Goal: Information Seeking & Learning: Compare options

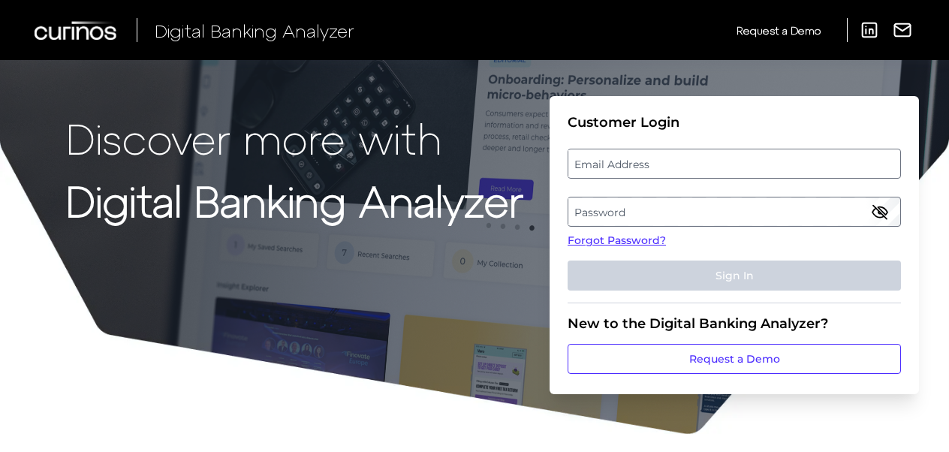
click at [618, 163] on label "Email Address" at bounding box center [733, 163] width 331 height 27
click at [618, 163] on input "email" at bounding box center [733, 164] width 333 height 30
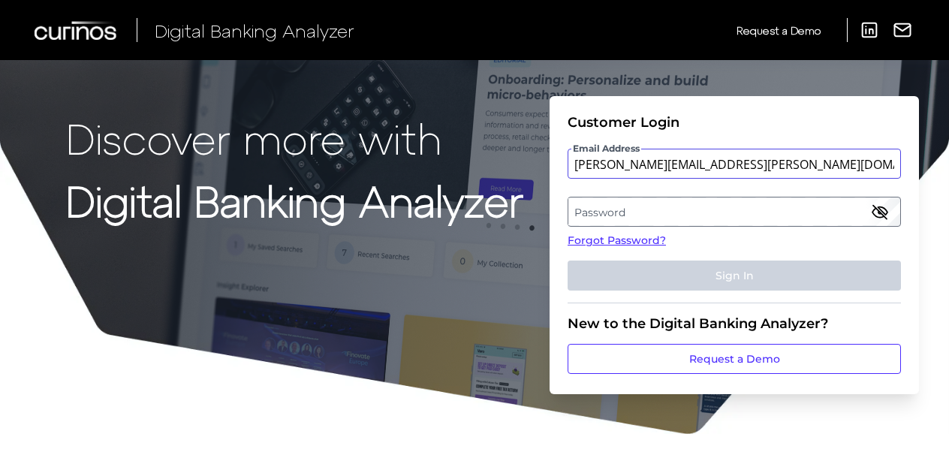
type input "jayshree.patel@santander.co.uk"
click at [617, 206] on label "Password" at bounding box center [733, 211] width 331 height 27
drag, startPoint x: 486, startPoint y: 451, endPoint x: 642, endPoint y: 228, distance: 272.2
click at [642, 228] on fieldset "Customer Login Email Address jayshree.patel@santander.co.uk Password Forgot Pas…" at bounding box center [733, 208] width 333 height 189
click at [632, 215] on label "Password" at bounding box center [733, 211] width 331 height 27
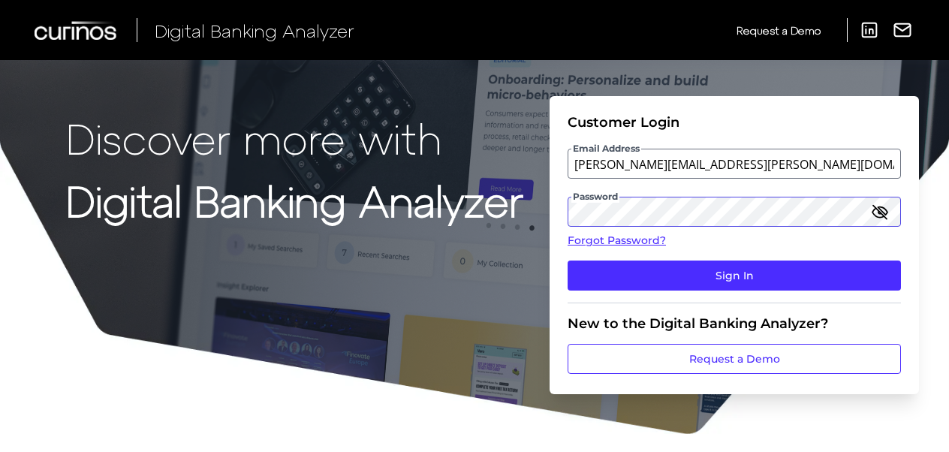
click at [567, 260] on button "Sign In" at bounding box center [733, 275] width 333 height 30
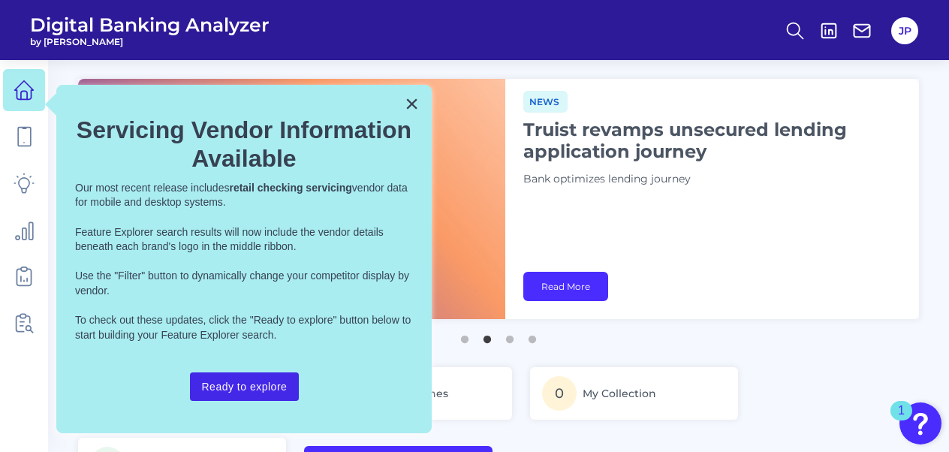
click at [248, 379] on button "Ready to explore" at bounding box center [245, 386] width 110 height 29
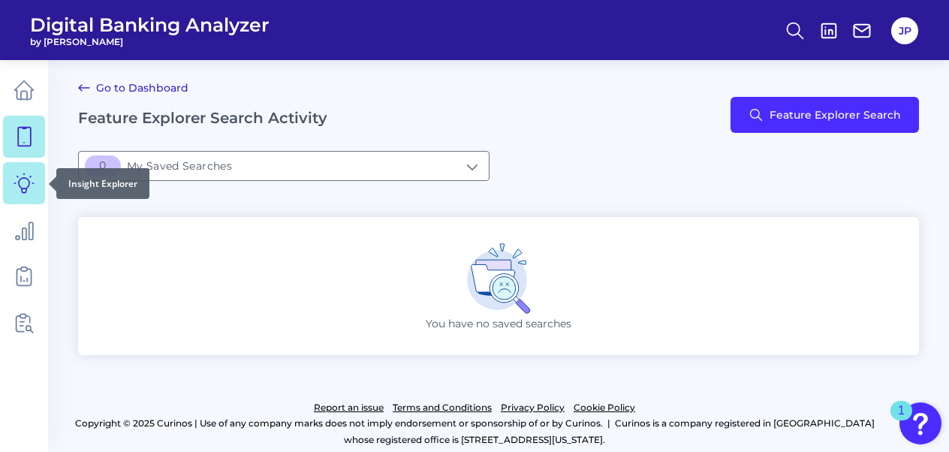
click at [23, 188] on icon at bounding box center [24, 183] width 20 height 20
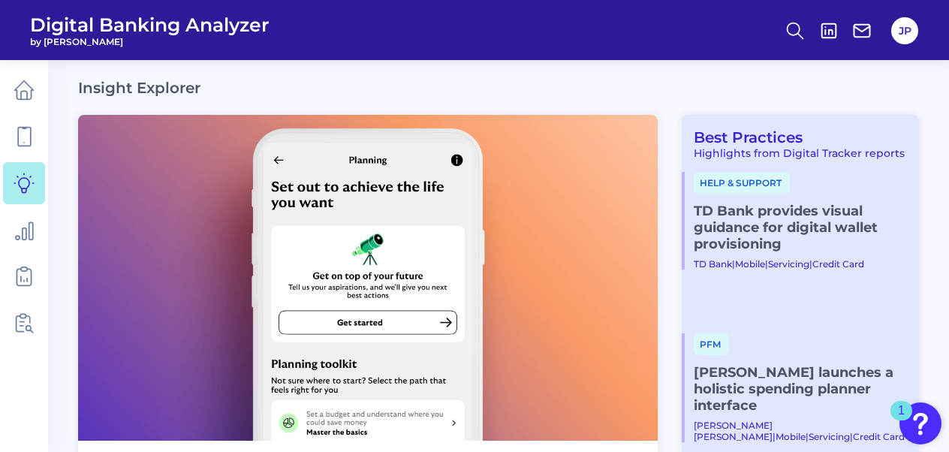
click at [302, 116] on img at bounding box center [367, 278] width 579 height 326
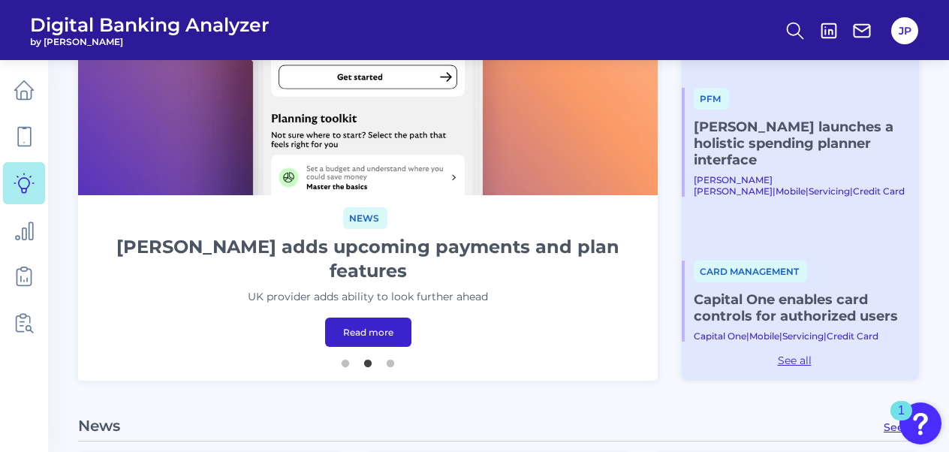
scroll to position [246, 0]
click at [400, 354] on ul "1 2 3" at bounding box center [367, 357] width 579 height 19
click at [393, 356] on button "3" at bounding box center [390, 358] width 15 height 15
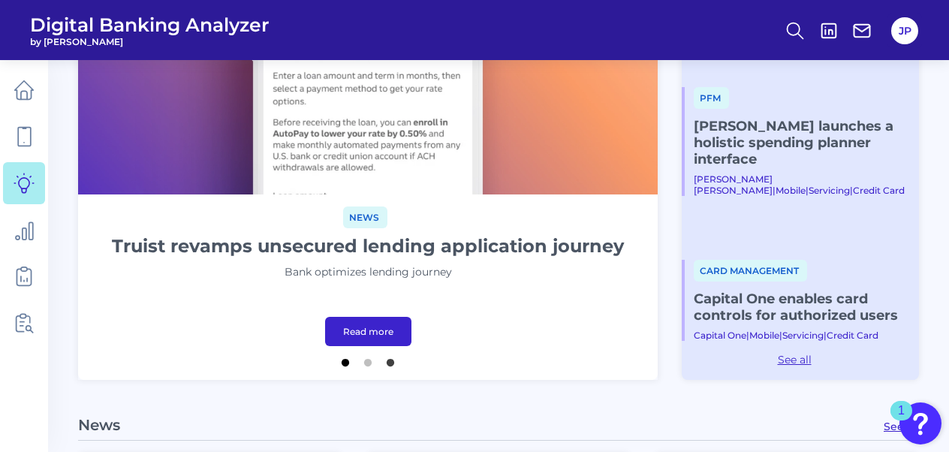
click at [341, 353] on button "1" at bounding box center [345, 358] width 15 height 15
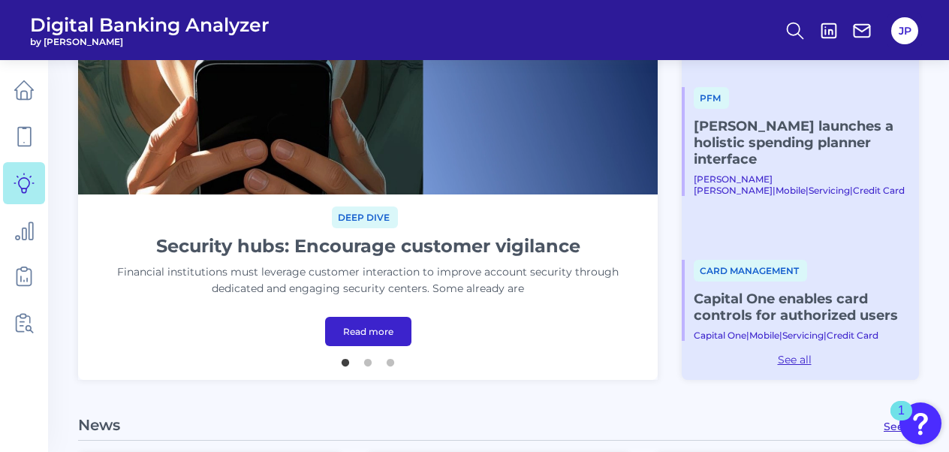
click at [344, 354] on button "1" at bounding box center [345, 358] width 15 height 15
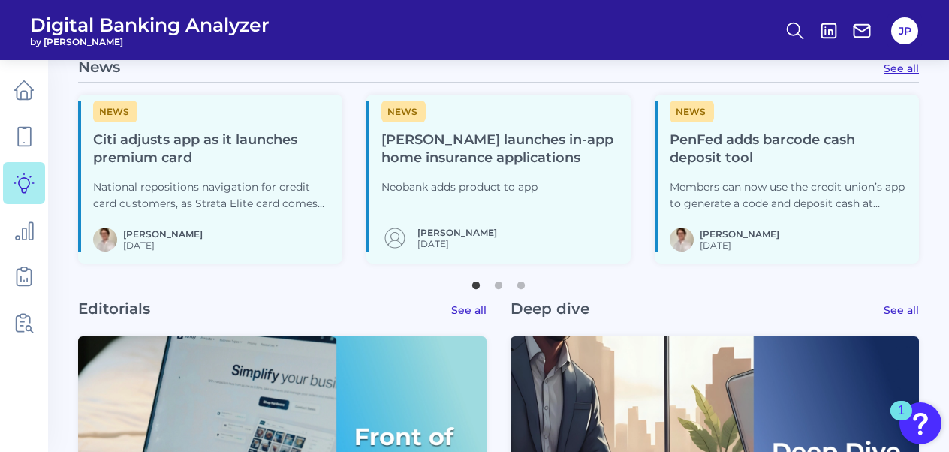
scroll to position [603, 0]
click at [501, 281] on button "2" at bounding box center [498, 282] width 15 height 15
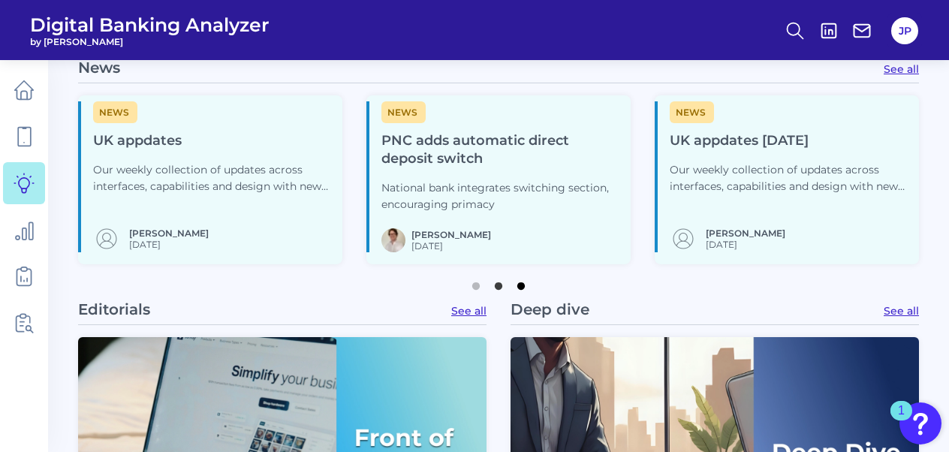
click at [521, 277] on button "3" at bounding box center [520, 282] width 15 height 15
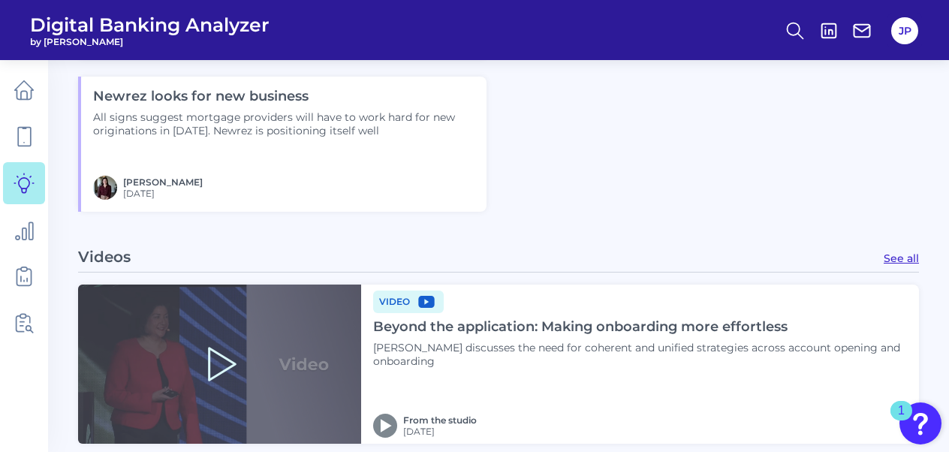
scroll to position [2153, 0]
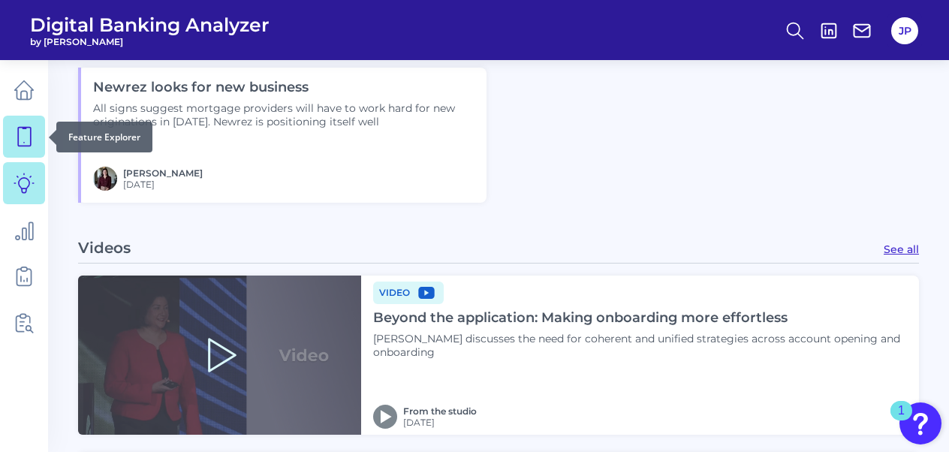
click at [24, 134] on icon at bounding box center [24, 136] width 21 height 21
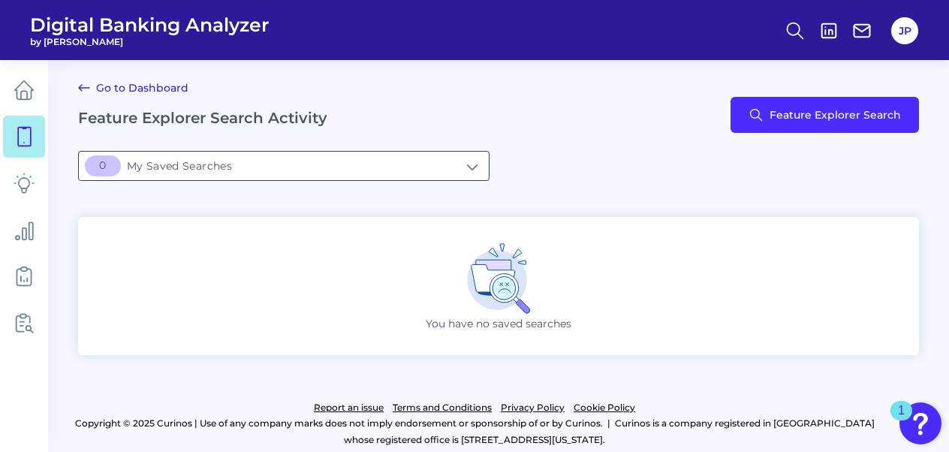
scroll to position [8, 0]
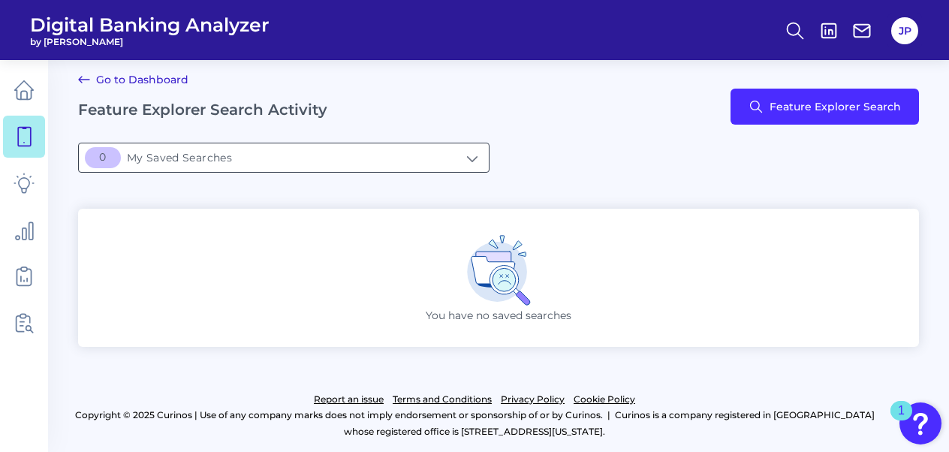
click at [364, 161] on input "[object Object]My Saved Searches" at bounding box center [284, 157] width 410 height 29
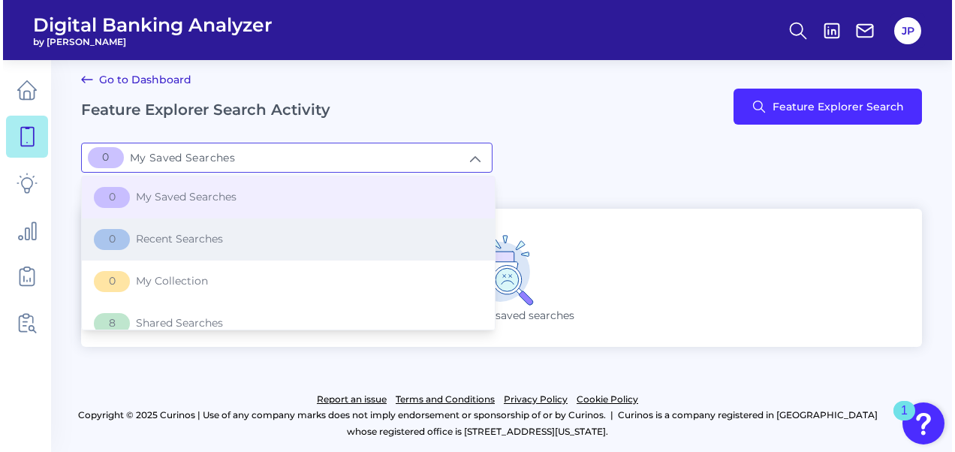
scroll to position [14, 0]
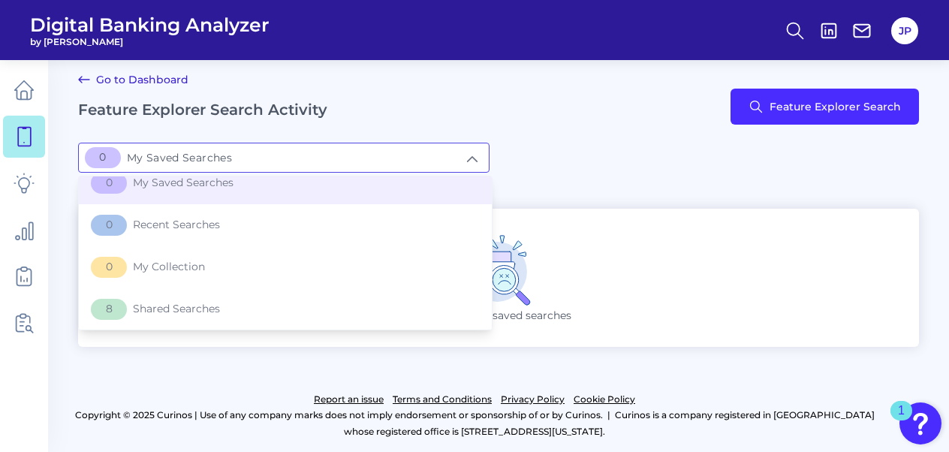
click at [631, 145] on div "[object Object]My Saved Searches 0 My Saved Searches 0 My Saved Searches 0 Rece…" at bounding box center [498, 158] width 841 height 30
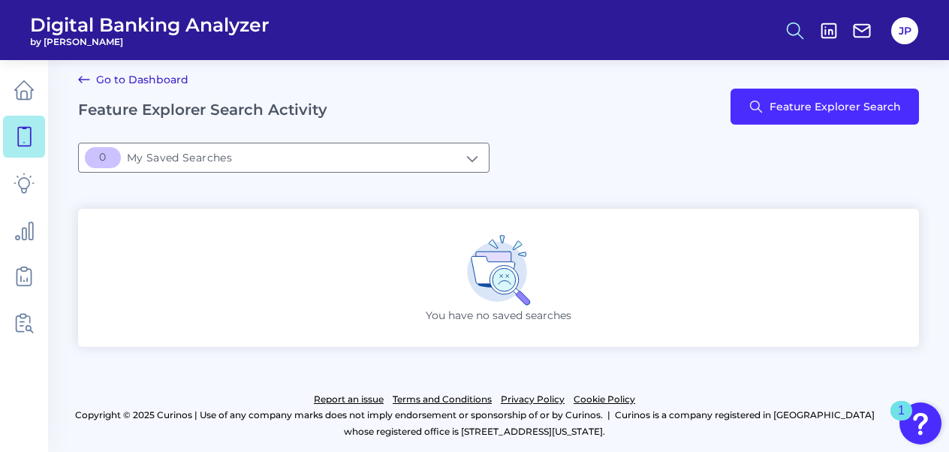
click at [798, 35] on line at bounding box center [800, 35] width 5 height 5
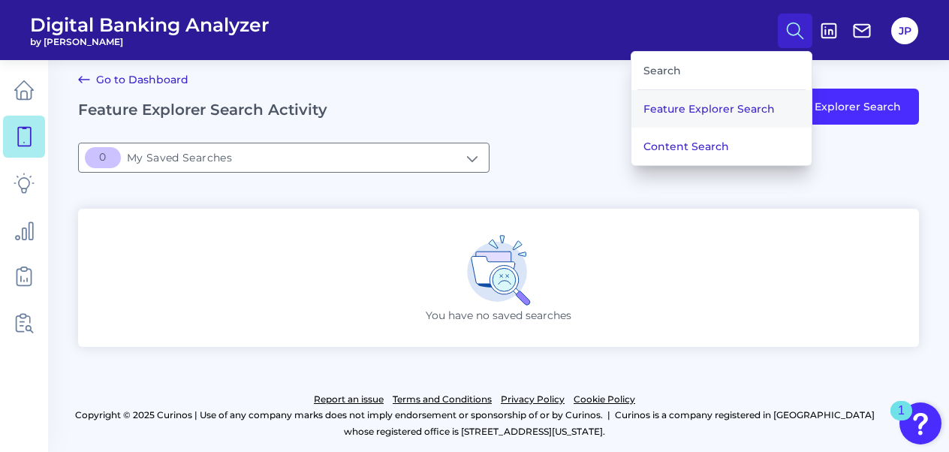
click at [710, 111] on button "Feature Explorer Search" at bounding box center [721, 109] width 180 height 38
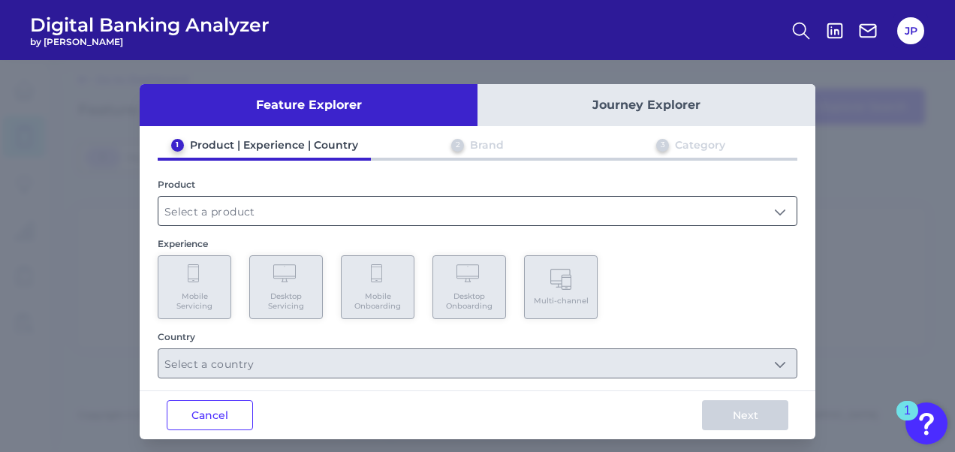
click at [191, 207] on input "text" at bounding box center [477, 211] width 638 height 29
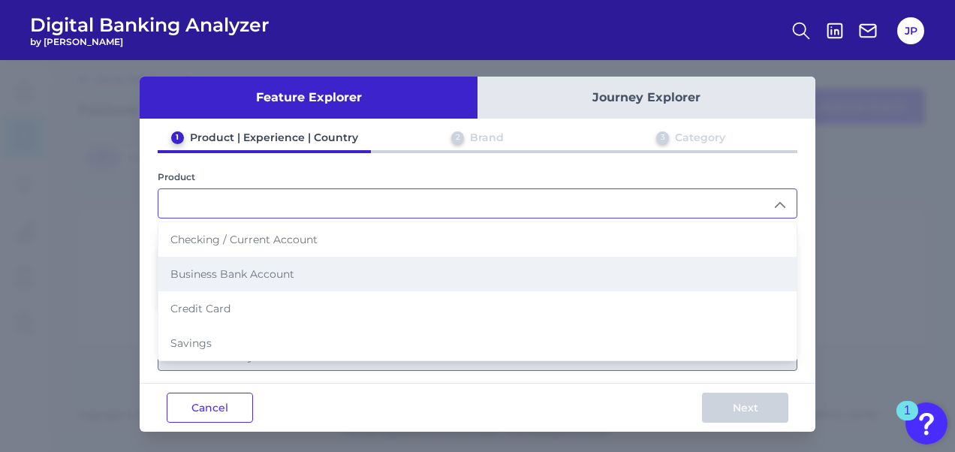
scroll to position [8, 0]
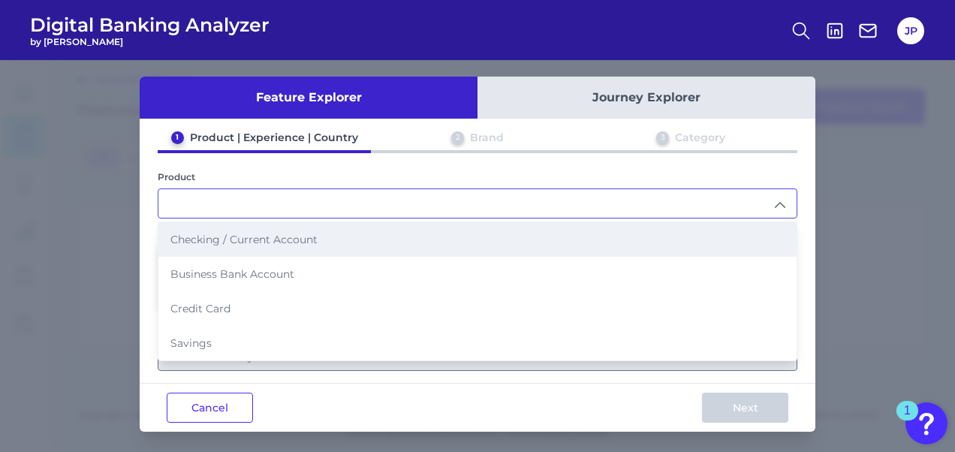
click at [232, 236] on span "Checking / Current Account" at bounding box center [243, 240] width 147 height 14
type input "Checking / Current Account"
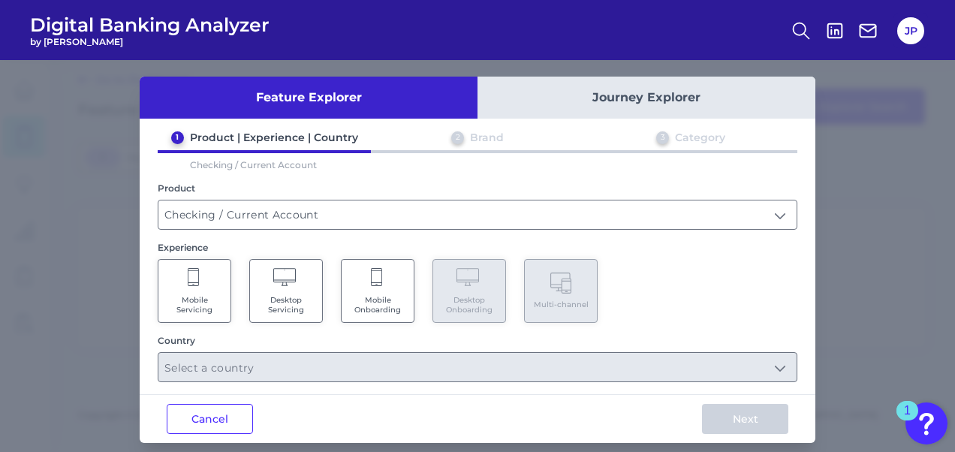
scroll to position [19, 0]
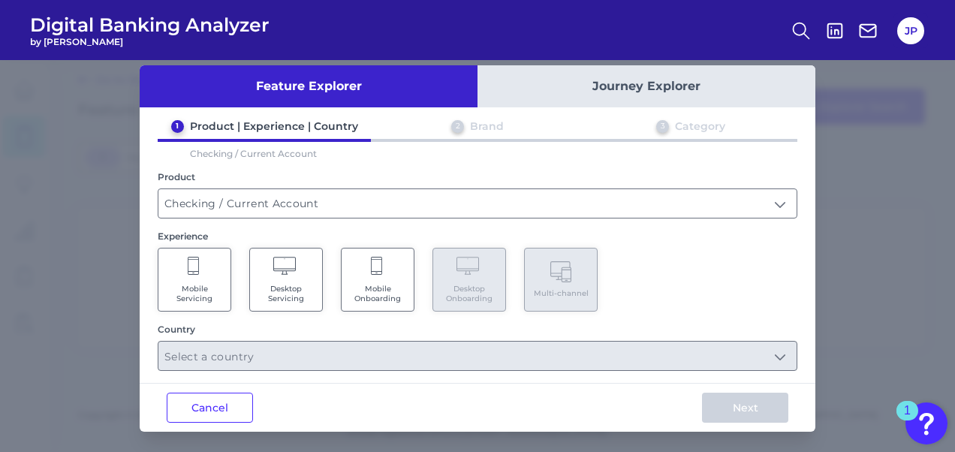
click at [196, 284] on span "Mobile Servicing" at bounding box center [194, 294] width 57 height 20
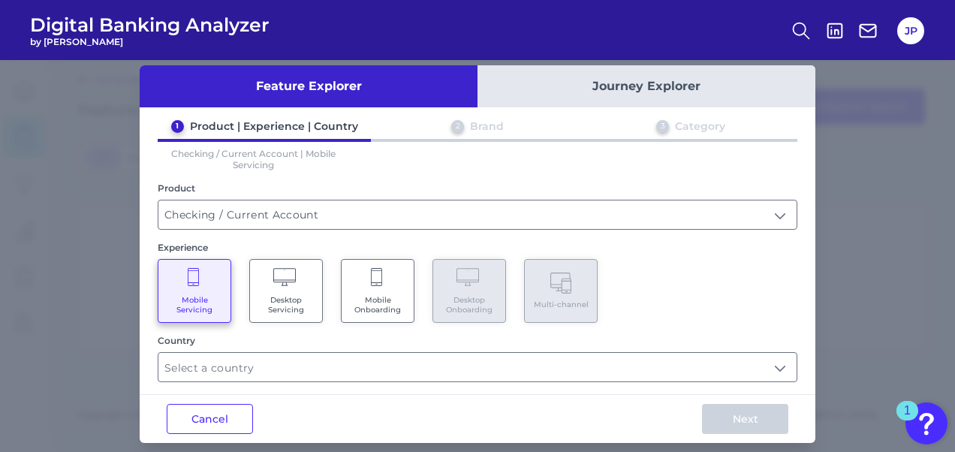
scroll to position [30, 0]
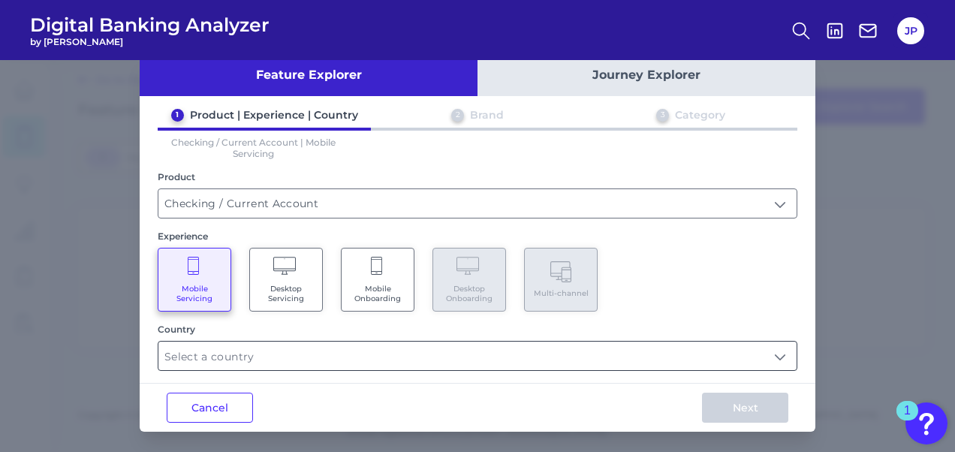
click at [248, 351] on input "text" at bounding box center [477, 356] width 638 height 29
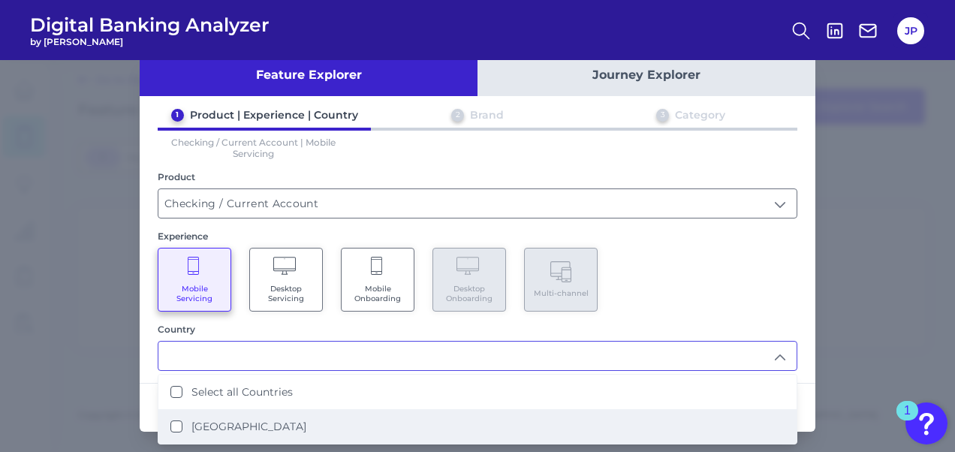
click at [242, 425] on label "[GEOGRAPHIC_DATA]" at bounding box center [248, 427] width 115 height 14
type input "Select all Countries"
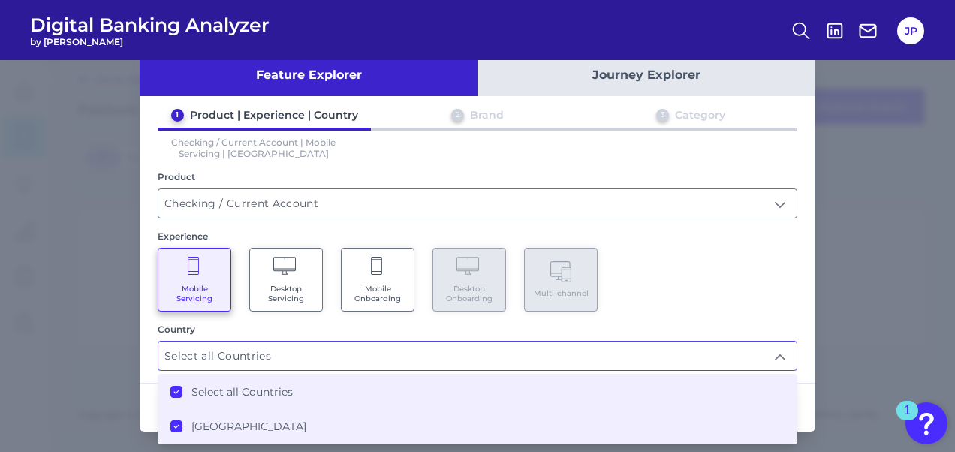
click at [677, 282] on div "Mobile Servicing Desktop Servicing Mobile Onboarding Desktop Onboarding Multi-c…" at bounding box center [477, 280] width 639 height 64
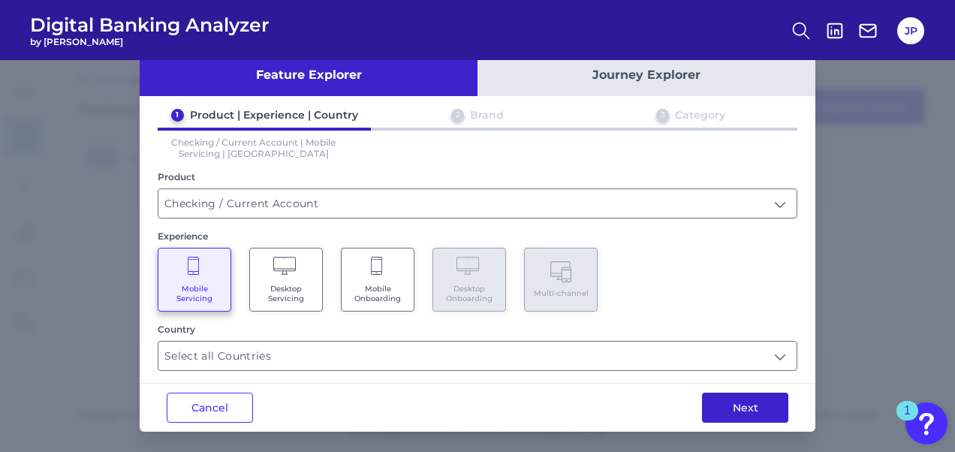
click at [743, 406] on button "Next" at bounding box center [745, 408] width 86 height 30
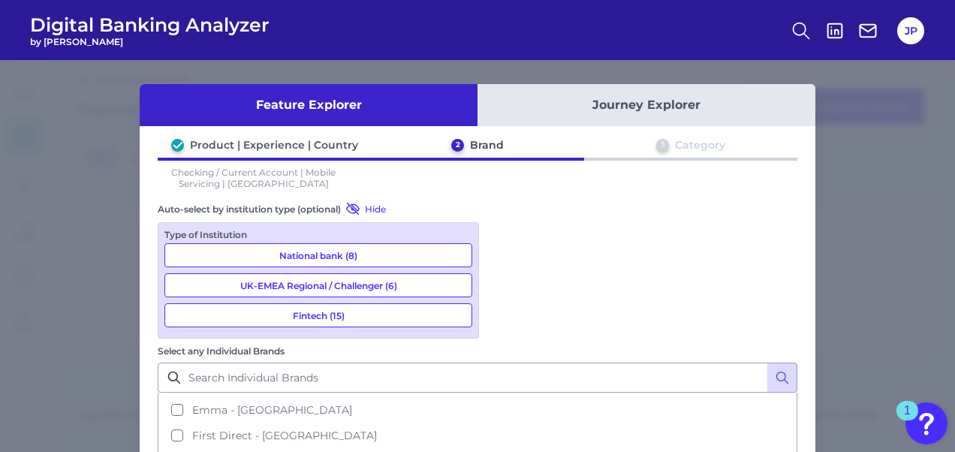
scroll to position [150, 0]
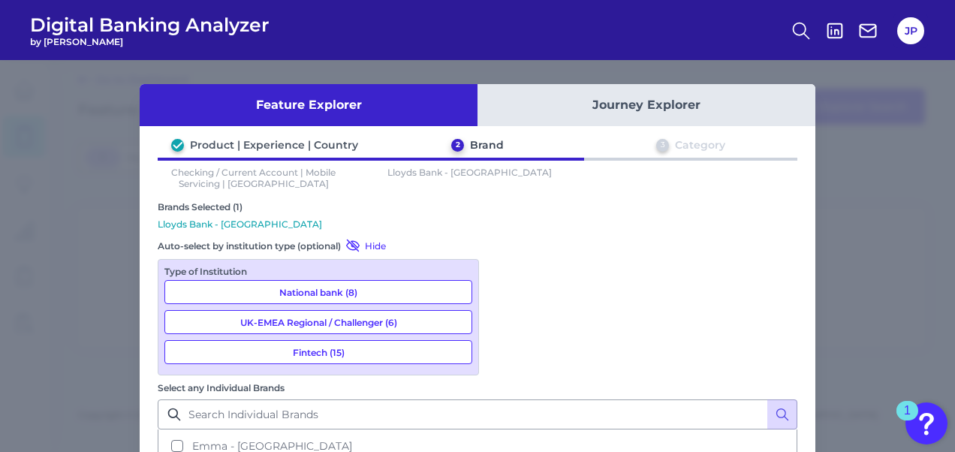
scroll to position [128, 0]
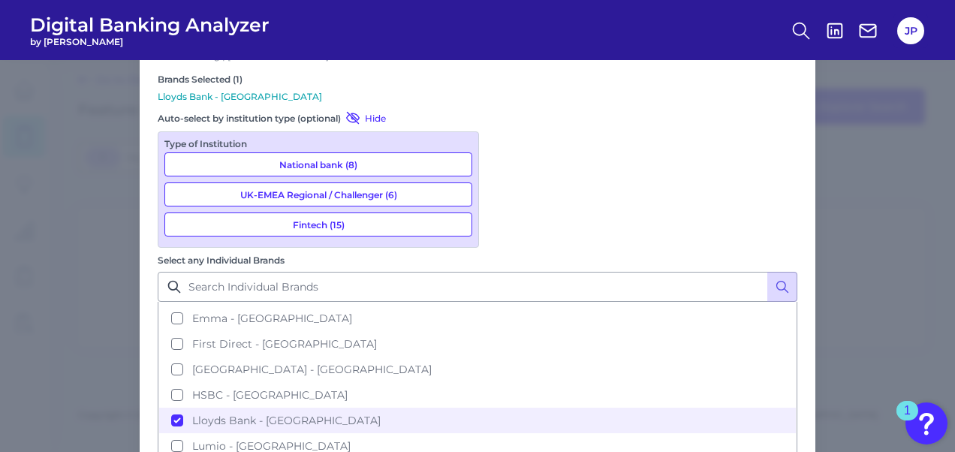
drag, startPoint x: 763, startPoint y: 405, endPoint x: 724, endPoint y: 405, distance: 38.3
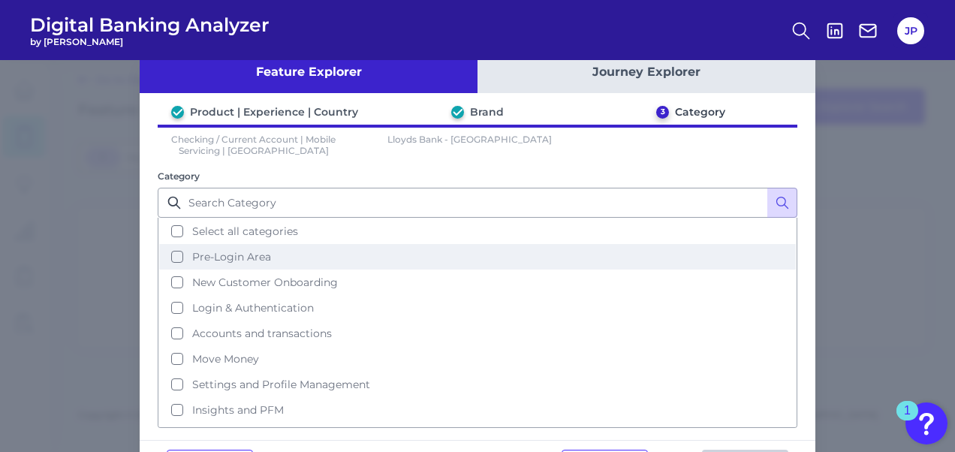
scroll to position [62, 0]
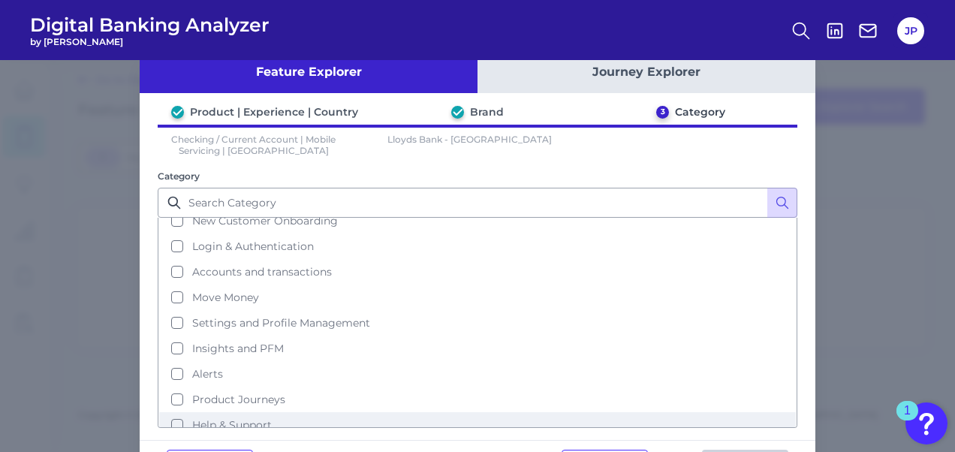
click at [278, 412] on button "Help & Support" at bounding box center [477, 425] width 636 height 26
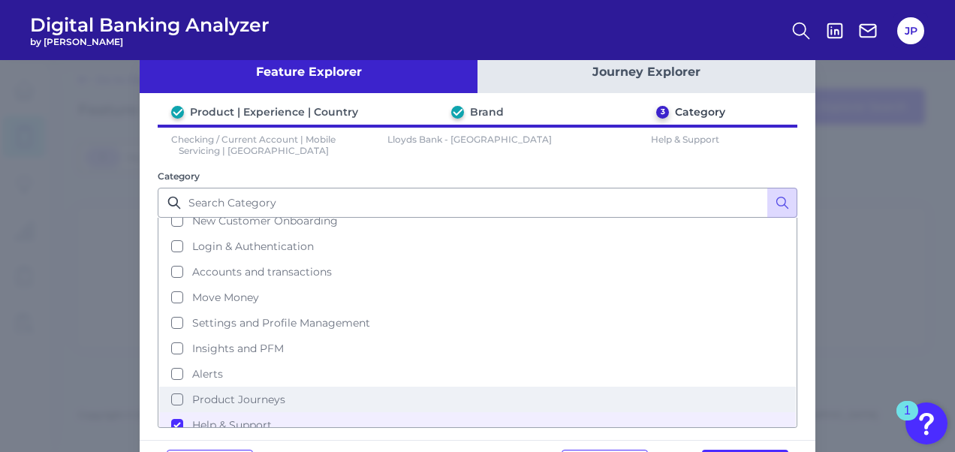
click at [248, 393] on span "Product Journeys" at bounding box center [238, 400] width 93 height 14
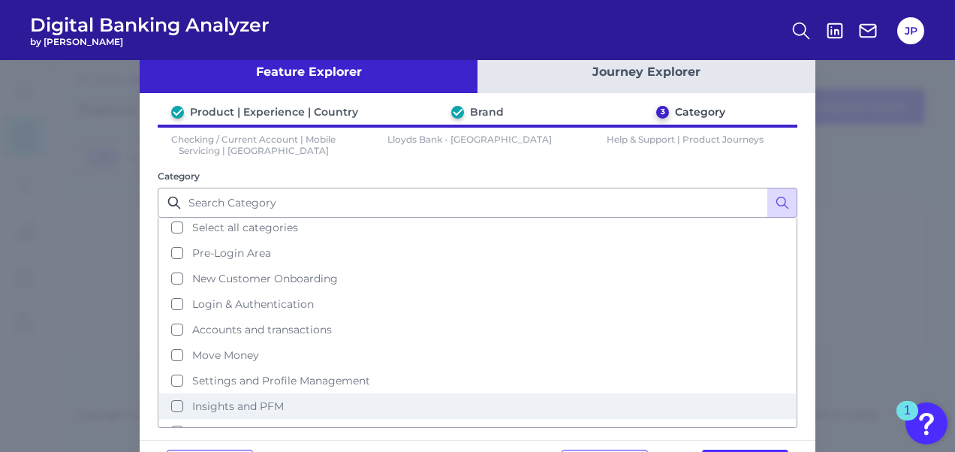
scroll to position [0, 0]
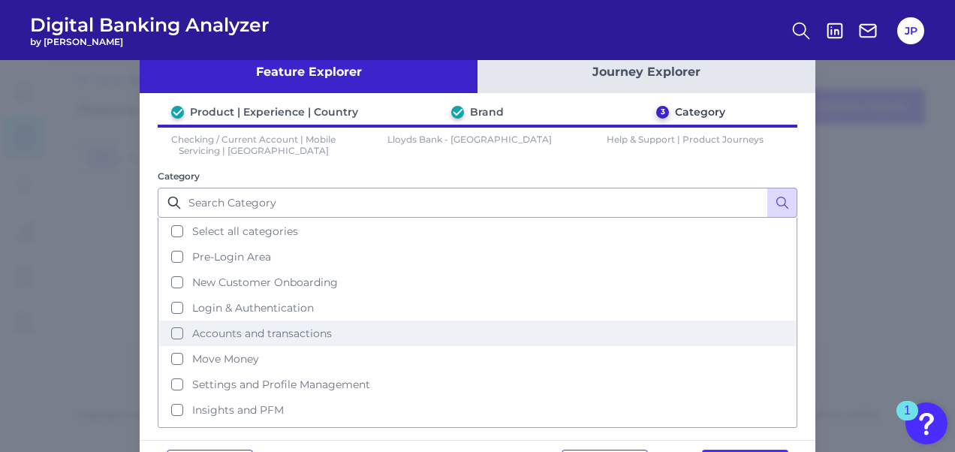
click at [288, 327] on span "Accounts and transactions" at bounding box center [262, 334] width 140 height 14
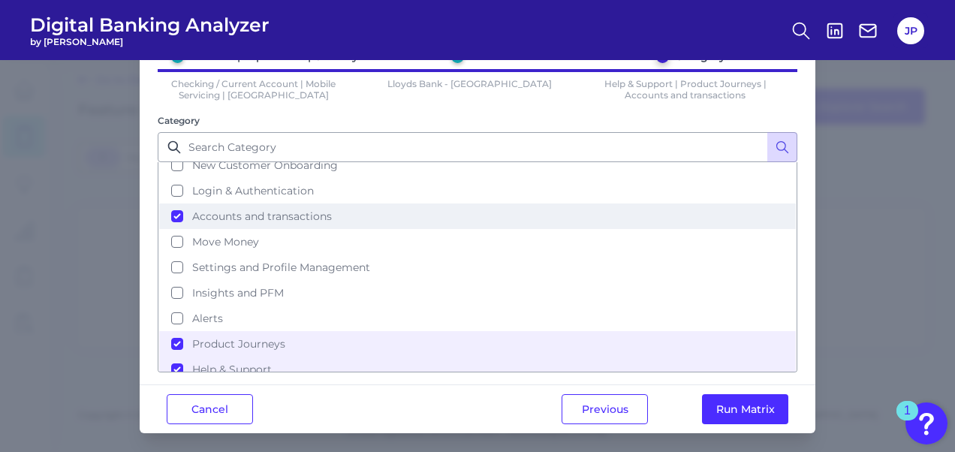
scroll to position [90, 0]
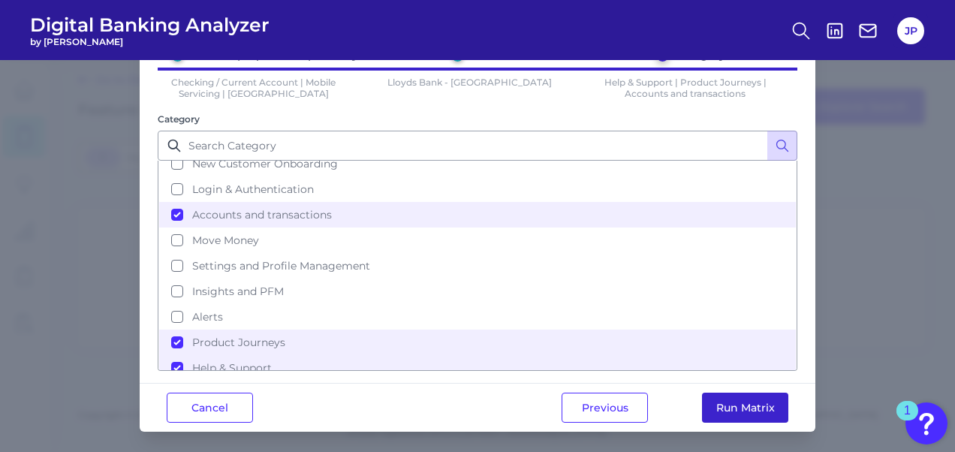
click at [736, 402] on button "Run Matrix" at bounding box center [745, 408] width 86 height 30
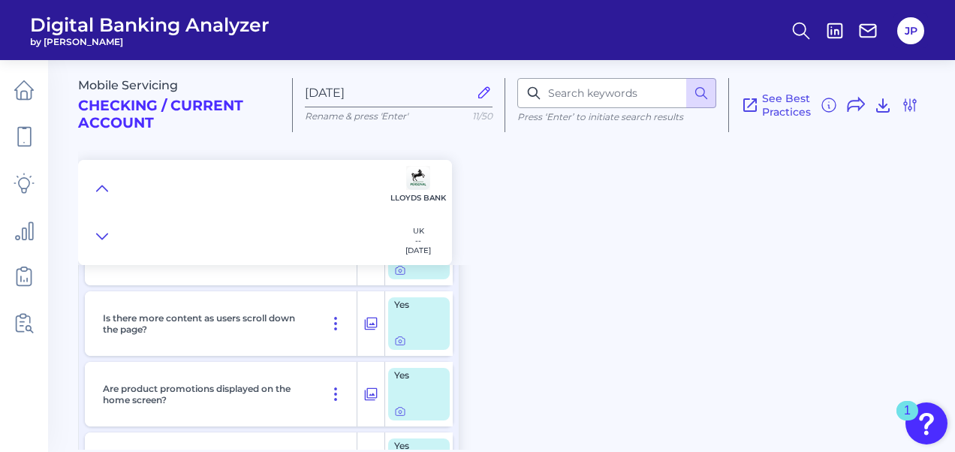
scroll to position [185, 0]
click at [103, 236] on icon at bounding box center [102, 236] width 12 height 15
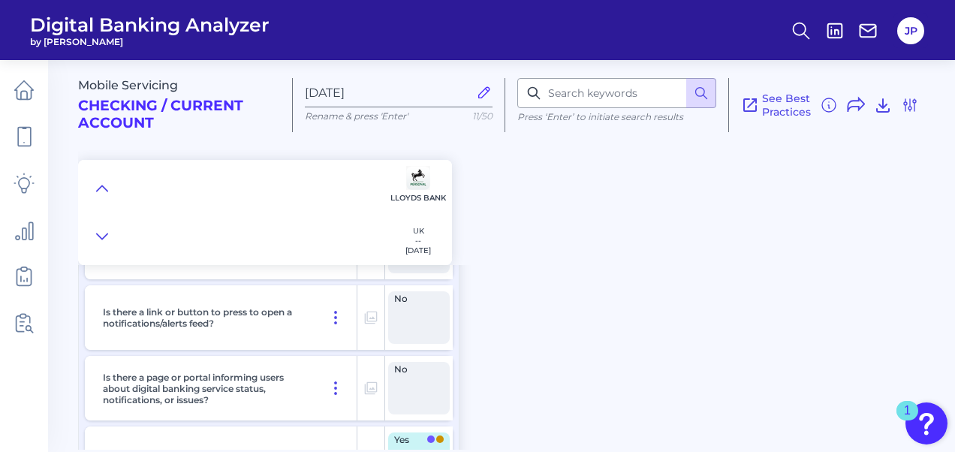
scroll to position [898, 0]
click at [575, 95] on input at bounding box center [616, 93] width 199 height 30
type input "dispute"
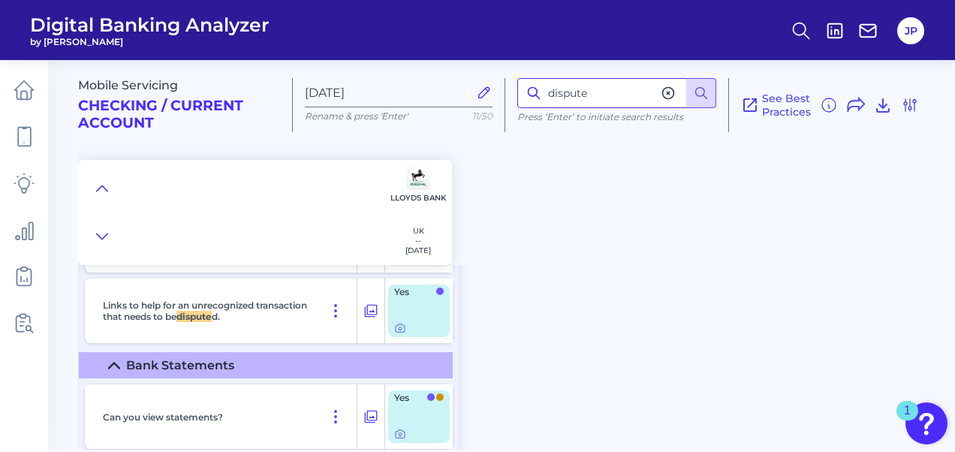
scroll to position [3789, 0]
click at [336, 309] on icon at bounding box center [336, 310] width 18 height 18
click at [377, 311] on icon at bounding box center [370, 310] width 15 height 18
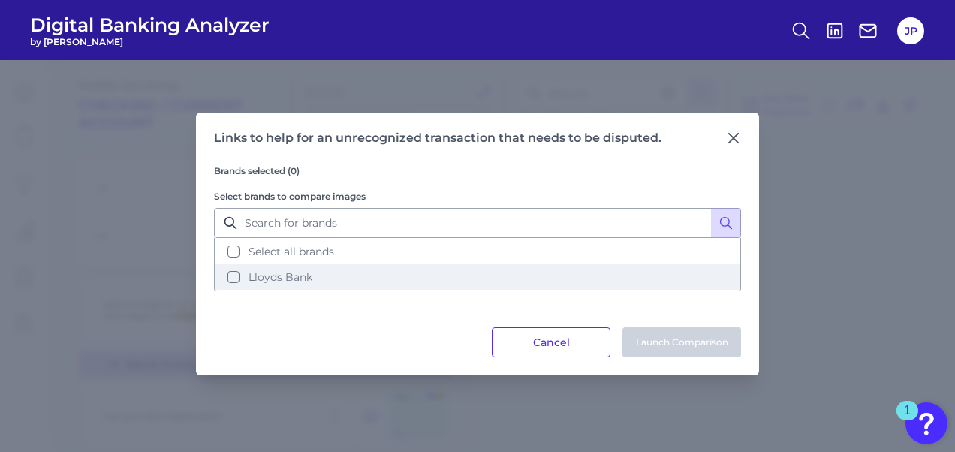
click at [304, 272] on span "Lloyds Bank" at bounding box center [280, 277] width 64 height 14
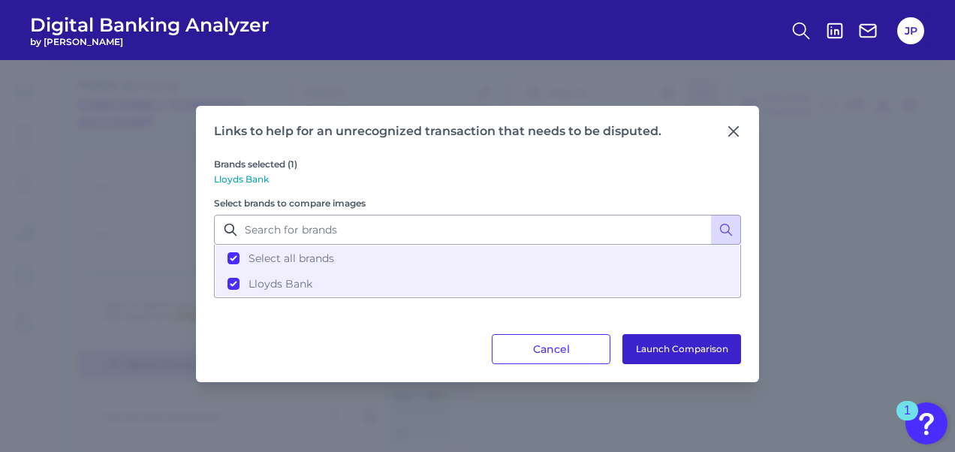
click at [691, 351] on button "Launch Comparison" at bounding box center [681, 349] width 119 height 30
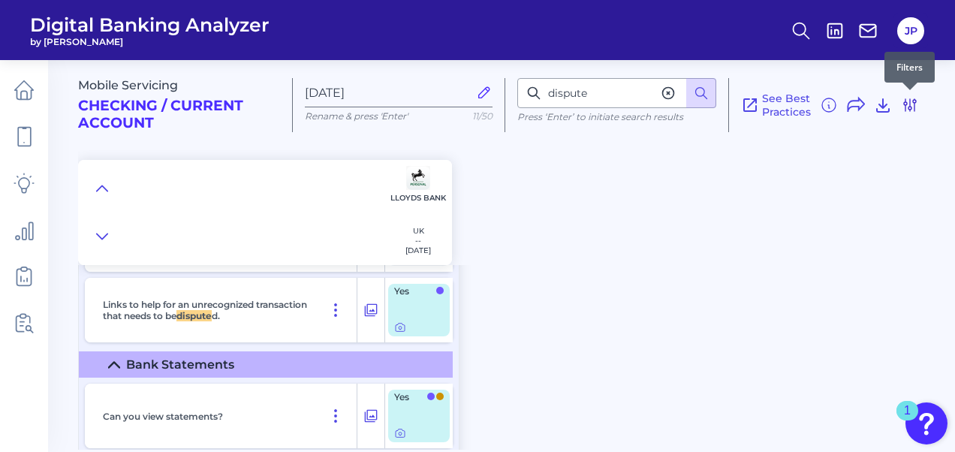
click at [911, 101] on icon at bounding box center [910, 105] width 18 height 18
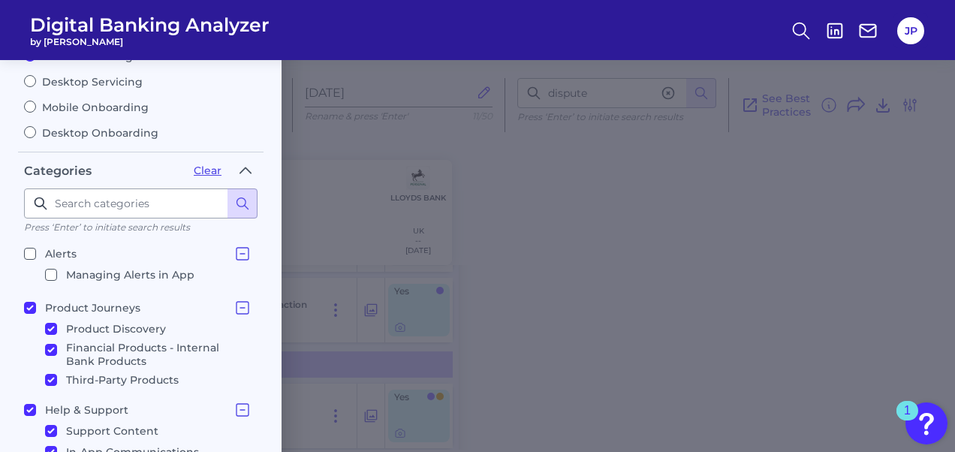
scroll to position [0, 0]
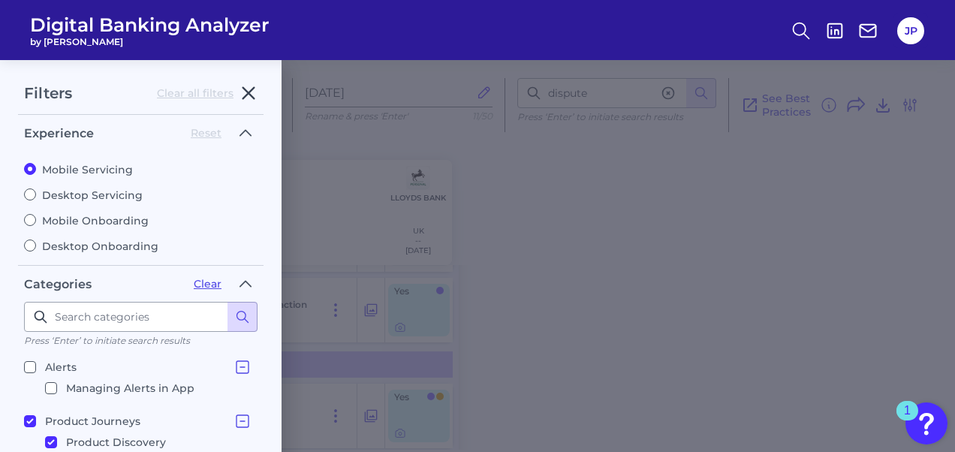
click at [254, 89] on icon "button" at bounding box center [248, 93] width 18 height 18
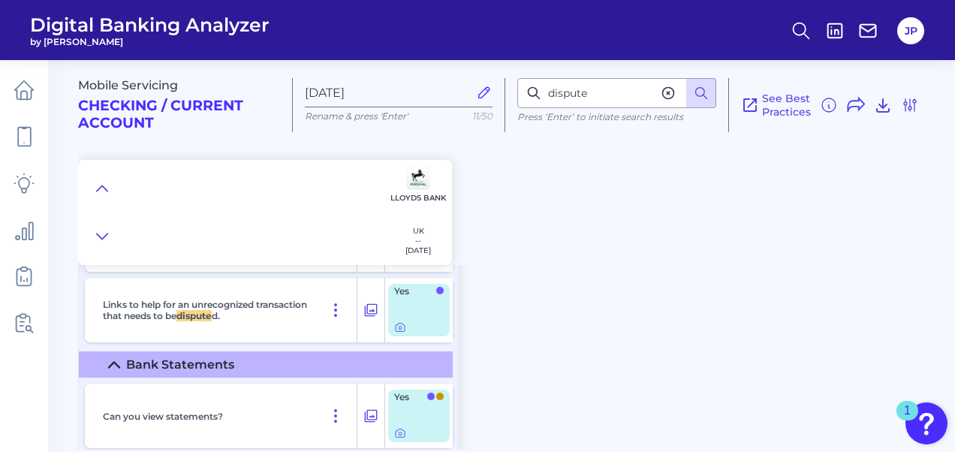
click at [531, 188] on div "Mobile Servicing Checking / Current Account Aug 19 2025 Rename & press 'Enter' …" at bounding box center [516, 157] width 877 height 216
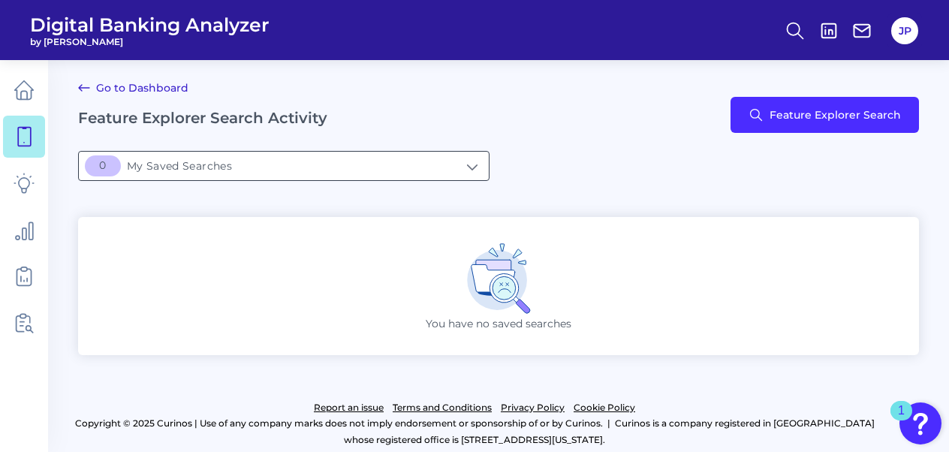
click at [251, 166] on input "[object Object]My Saved Searches" at bounding box center [284, 166] width 410 height 29
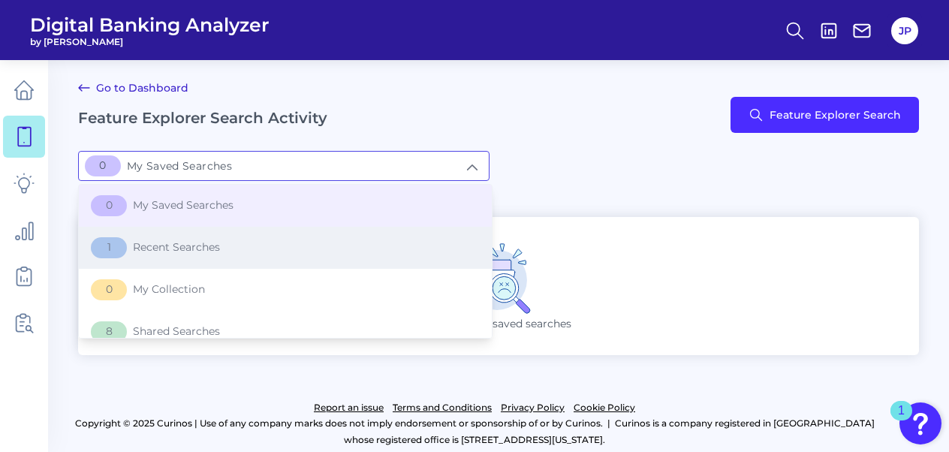
click at [212, 249] on span "1 Recent Searches" at bounding box center [155, 247] width 129 height 21
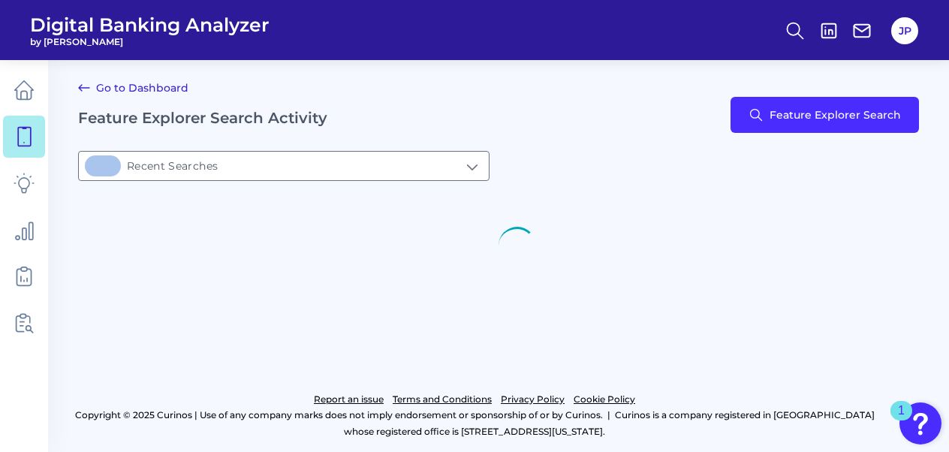
type input "1Recent Searches"
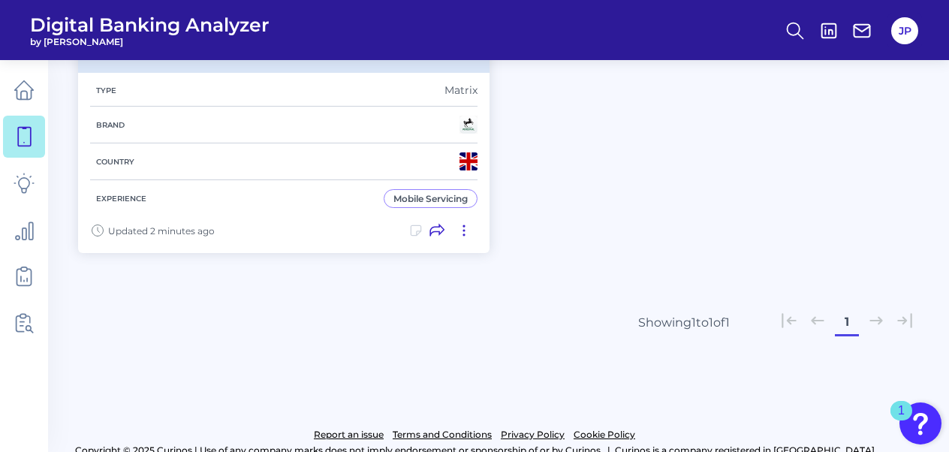
scroll to position [203, 0]
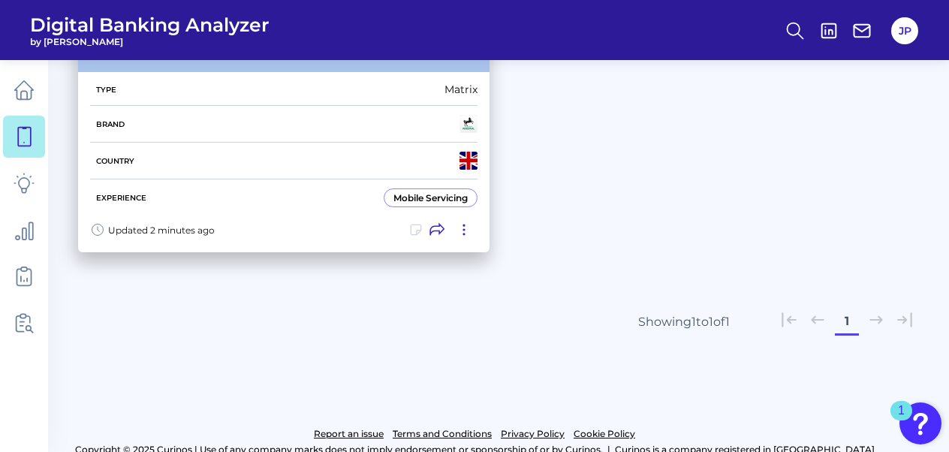
click at [462, 224] on icon at bounding box center [463, 229] width 15 height 15
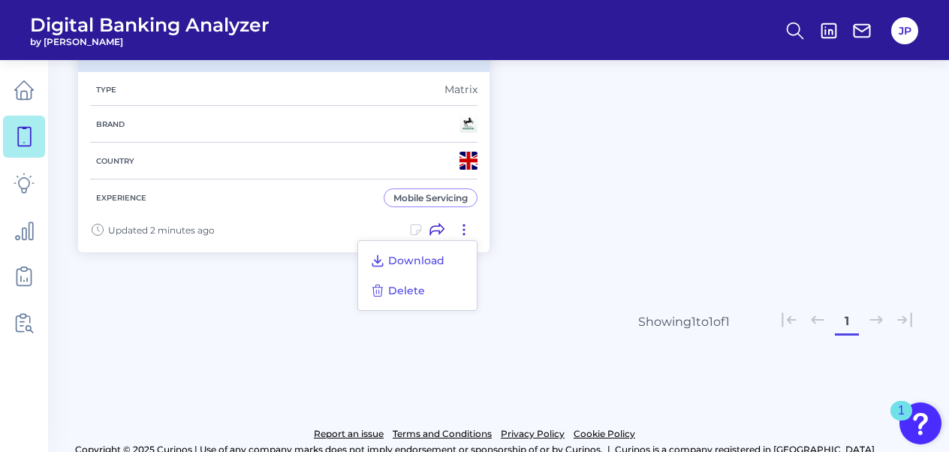
click at [573, 235] on div "Checking / Current Account Aug 19 2025 Type Matrix Brand Country Experience Mob…" at bounding box center [498, 133] width 841 height 256
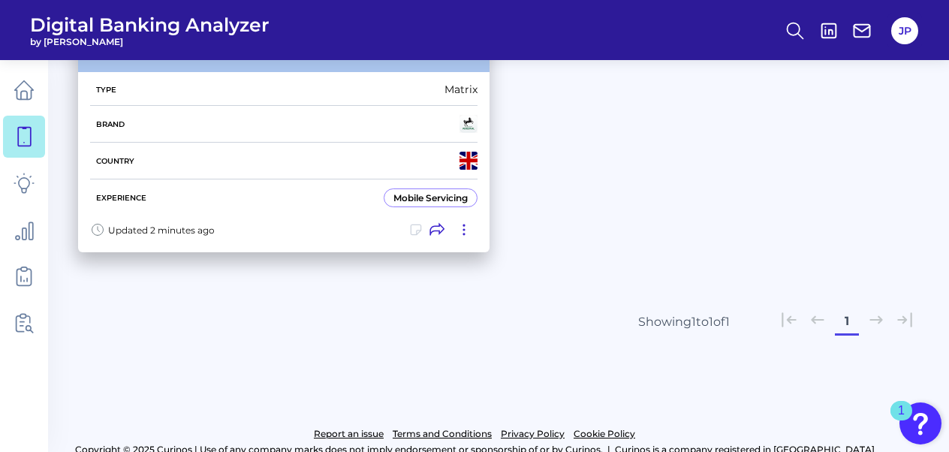
scroll to position [29, 0]
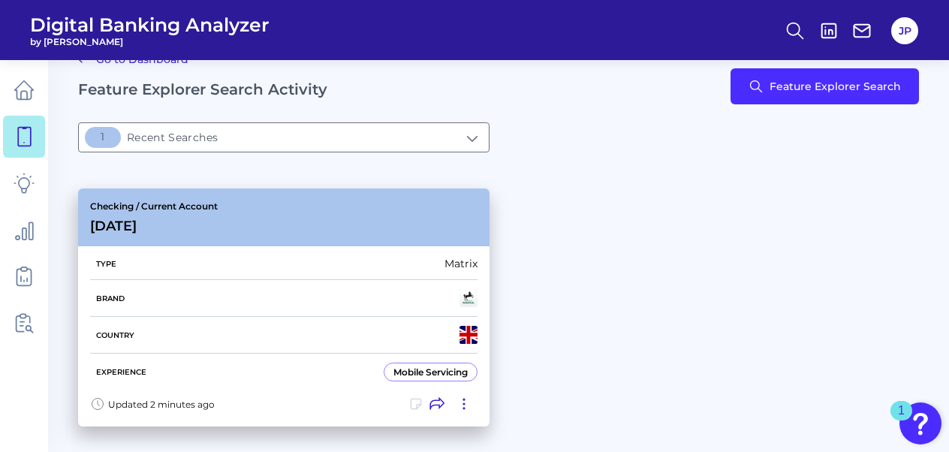
click at [435, 255] on div "Type Matrix" at bounding box center [283, 264] width 387 height 32
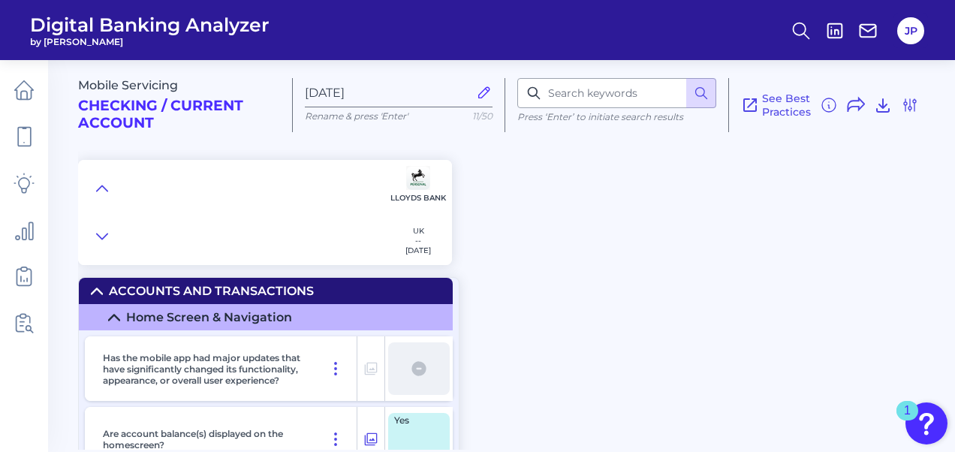
click at [209, 110] on h2 "Checking / Current Account" at bounding box center [179, 115] width 202 height 35
click at [173, 83] on span "Mobile Servicing" at bounding box center [128, 85] width 100 height 14
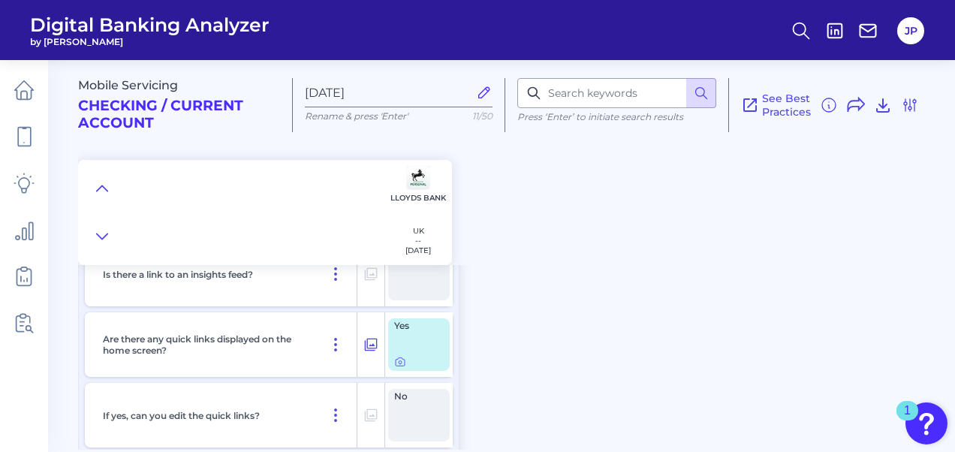
scroll to position [517, 0]
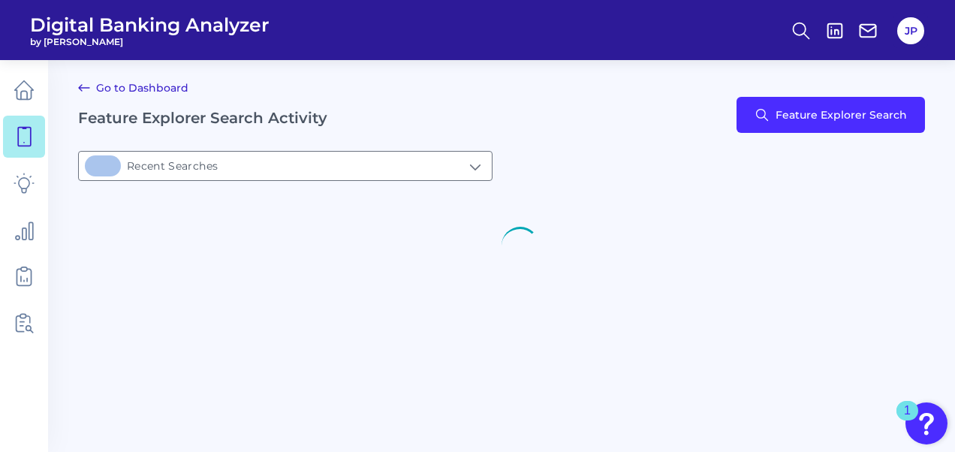
type input "1Recent Searches"
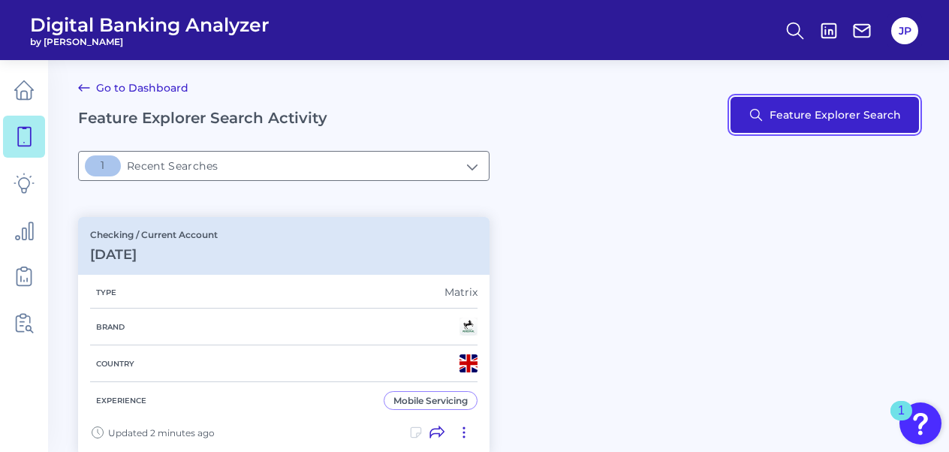
click at [808, 122] on button "Feature Explorer Search" at bounding box center [824, 115] width 188 height 36
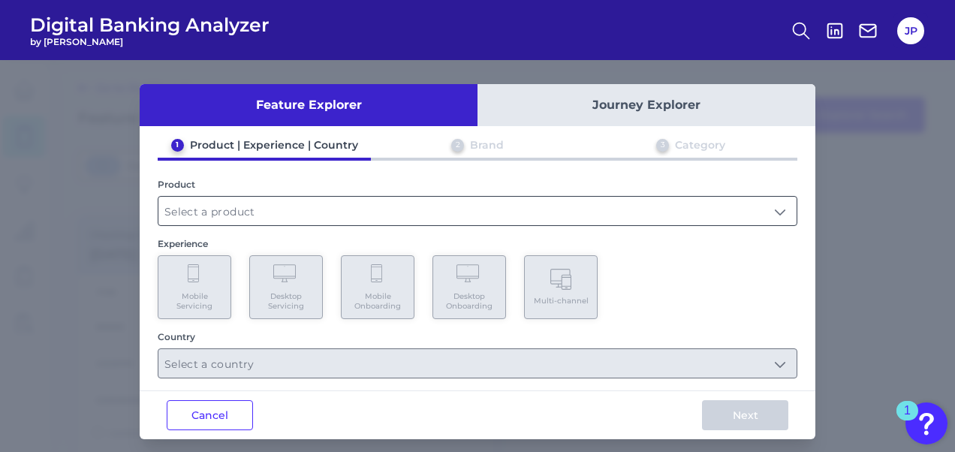
click at [315, 215] on input "text" at bounding box center [477, 211] width 638 height 29
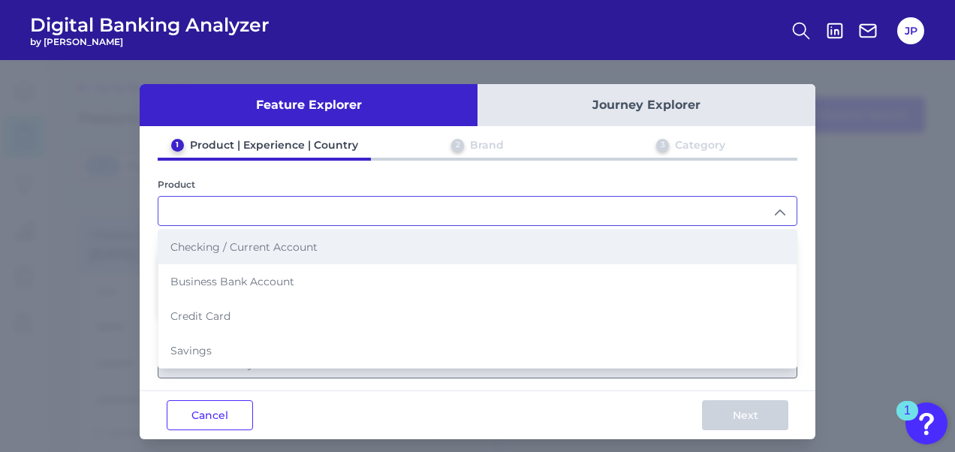
click at [242, 254] on li "Checking / Current Account" at bounding box center [477, 247] width 638 height 35
type input "Checking / Current Account"
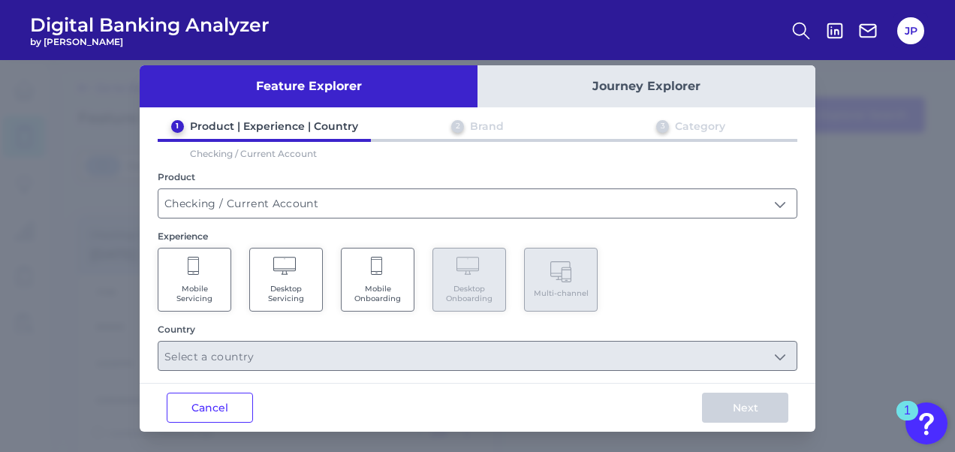
scroll to position [18, 0]
click at [191, 277] on Servicing "Mobile Servicing" at bounding box center [195, 280] width 74 height 64
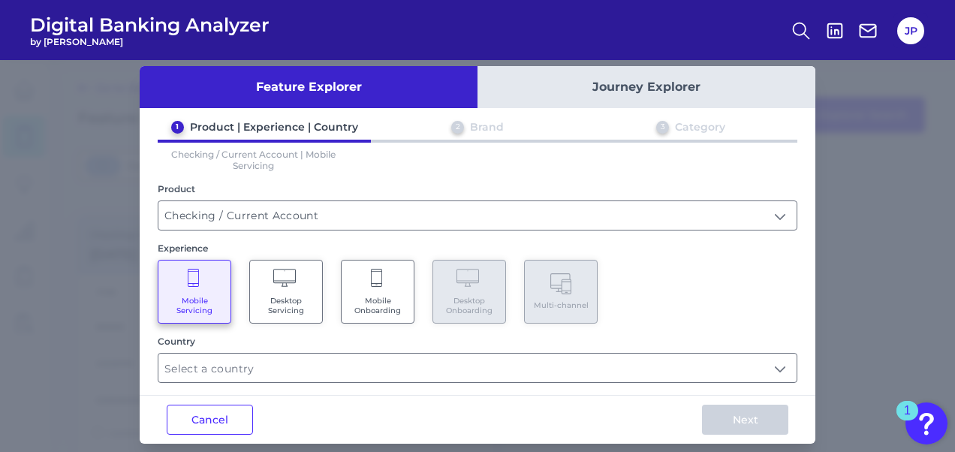
scroll to position [30, 0]
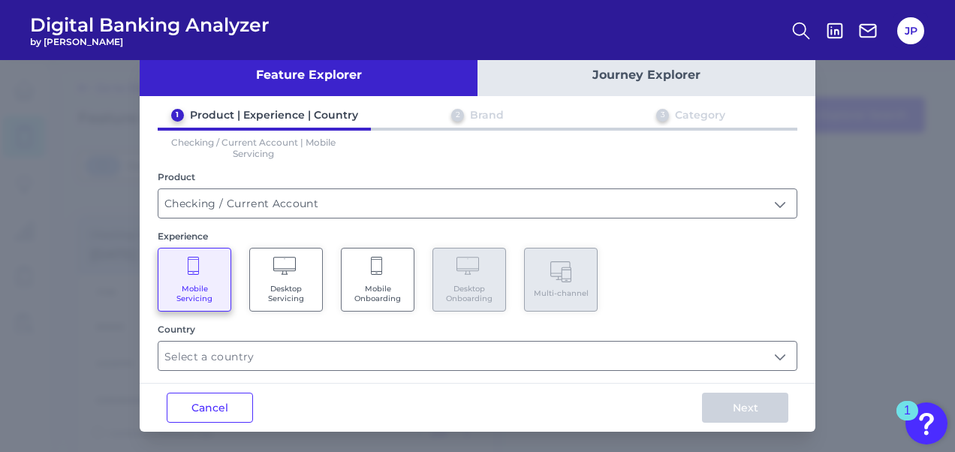
click at [265, 275] on Servicing "Desktop Servicing" at bounding box center [286, 280] width 74 height 64
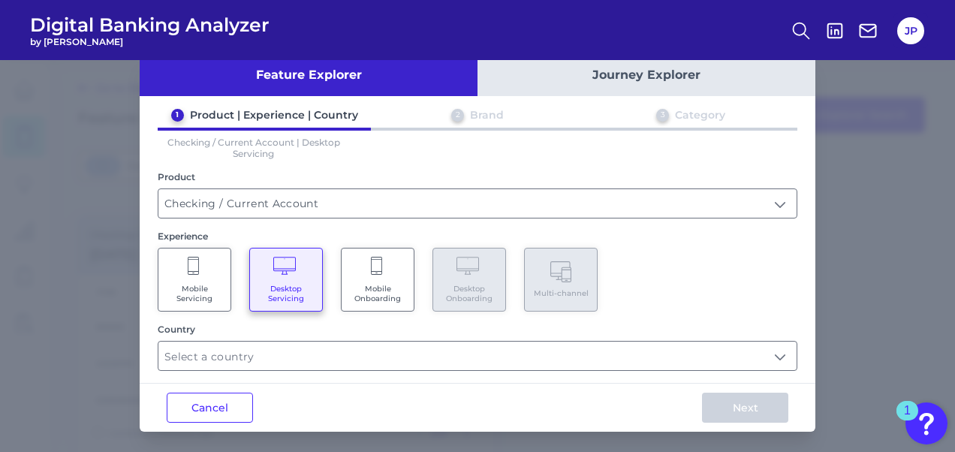
click at [203, 275] on Servicing "Mobile Servicing" at bounding box center [195, 280] width 74 height 64
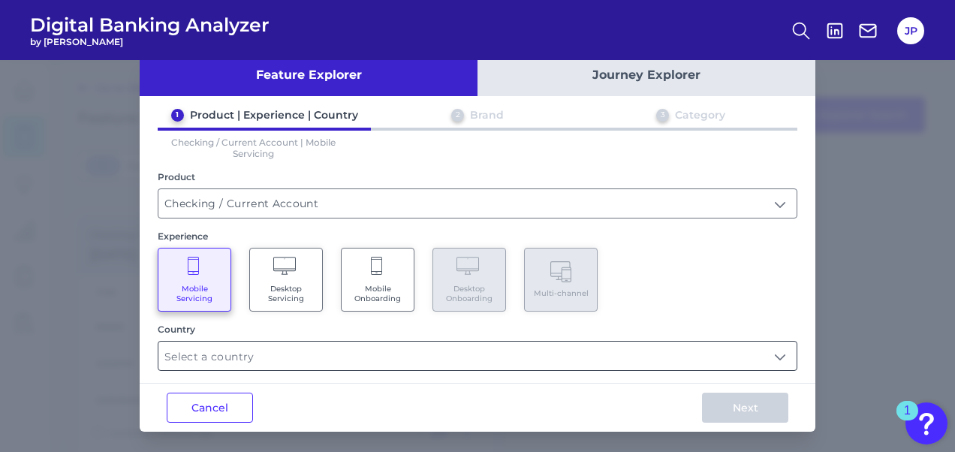
click at [363, 357] on input "text" at bounding box center [477, 356] width 638 height 29
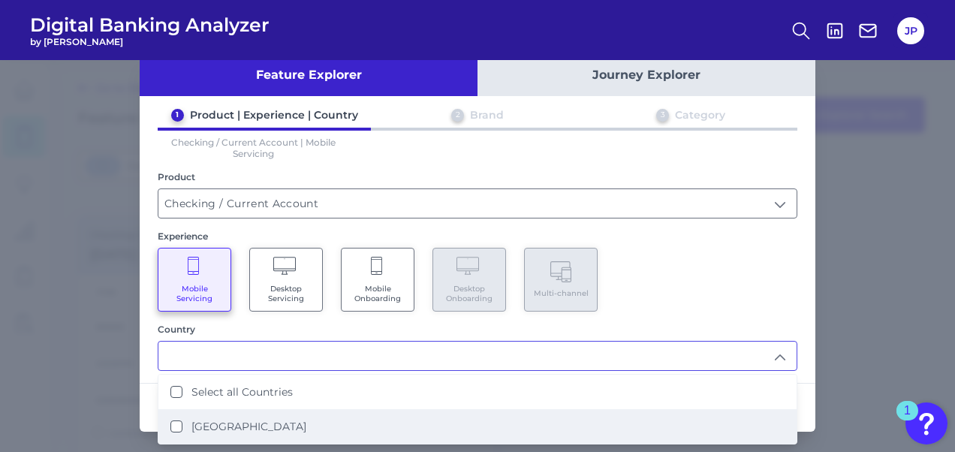
click at [295, 414] on li "[GEOGRAPHIC_DATA]" at bounding box center [477, 426] width 638 height 35
type input "Select all Countries"
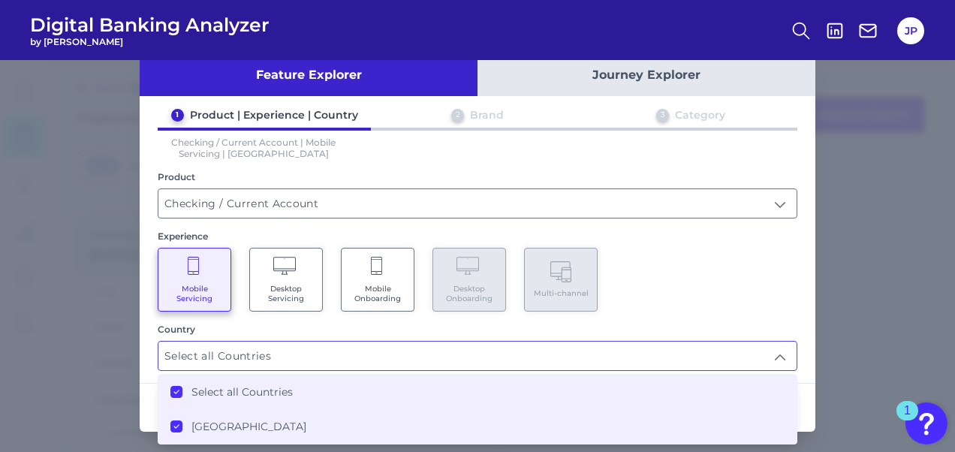
scroll to position [0, 0]
click at [673, 302] on div "Mobile Servicing Desktop Servicing Mobile Onboarding Desktop Onboarding Multi-c…" at bounding box center [477, 280] width 639 height 64
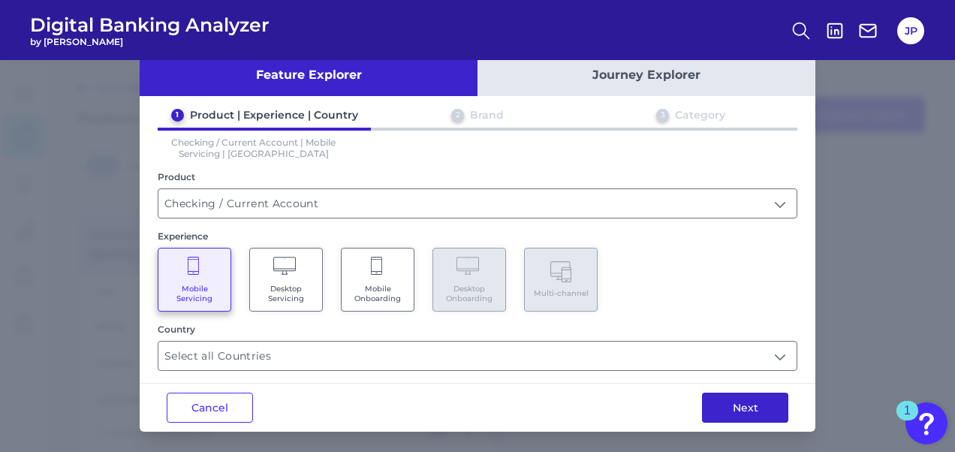
click at [721, 399] on button "Next" at bounding box center [745, 408] width 86 height 30
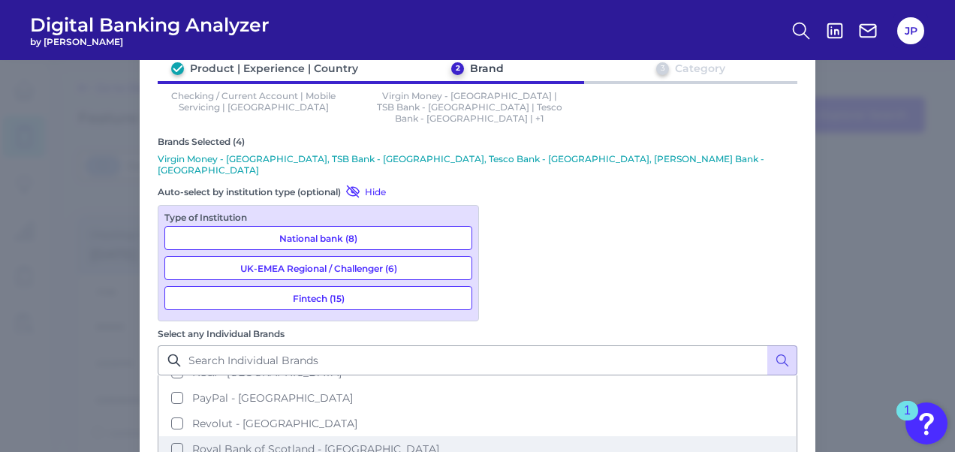
click at [501, 436] on button "Royal Bank of Scotland - UK" at bounding box center [477, 449] width 636 height 26
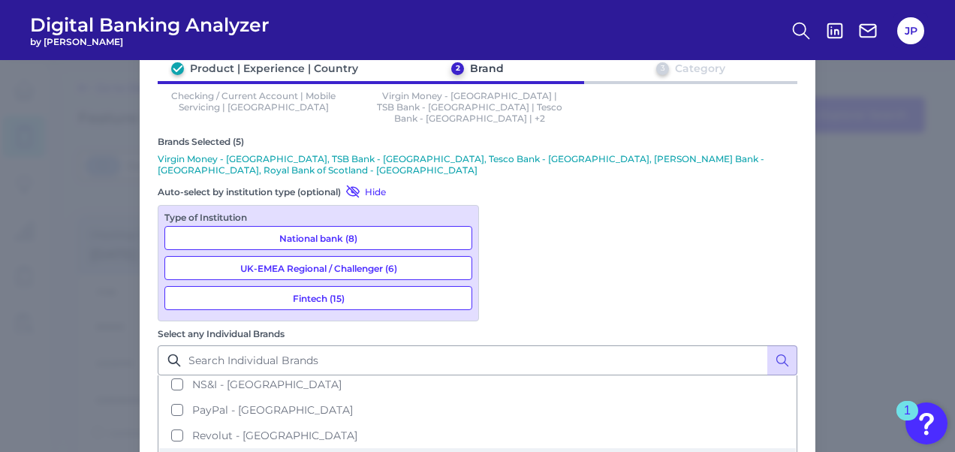
scroll to position [513, 0]
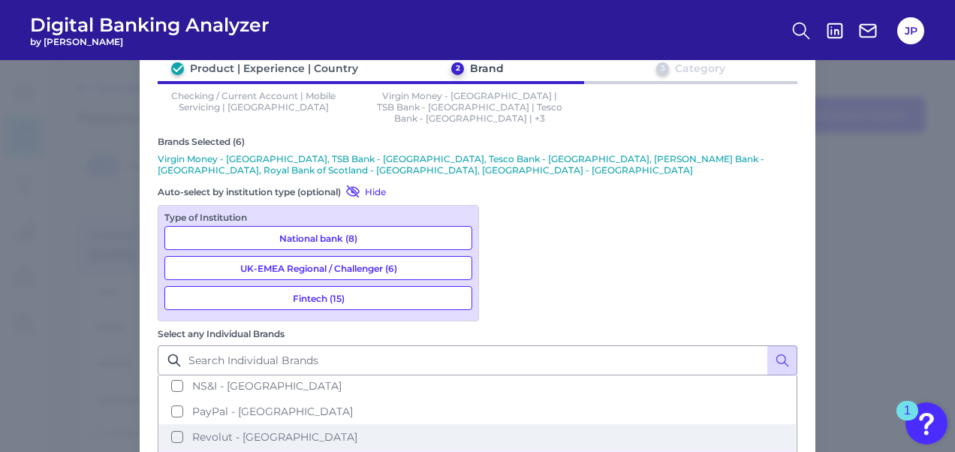
click at [500, 424] on button "Revolut - [GEOGRAPHIC_DATA]" at bounding box center [477, 437] width 636 height 26
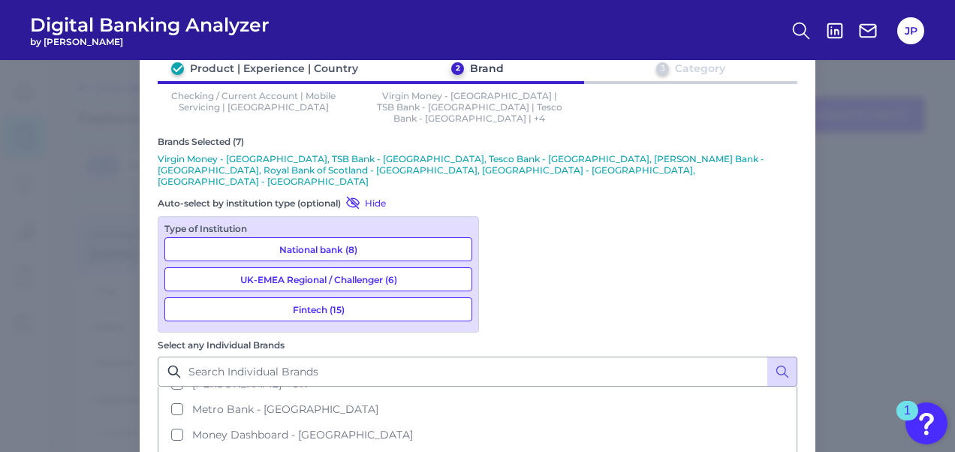
scroll to position [320, 0]
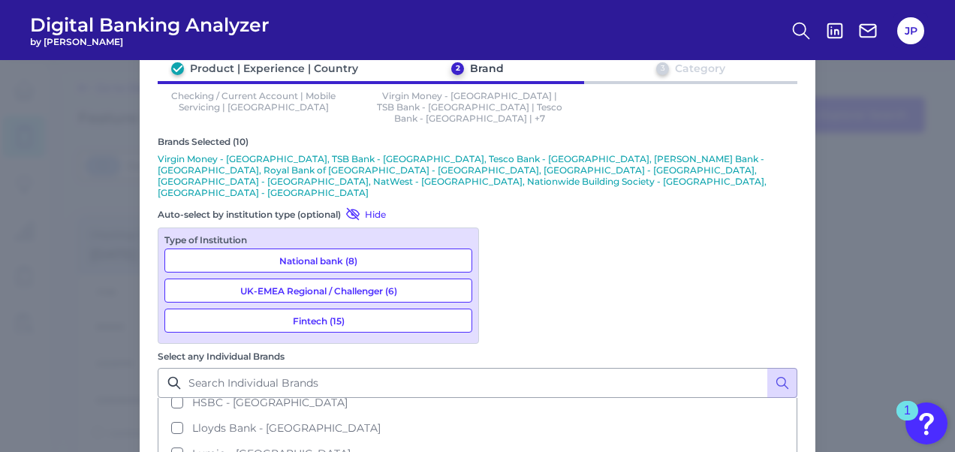
scroll to position [237, 0]
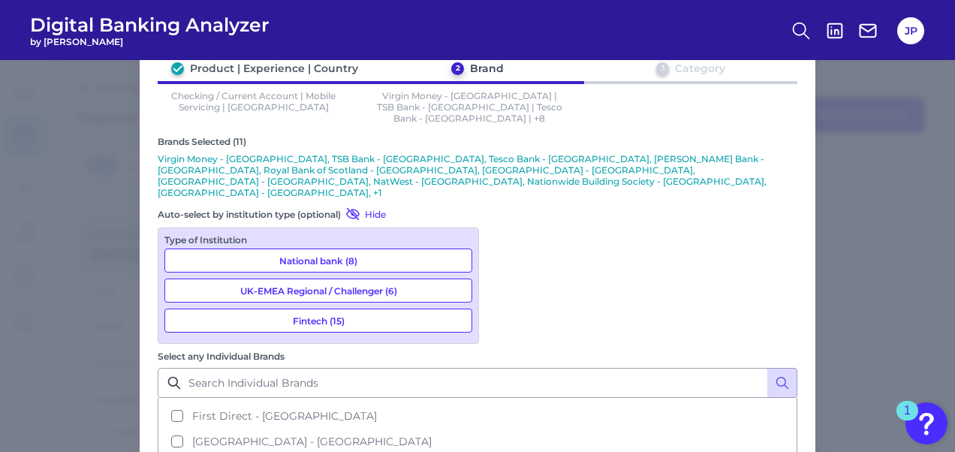
scroll to position [161, 0]
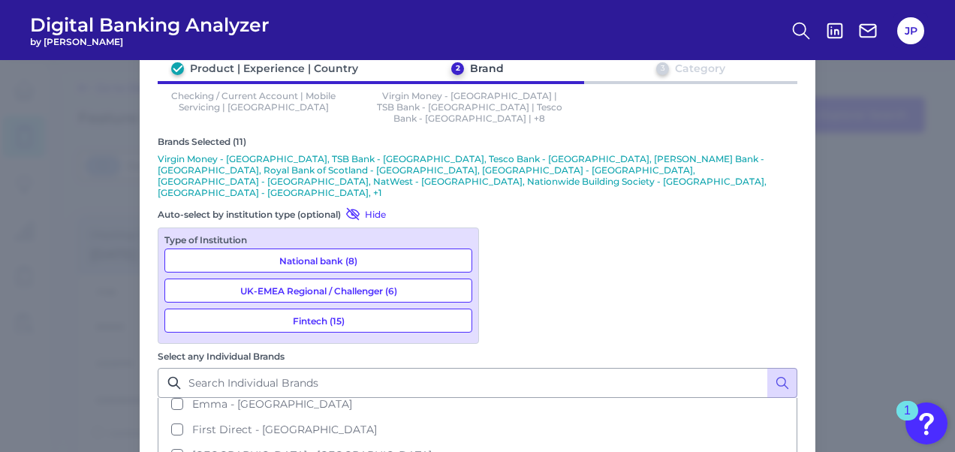
click at [501, 442] on button "[GEOGRAPHIC_DATA] - [GEOGRAPHIC_DATA]" at bounding box center [477, 455] width 636 height 26
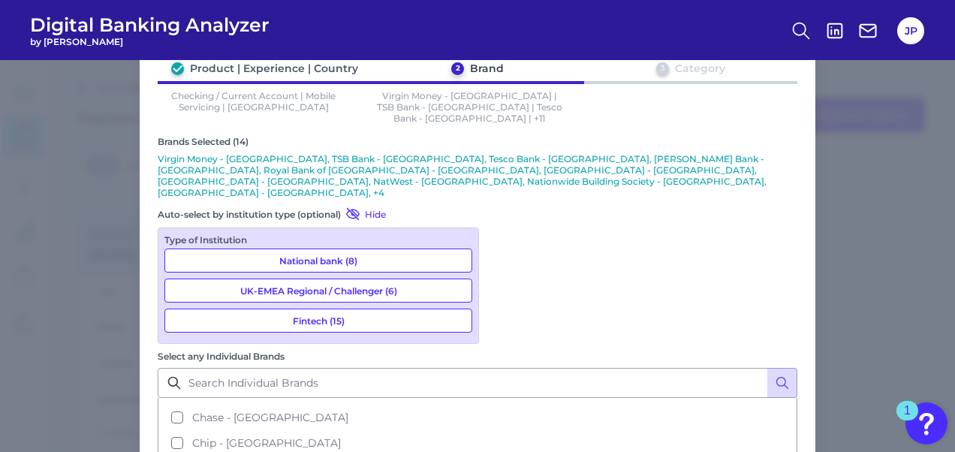
scroll to position [44, 0]
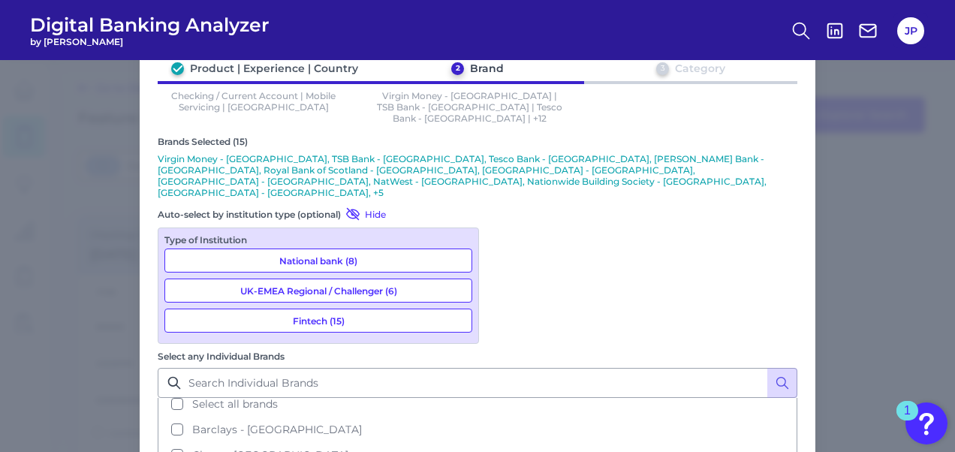
scroll to position [0, 0]
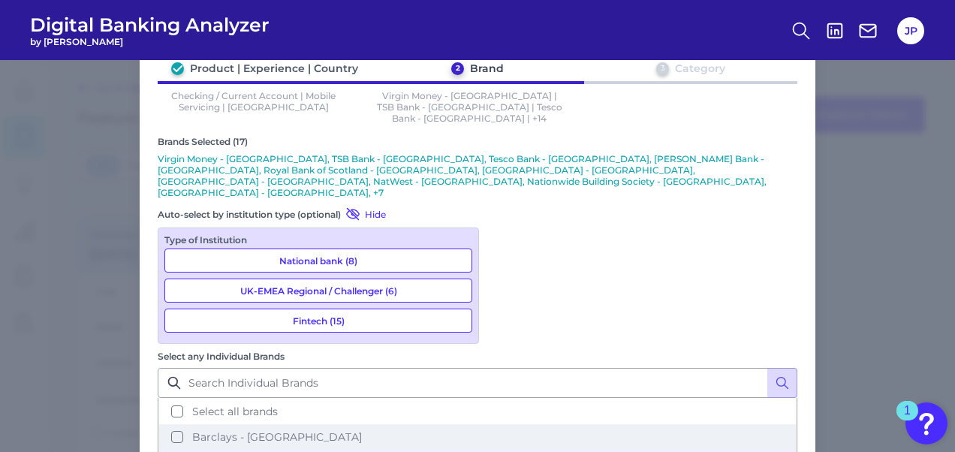
click at [498, 424] on button "Barclays - [GEOGRAPHIC_DATA]" at bounding box center [477, 437] width 636 height 26
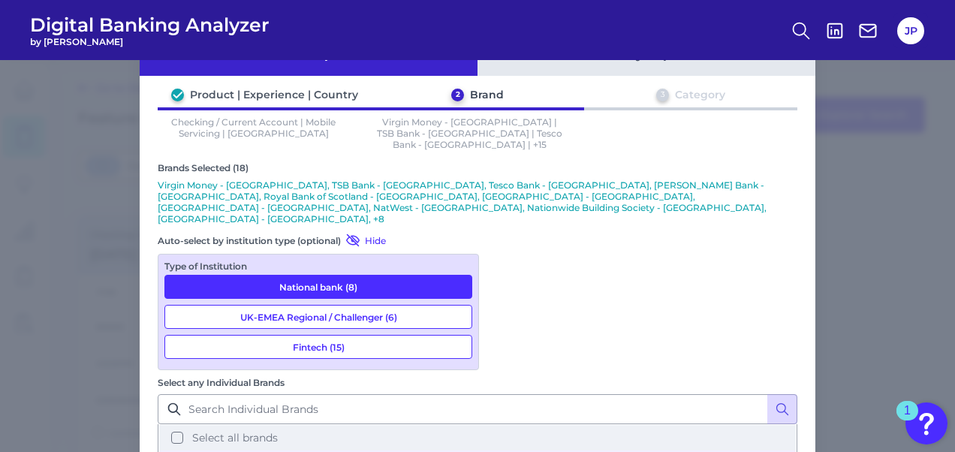
scroll to position [51, 0]
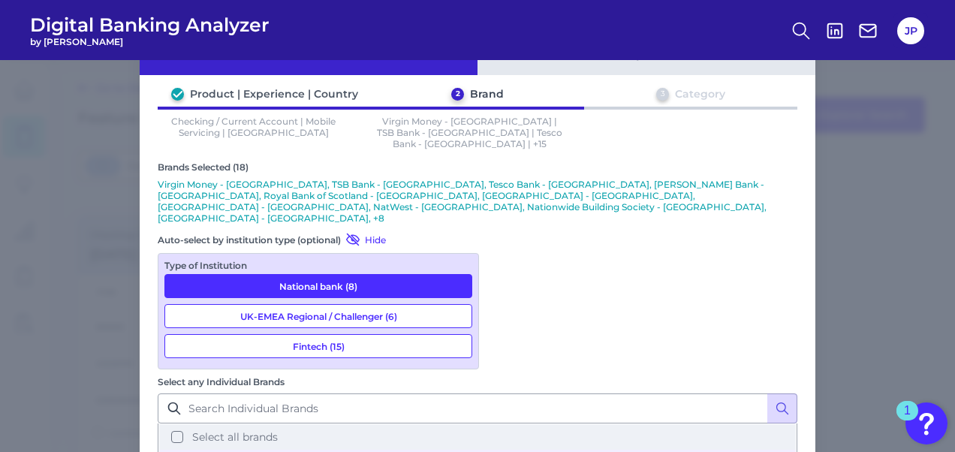
click at [278, 430] on span "Select all brands" at bounding box center [235, 437] width 86 height 14
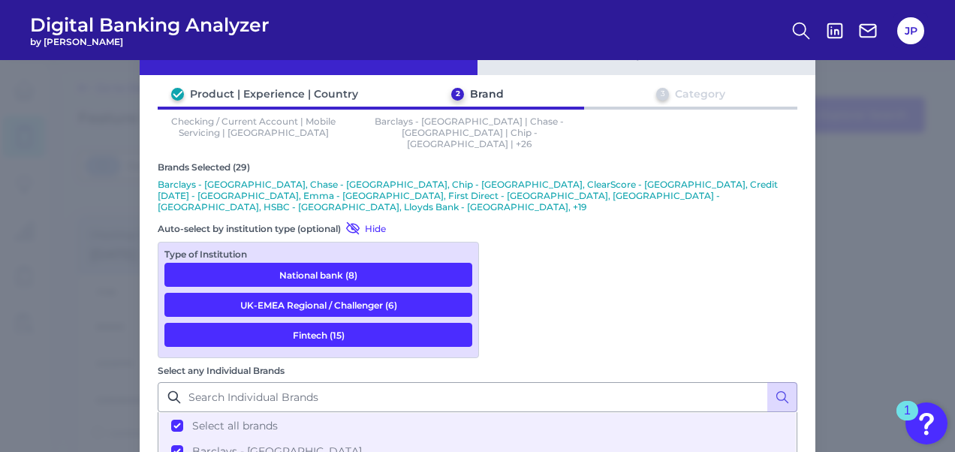
scroll to position [139, 0]
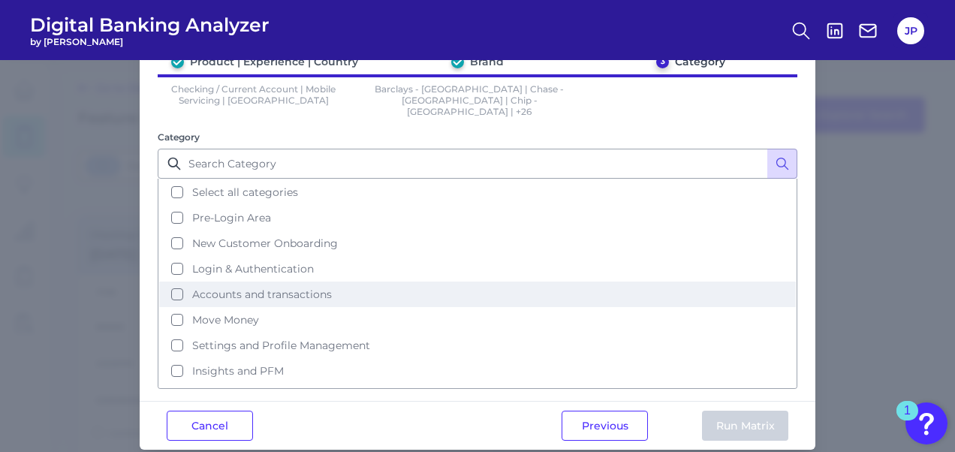
scroll to position [62, 0]
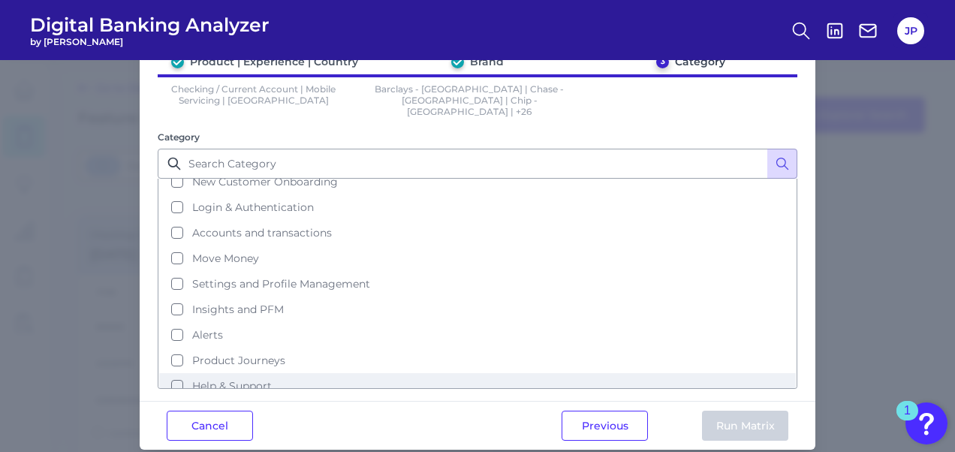
click at [236, 379] on span "Help & Support" at bounding box center [232, 386] width 80 height 14
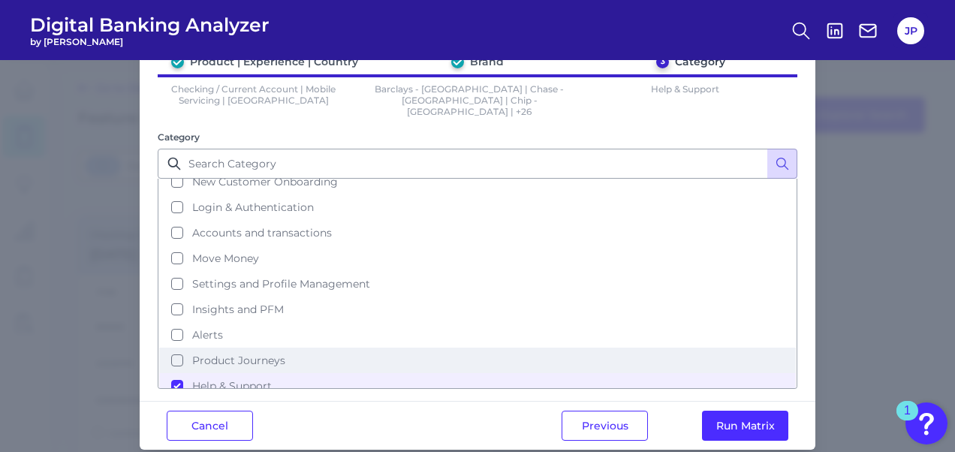
click at [231, 354] on span "Product Journeys" at bounding box center [238, 361] width 93 height 14
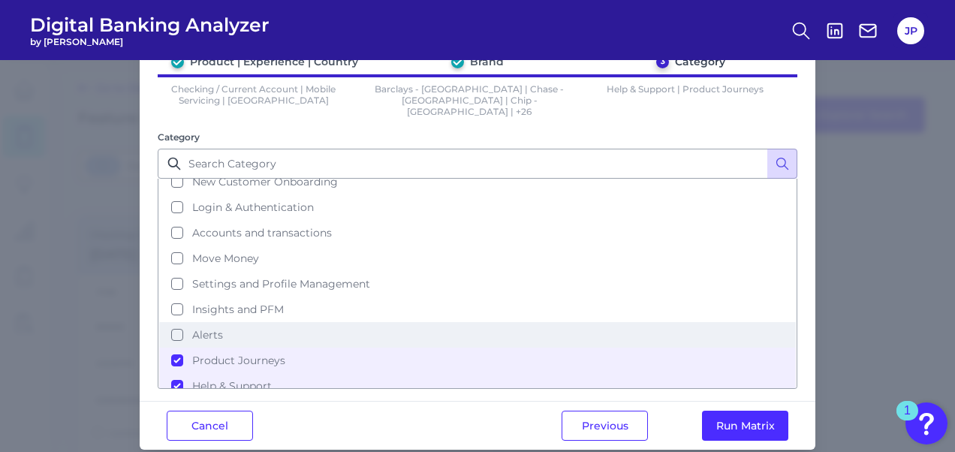
click at [212, 328] on span "Alerts" at bounding box center [207, 335] width 31 height 14
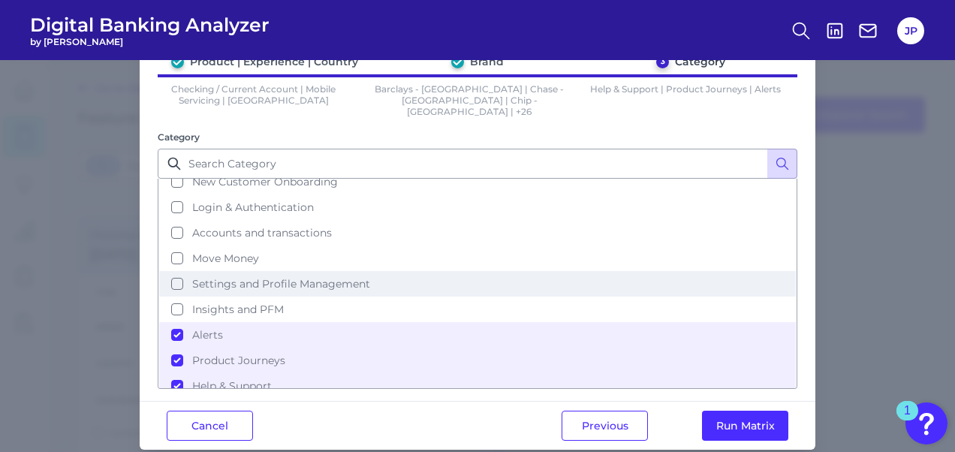
click at [249, 277] on span "Settings and Profile Management" at bounding box center [281, 284] width 178 height 14
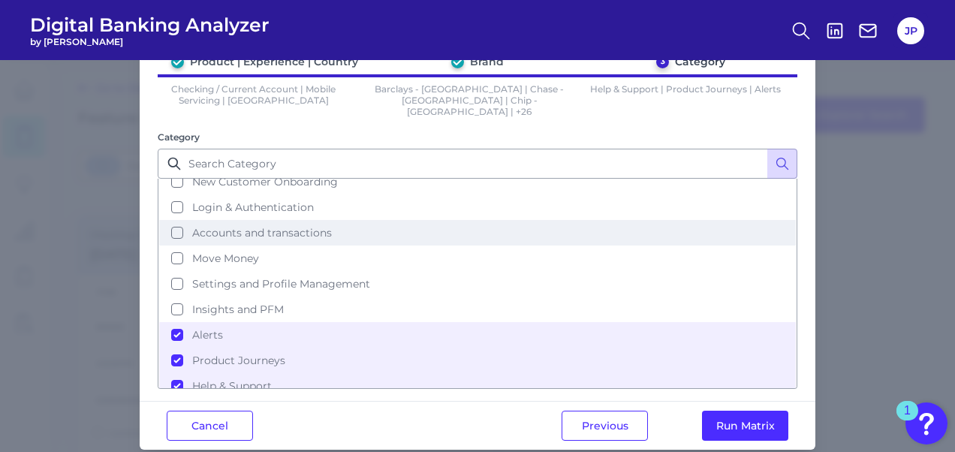
click at [224, 226] on span "Accounts and transactions" at bounding box center [262, 233] width 140 height 14
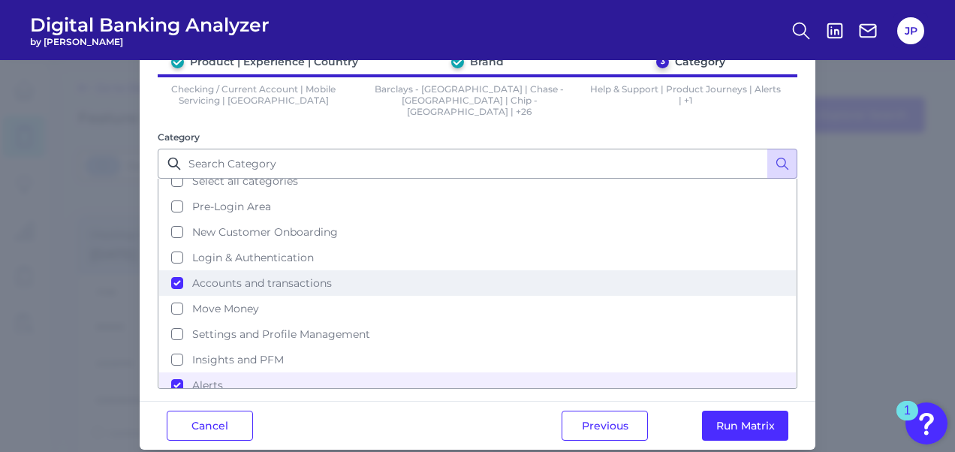
scroll to position [0, 0]
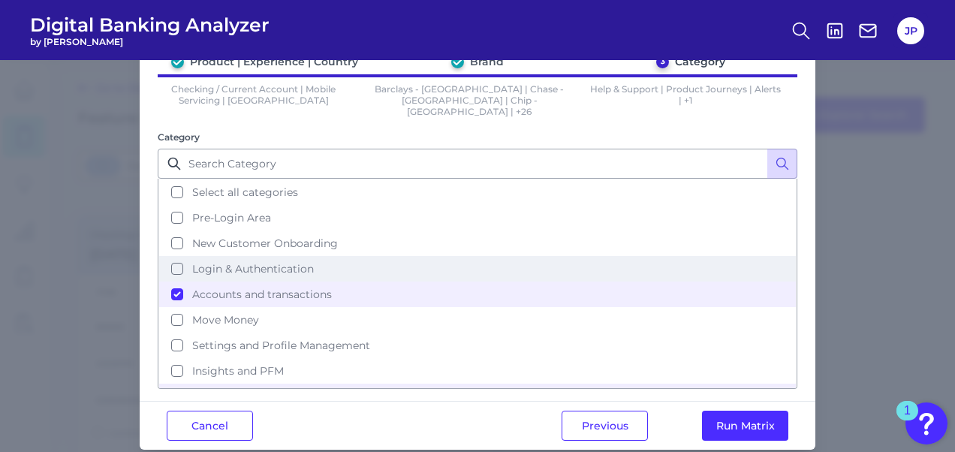
click at [266, 262] on span "Login & Authentication" at bounding box center [253, 269] width 122 height 14
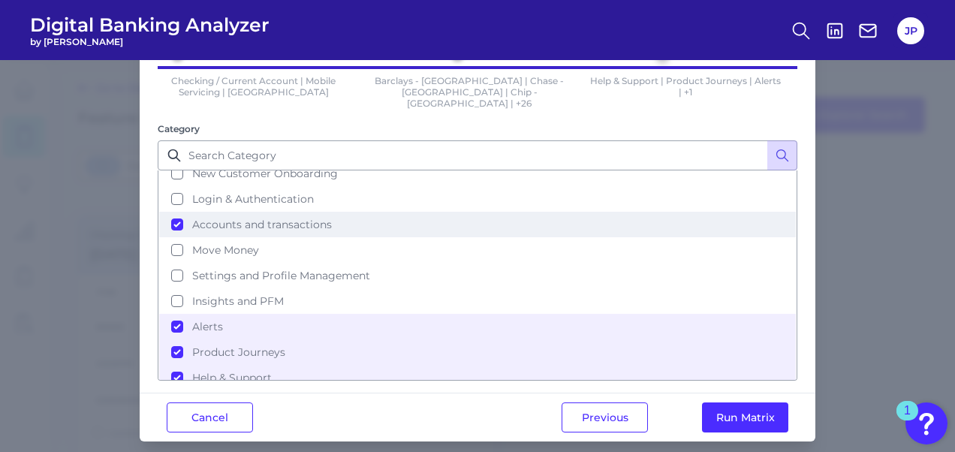
scroll to position [91, 0]
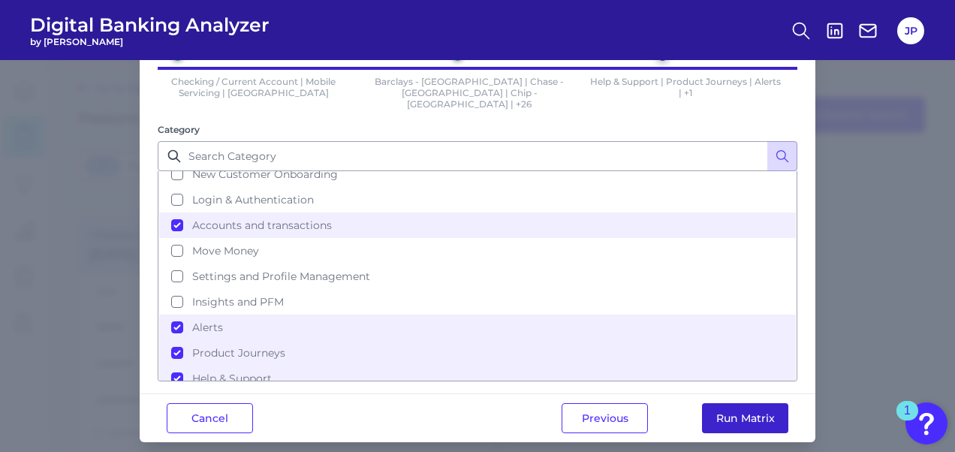
click at [733, 403] on button "Run Matrix" at bounding box center [745, 418] width 86 height 30
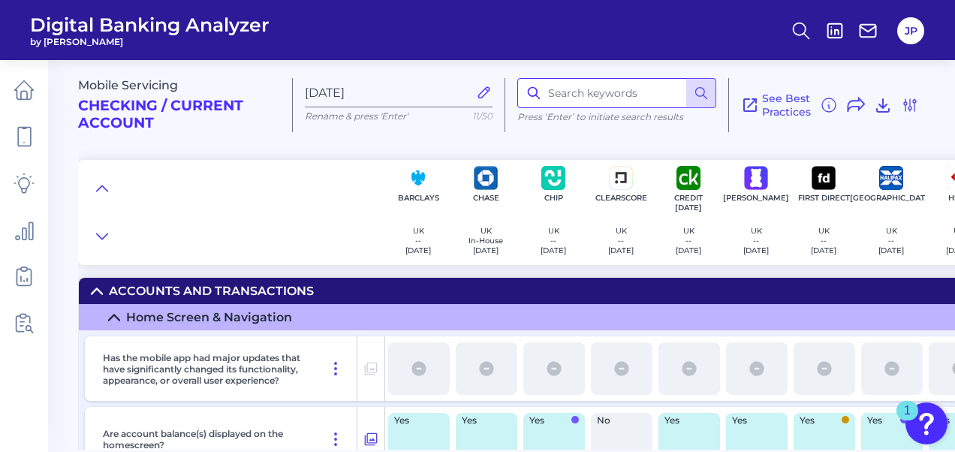
click at [600, 84] on input at bounding box center [616, 93] width 199 height 30
type input "dispute"
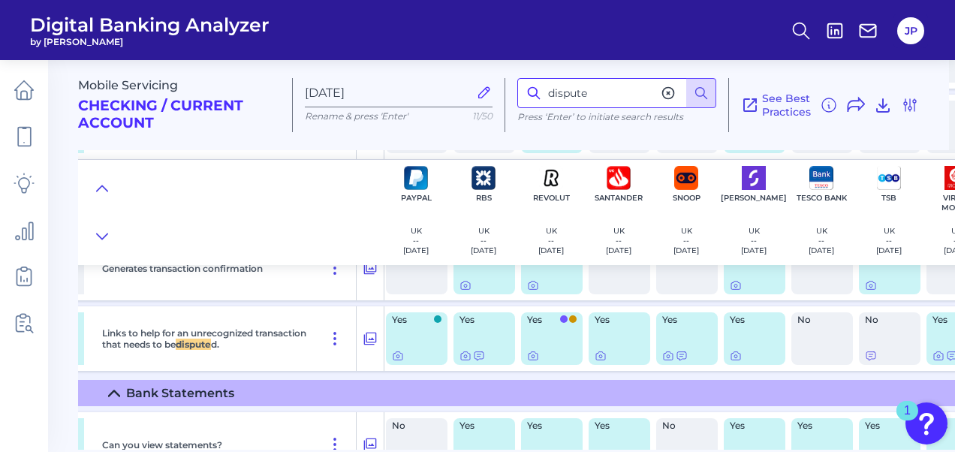
scroll to position [3760, 1401]
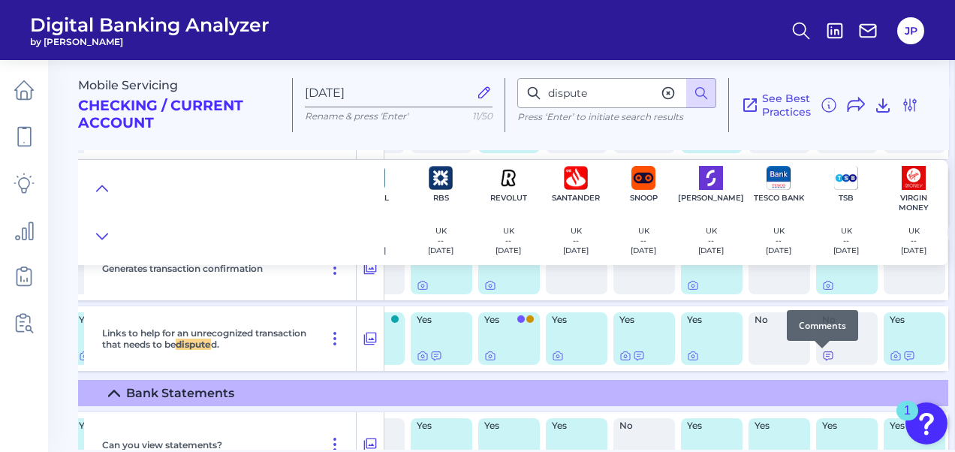
click at [823, 356] on icon at bounding box center [827, 356] width 9 height 8
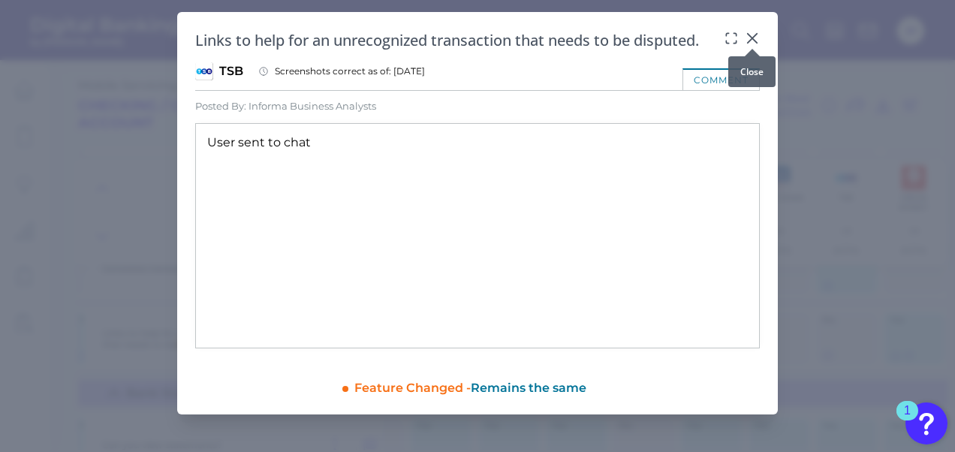
click at [748, 36] on icon at bounding box center [752, 38] width 15 height 15
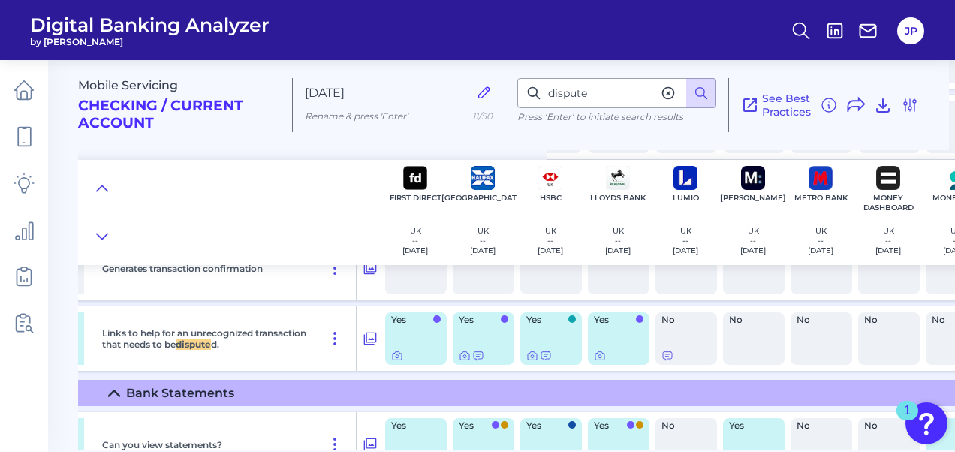
scroll to position [3760, 405]
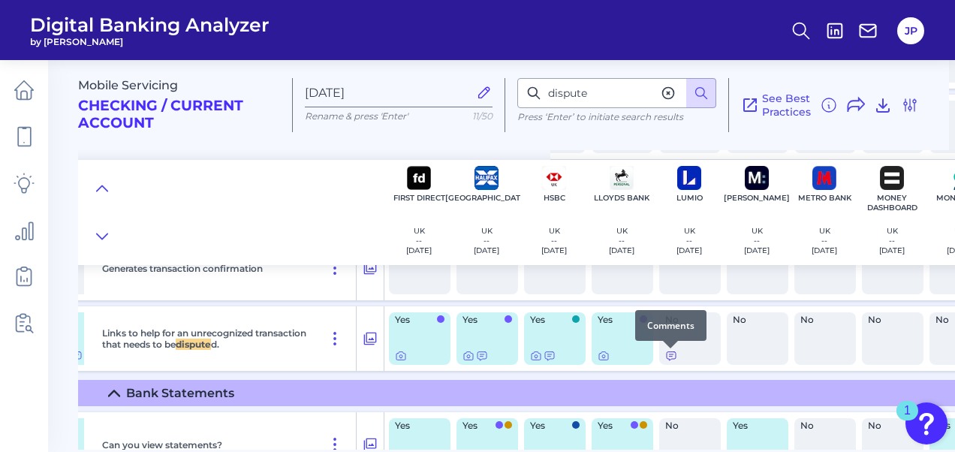
click at [668, 356] on icon at bounding box center [671, 356] width 12 height 12
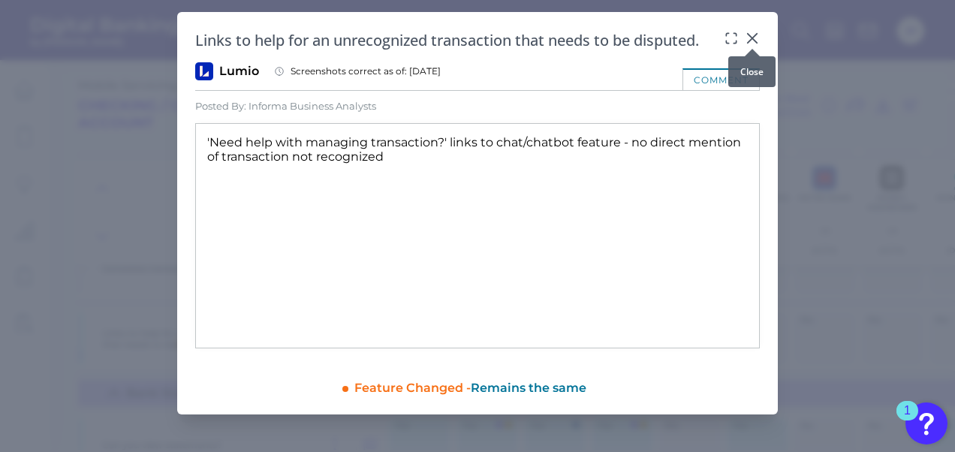
click at [753, 38] on icon at bounding box center [752, 38] width 9 height 9
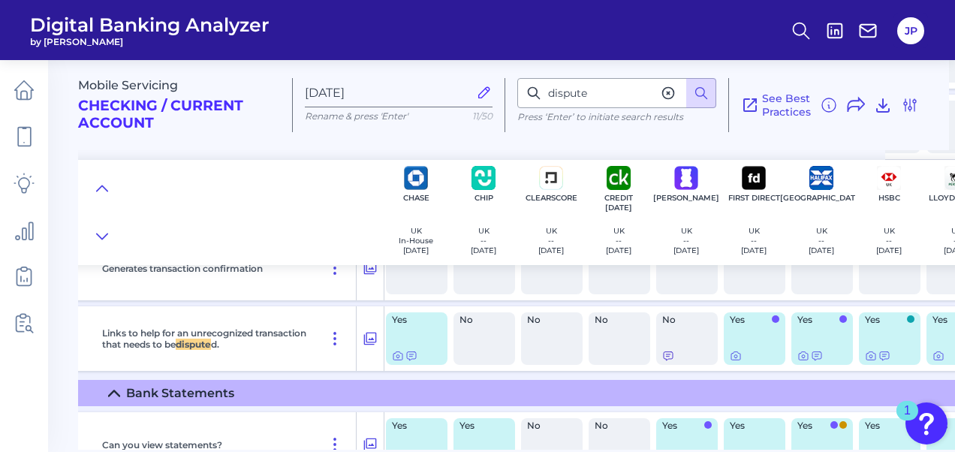
scroll to position [3760, 69]
click at [664, 356] on icon at bounding box center [669, 356] width 12 height 12
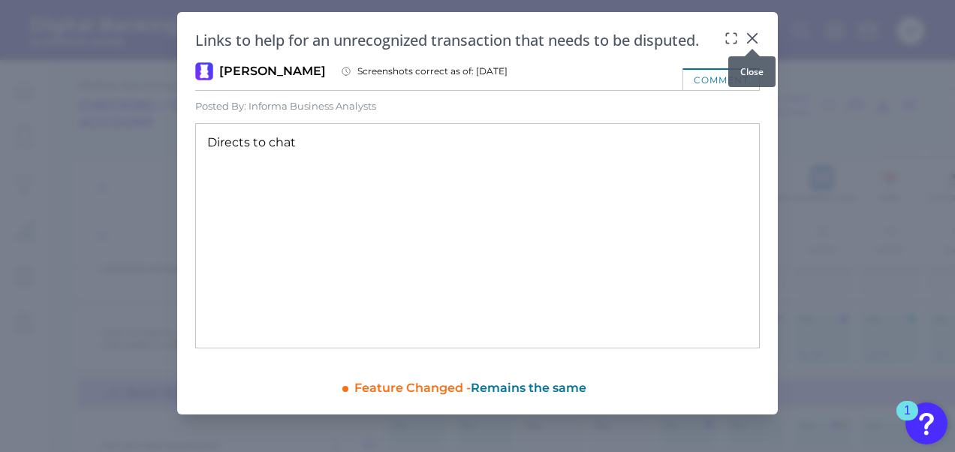
click at [751, 38] on icon at bounding box center [752, 38] width 9 height 9
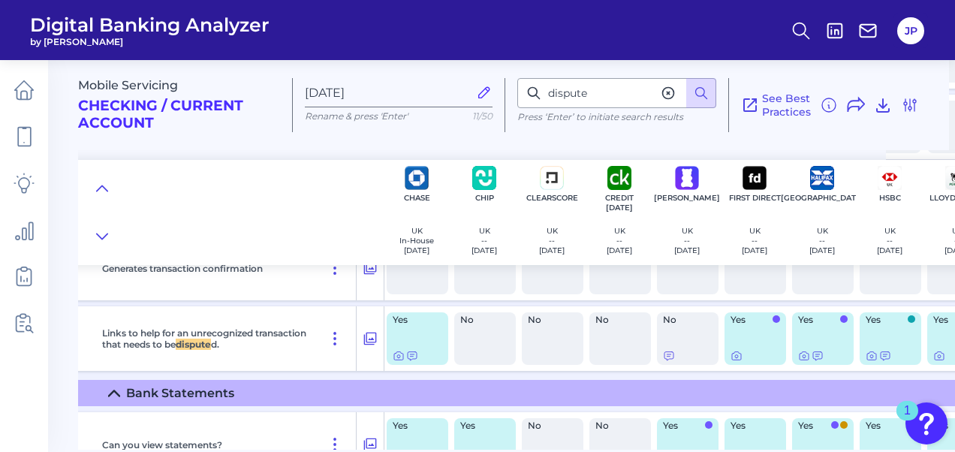
scroll to position [3760, 0]
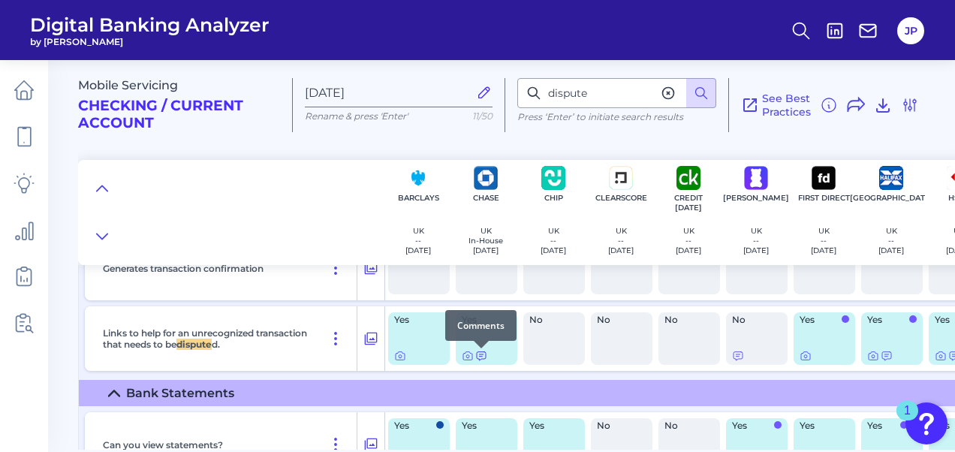
click at [480, 357] on icon at bounding box center [481, 356] width 12 height 12
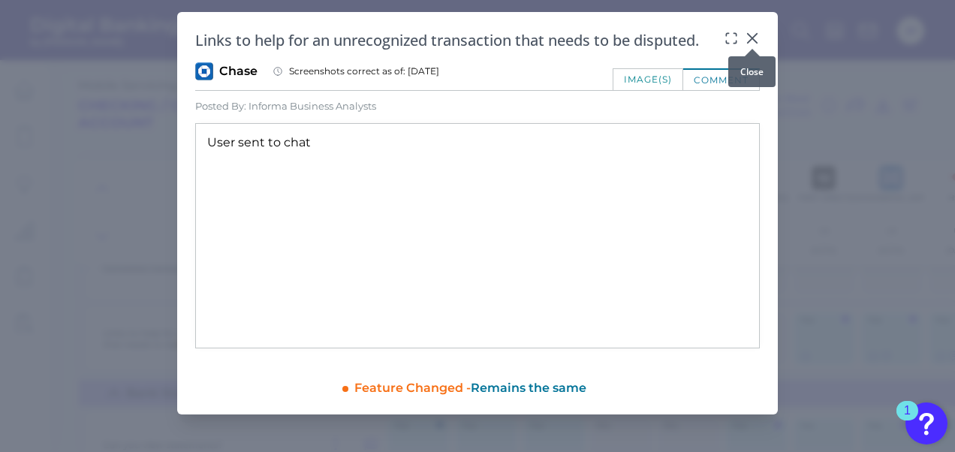
click at [748, 38] on icon at bounding box center [752, 38] width 15 height 15
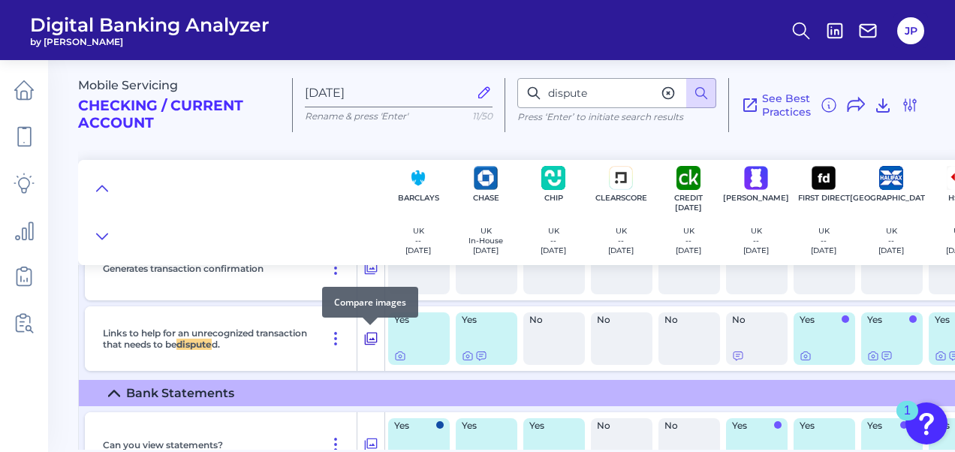
click at [371, 339] on icon at bounding box center [370, 339] width 15 height 18
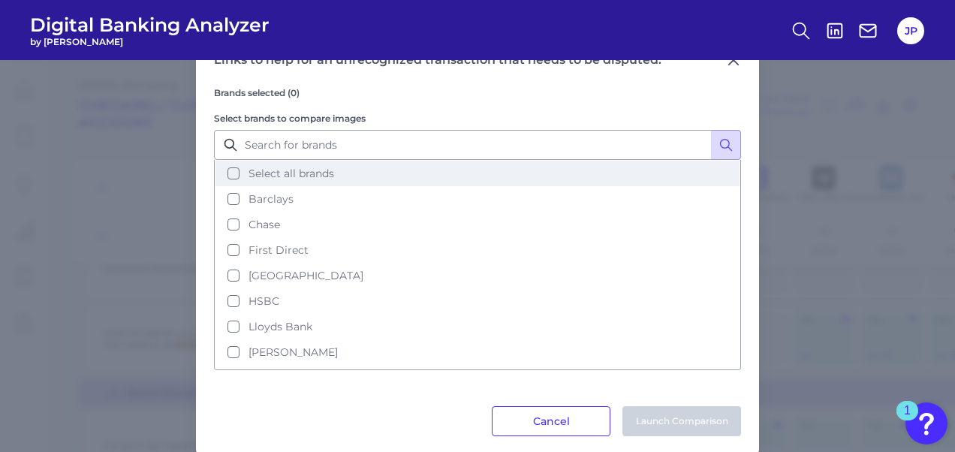
click at [342, 176] on button "Select all brands" at bounding box center [477, 174] width 524 height 26
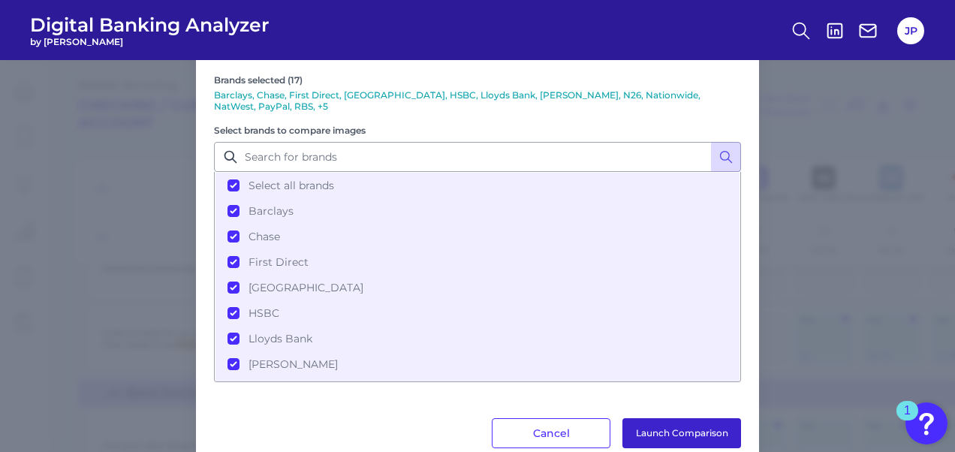
click at [691, 428] on button "Launch Comparison" at bounding box center [681, 433] width 119 height 30
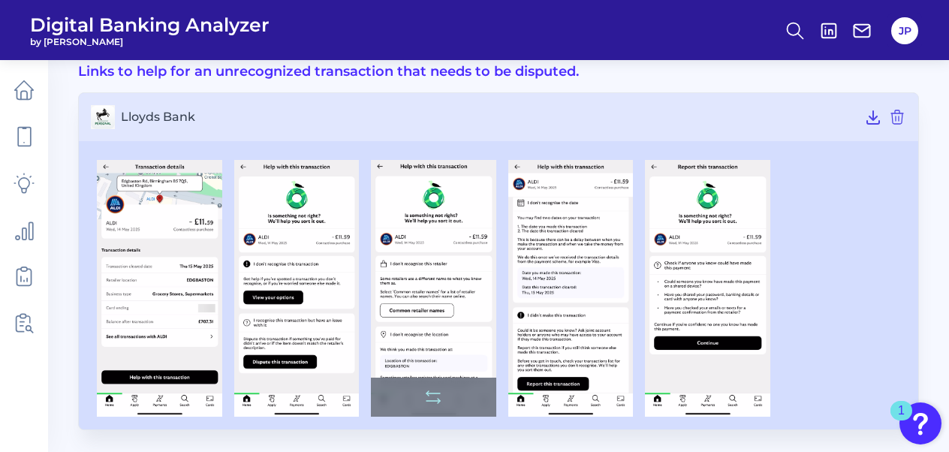
scroll to position [68, 0]
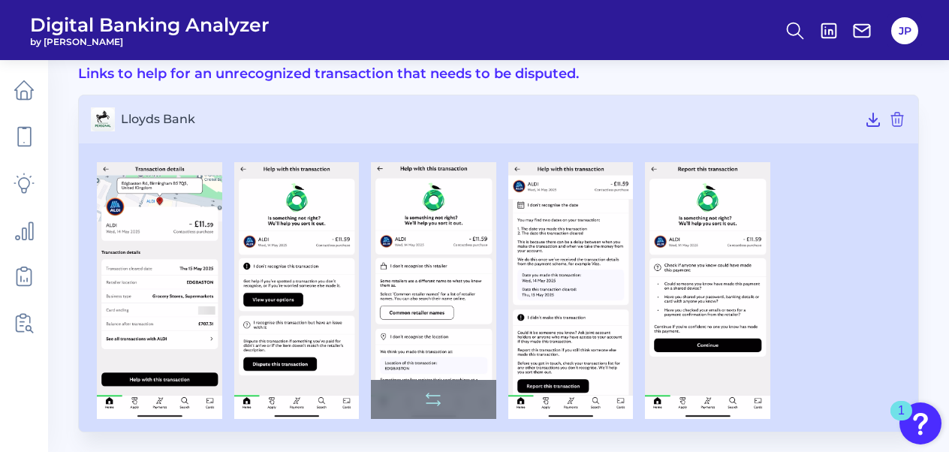
click at [404, 251] on img at bounding box center [433, 290] width 125 height 257
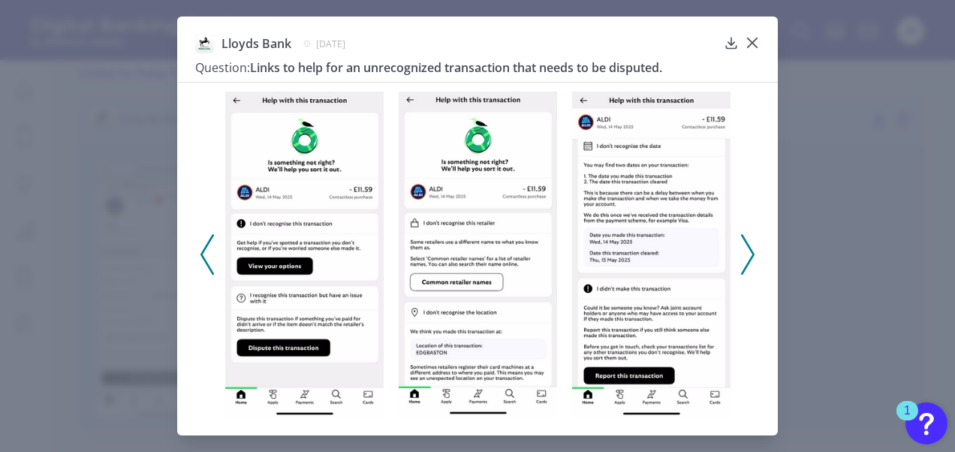
click at [879, 150] on div "Lloyds Bank May 20, 2025 Question: Links to help for an unrecognized transactio…" at bounding box center [477, 226] width 955 height 452
click at [754, 38] on icon at bounding box center [752, 42] width 15 height 15
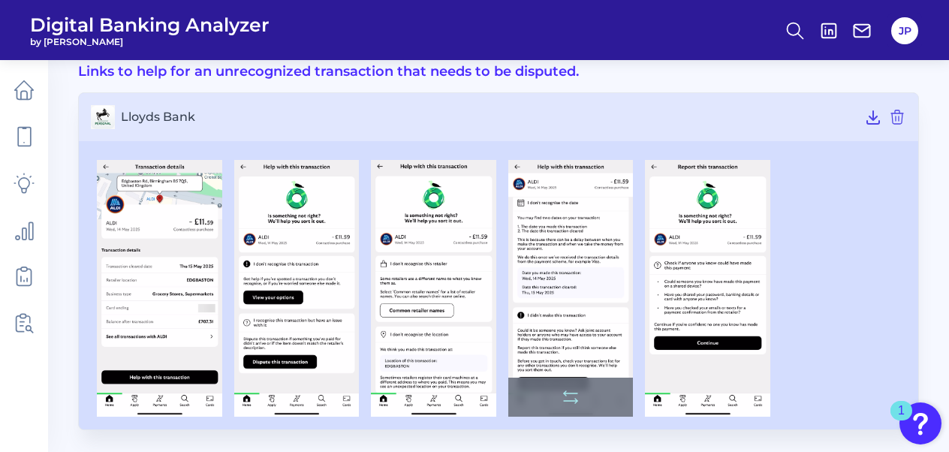
scroll to position [0, 0]
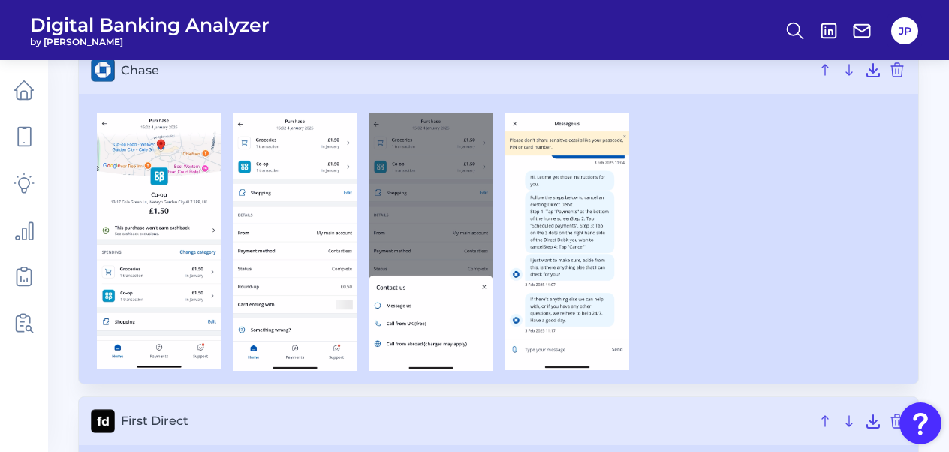
scroll to position [456, 0]
drag, startPoint x: 558, startPoint y: 242, endPoint x: 490, endPoint y: 389, distance: 162.2
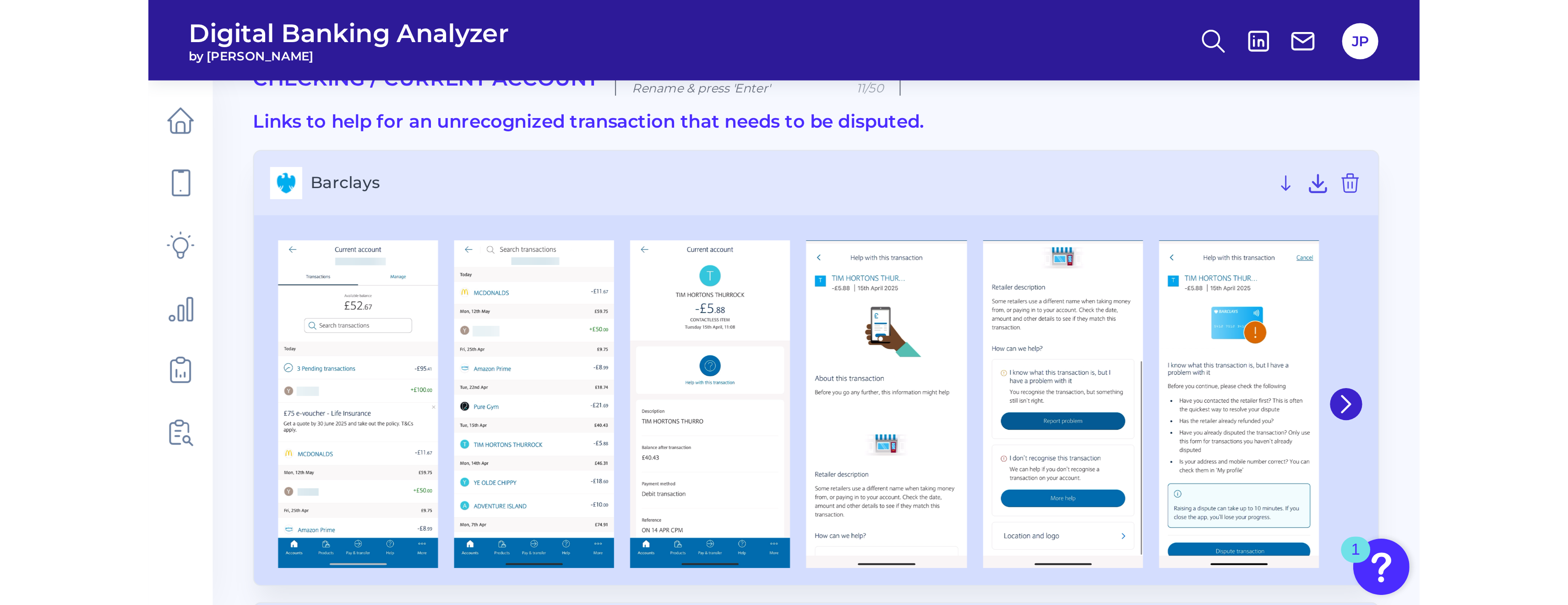
scroll to position [0, 0]
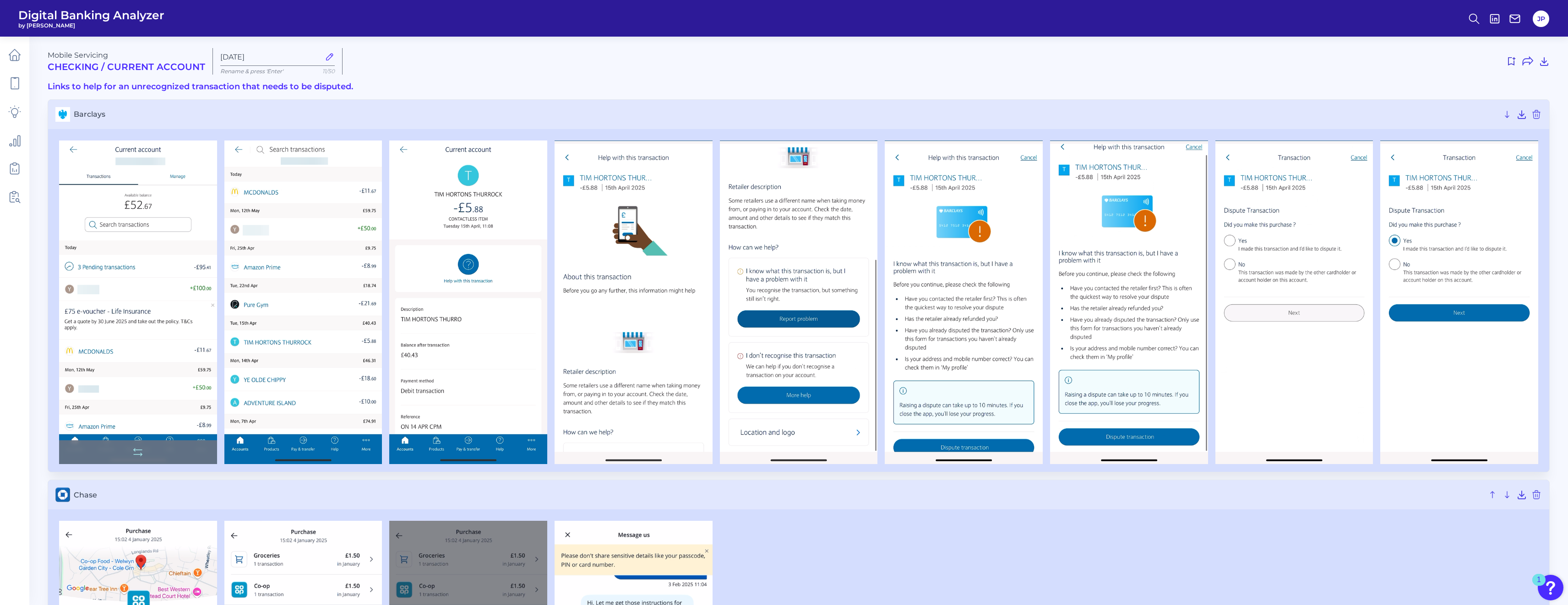
click at [164, 263] on img at bounding box center [138, 302] width 158 height 324
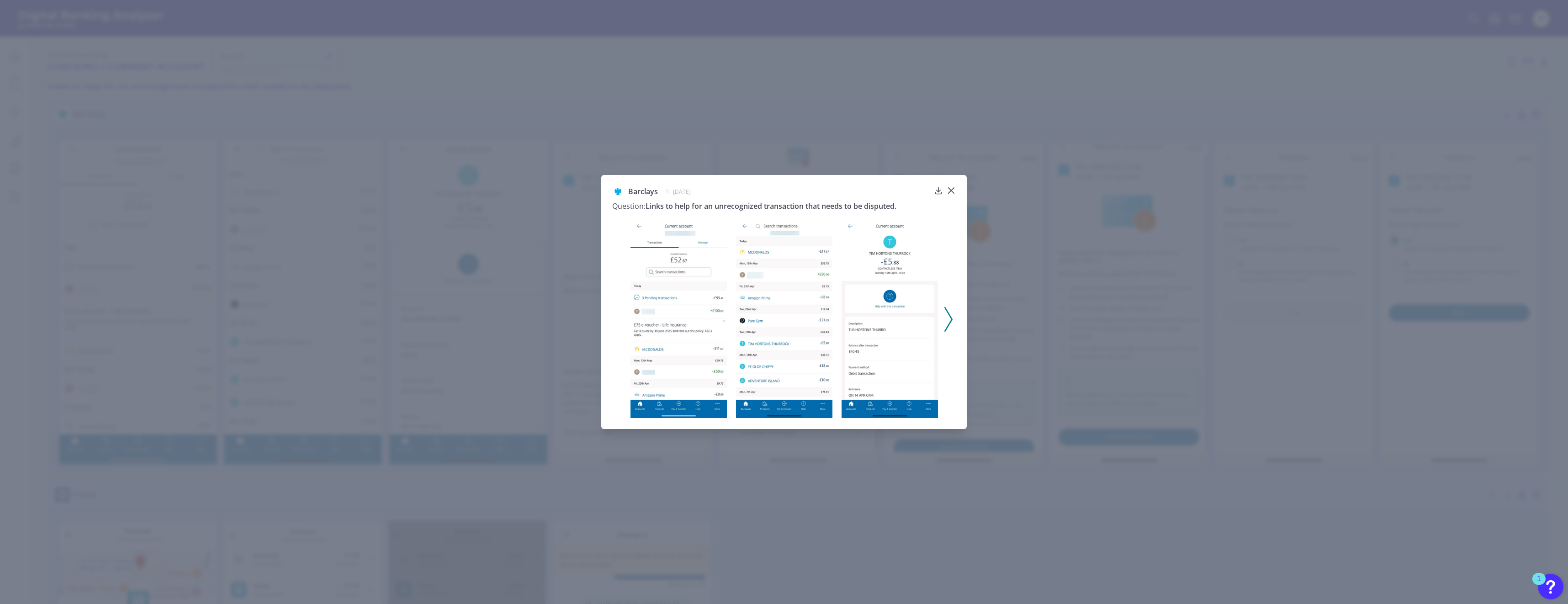
click at [581, 265] on img at bounding box center [784, 320] width 96 height 198
click at [581, 189] on icon at bounding box center [951, 190] width 9 height 9
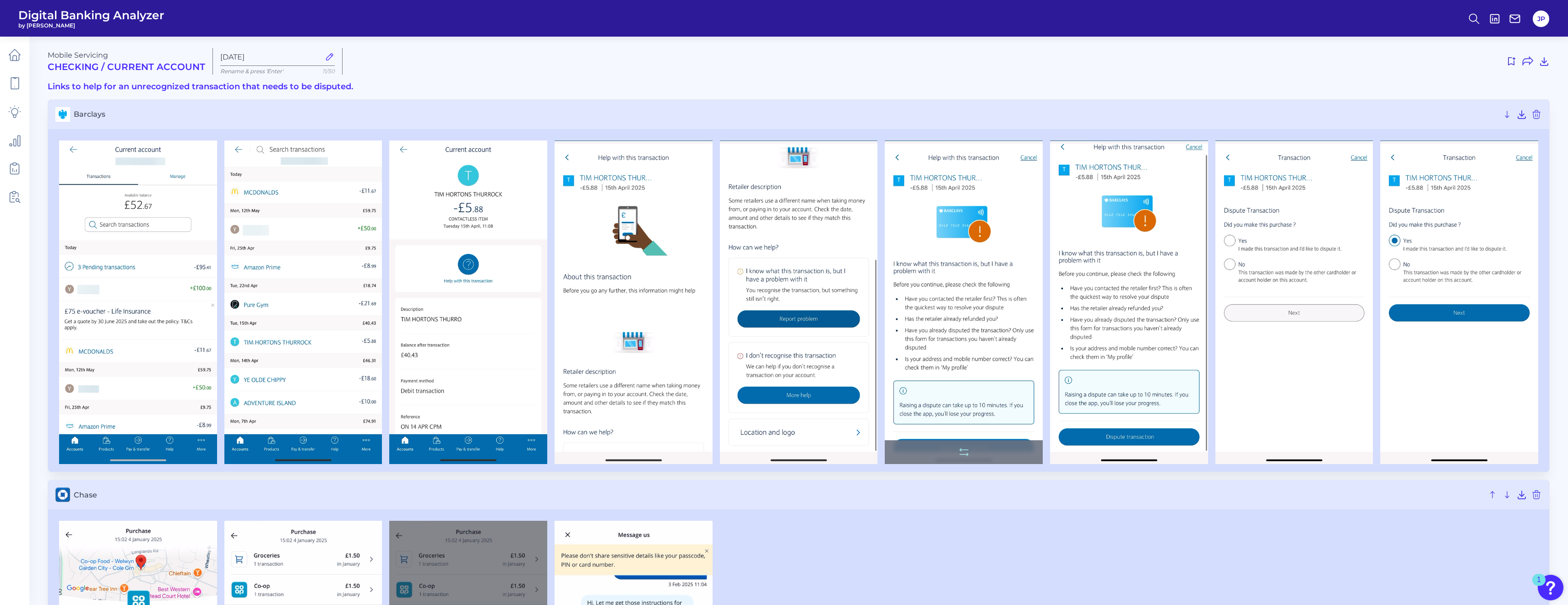
drag, startPoint x: 574, startPoint y: 131, endPoint x: 950, endPoint y: 359, distance: 439.7
click at [582, 275] on section "Barclays" at bounding box center [799, 286] width 1502 height 373
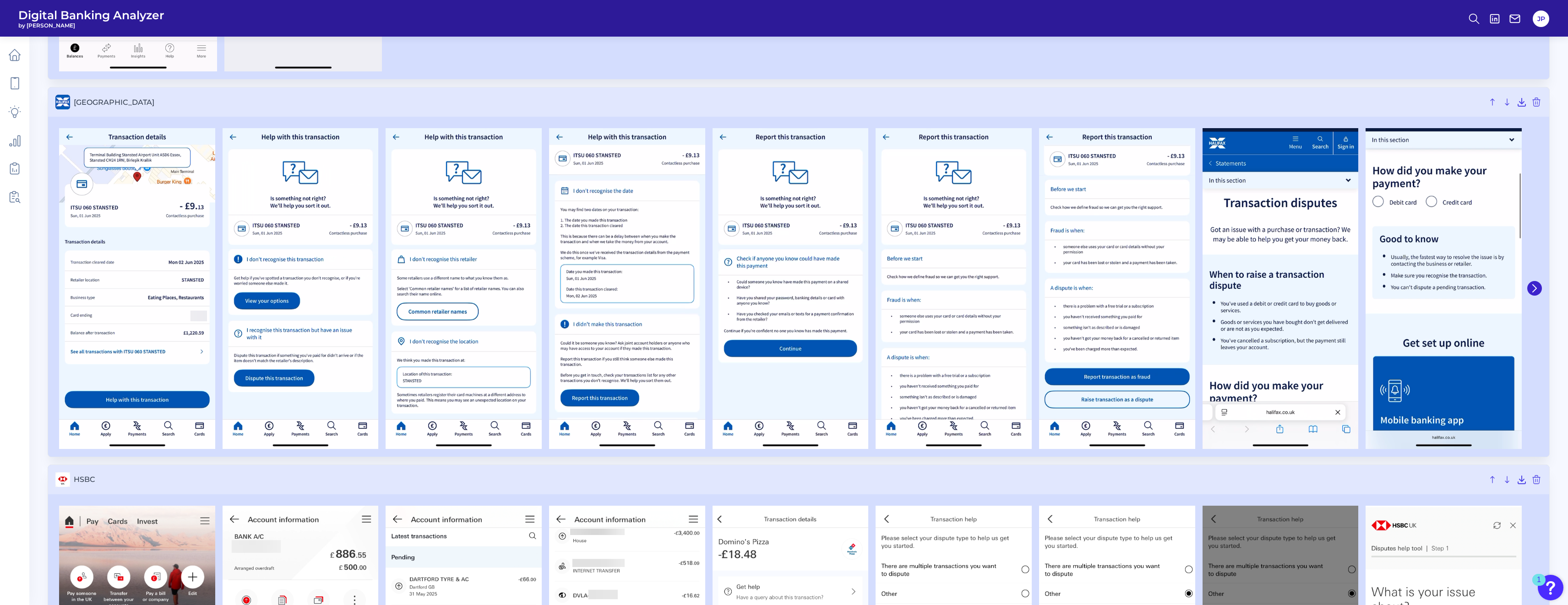
scroll to position [1159, 0]
drag, startPoint x: 160, startPoint y: 291, endPoint x: 268, endPoint y: 260, distance: 112.4
click at [268, 260] on img at bounding box center [301, 288] width 156 height 321
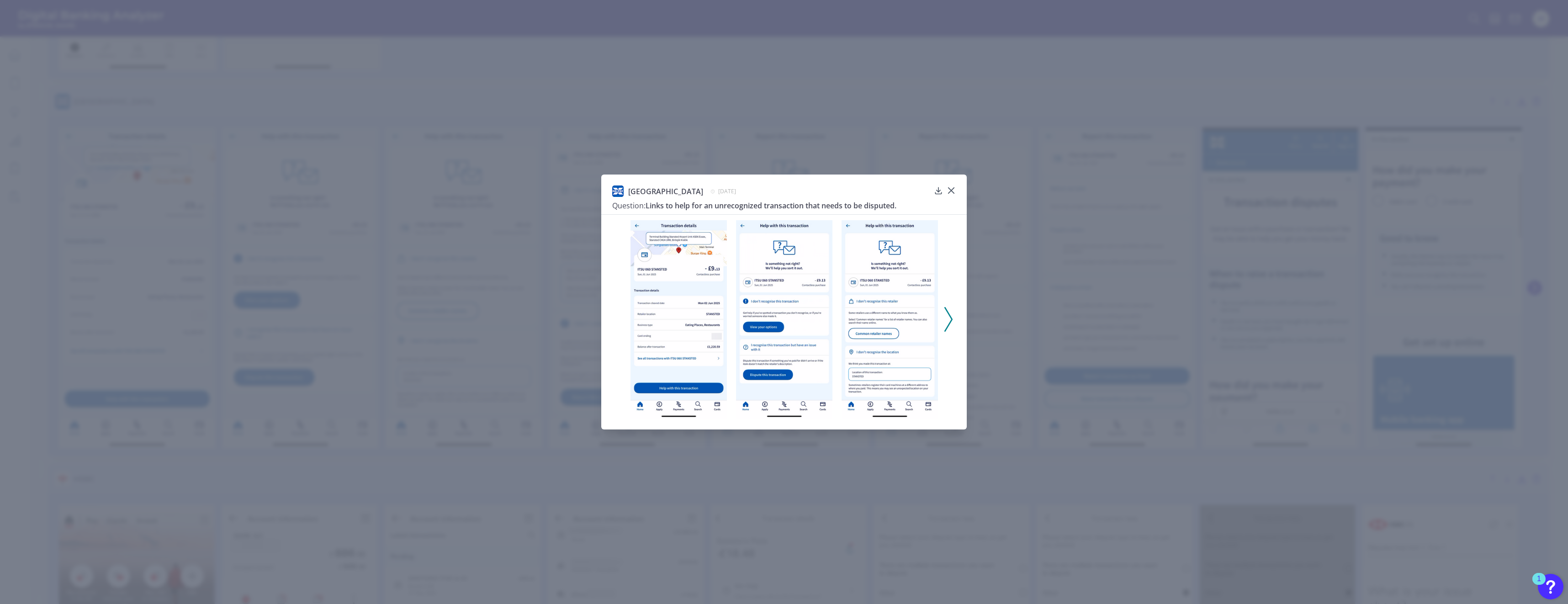
click at [581, 275] on div "Halifax June 13, 2025 Question: Links to help for an unrecognized transaction t…" at bounding box center [784, 302] width 1568 height 604
click at [581, 184] on div "Halifax June 13, 2025 Question: Links to help for an unrecognized transaction t…" at bounding box center [784, 302] width 365 height 255
click at [581, 190] on icon at bounding box center [951, 190] width 9 height 9
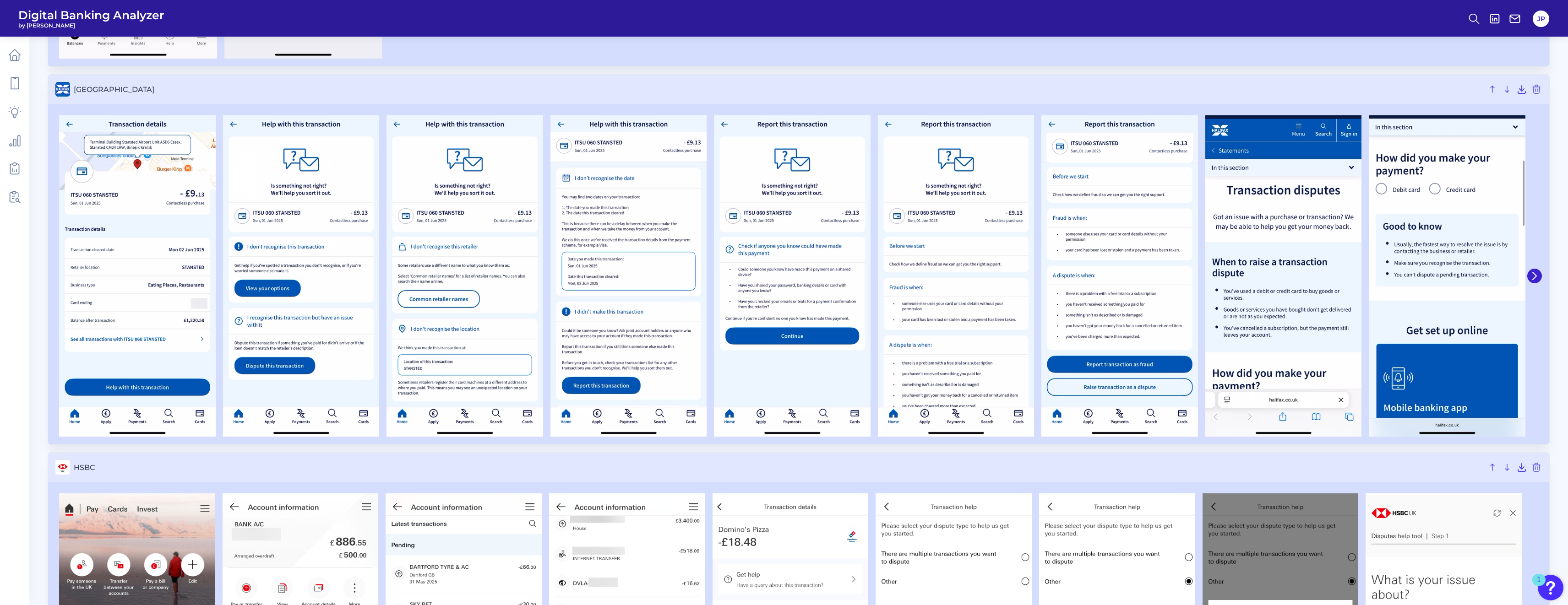
scroll to position [1172, 0]
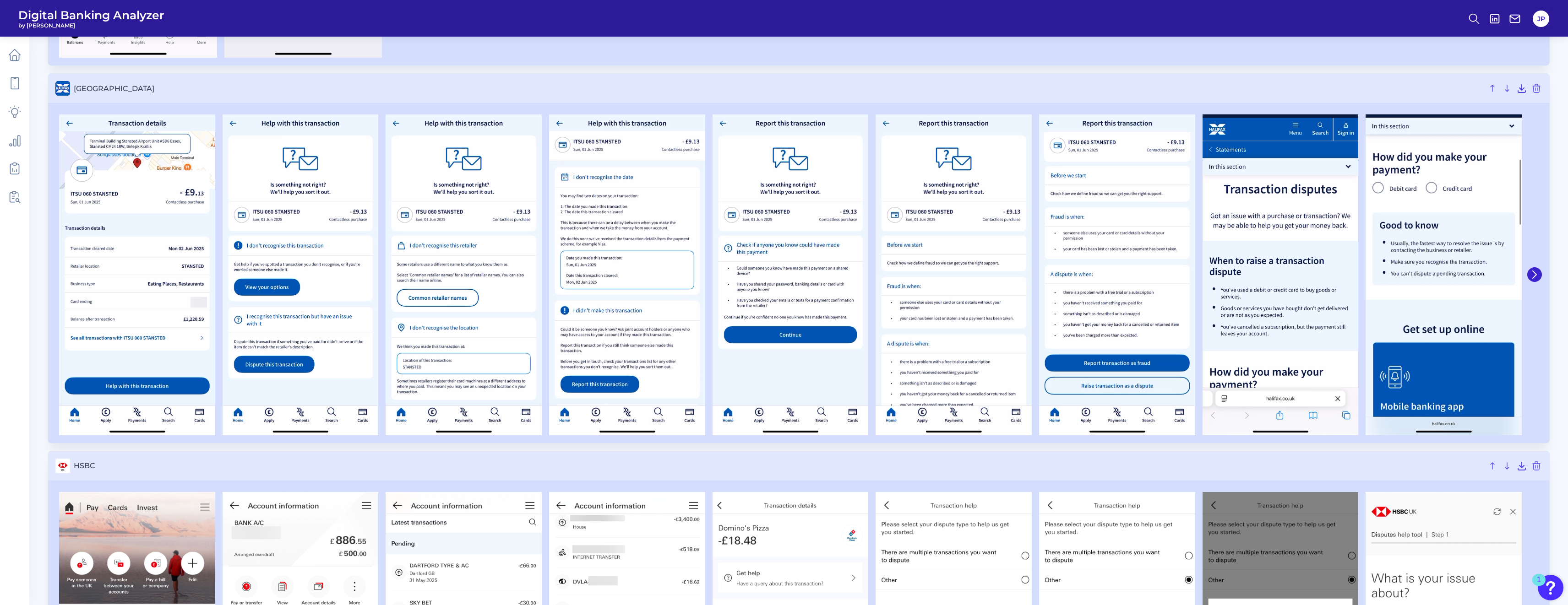
click at [382, 209] on div at bounding box center [464, 275] width 164 height 321
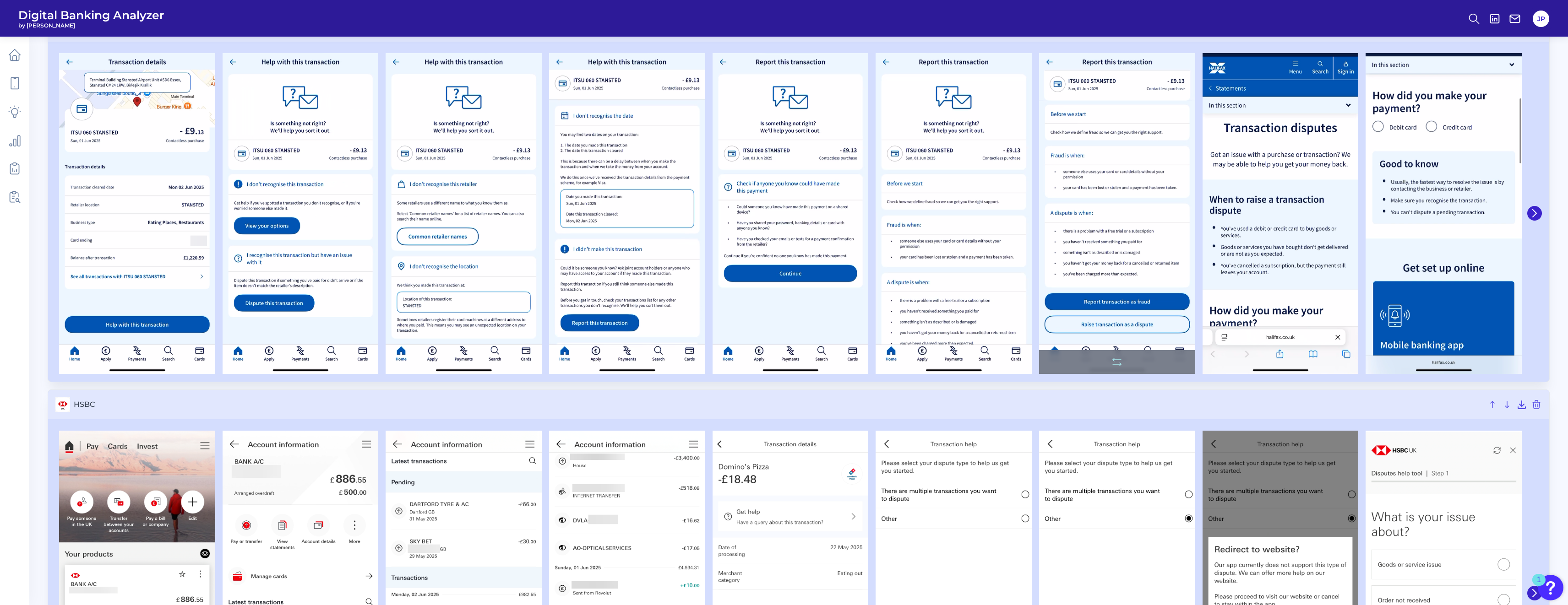
scroll to position [1195, 0]
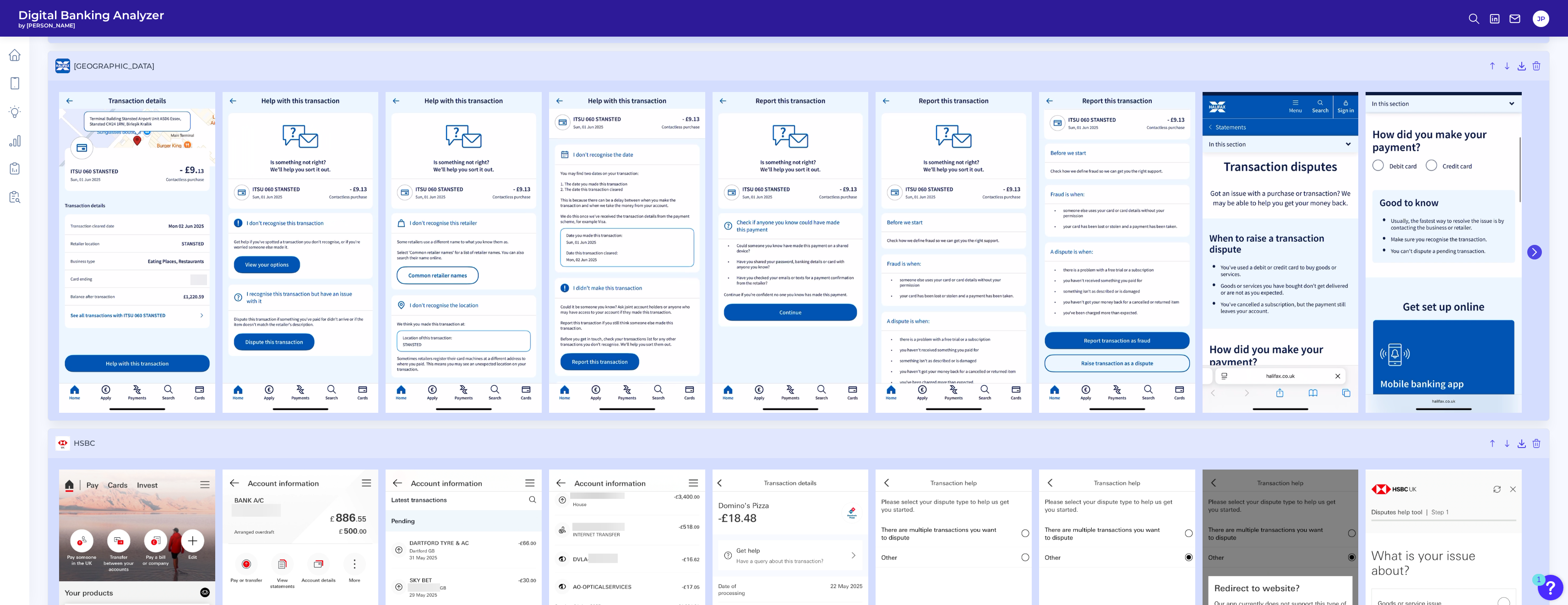
click at [582, 254] on button at bounding box center [1534, 252] width 15 height 15
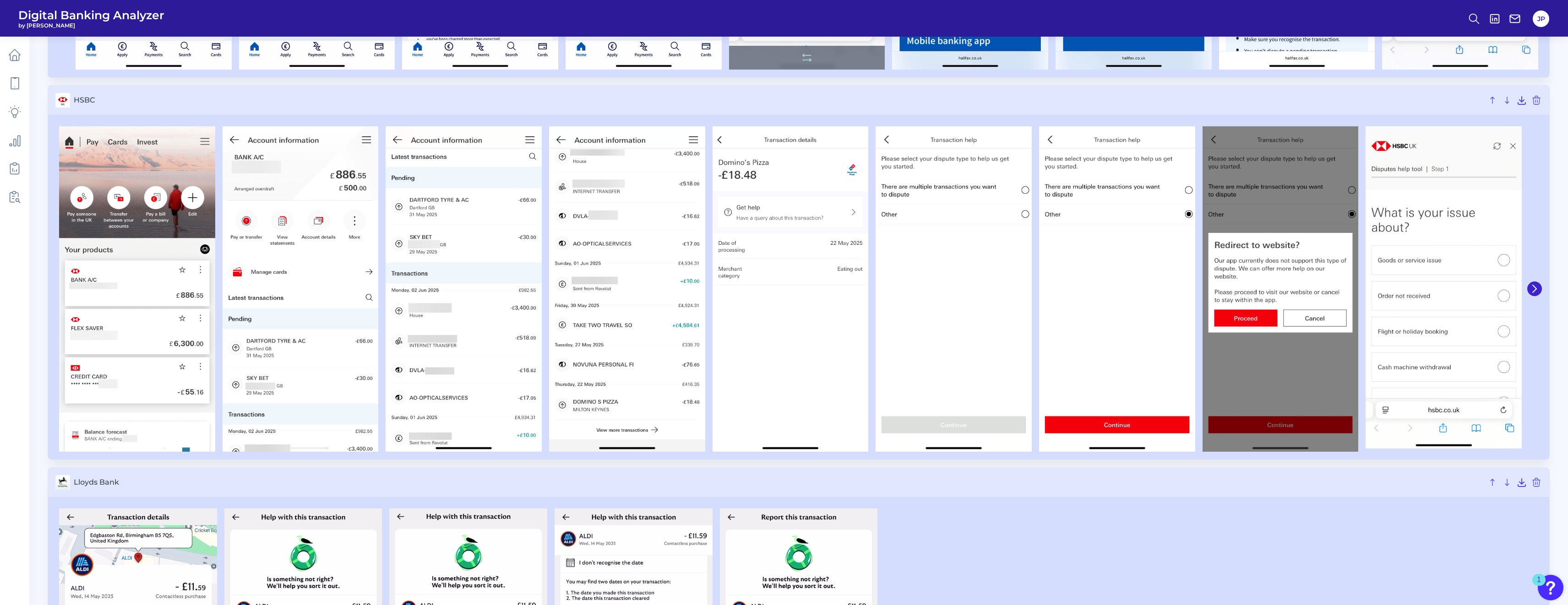
scroll to position [1569, 0]
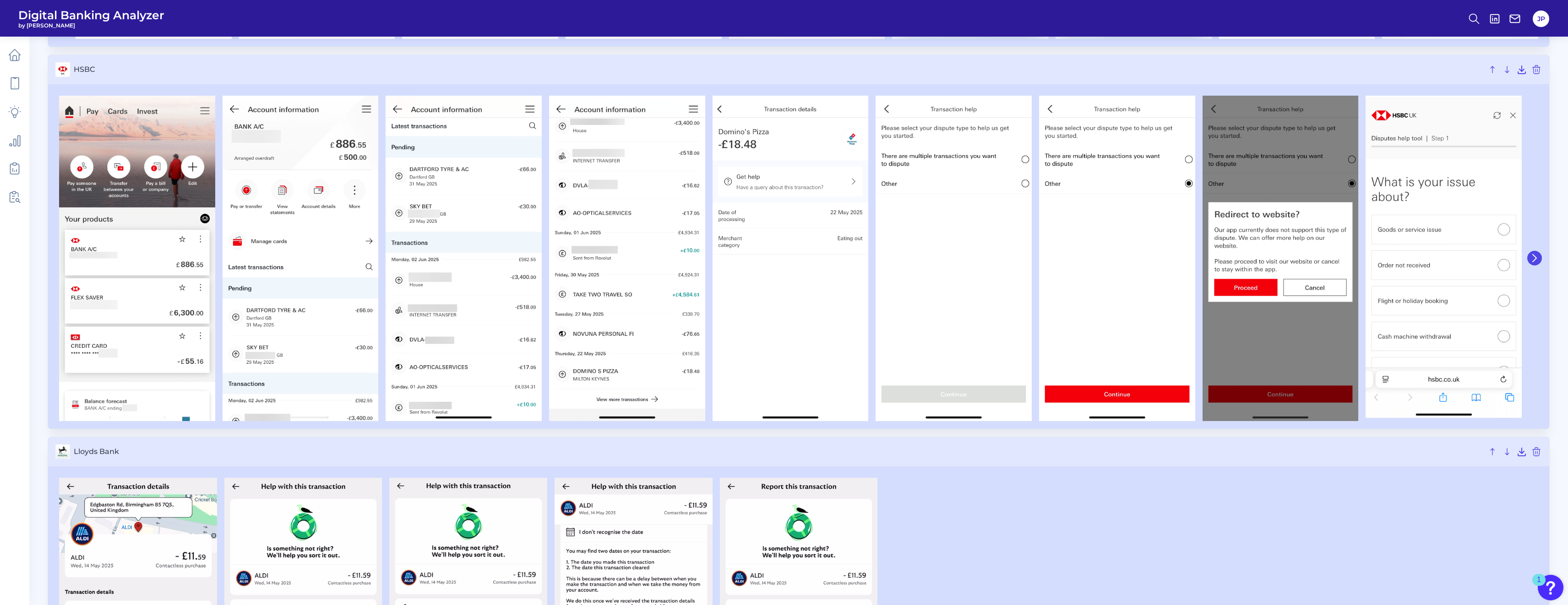
click at [582, 256] on button at bounding box center [1534, 258] width 15 height 15
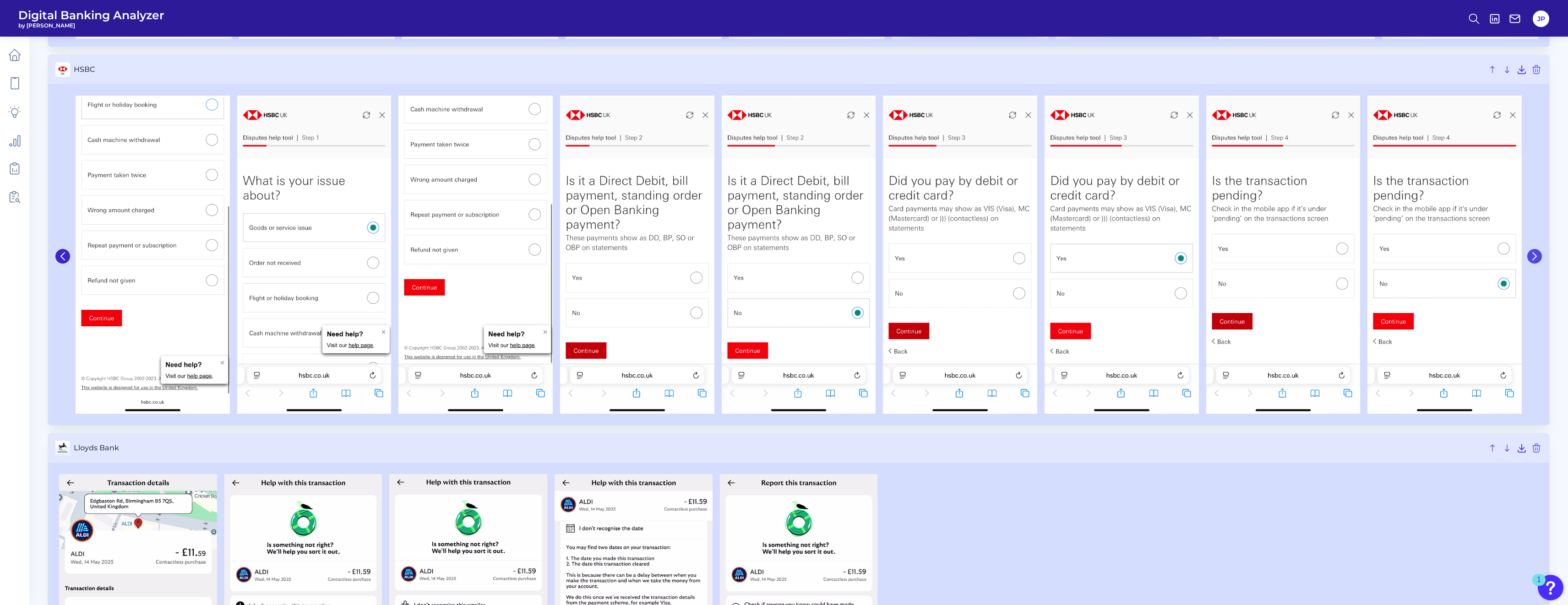
click at [582, 256] on button at bounding box center [1534, 256] width 15 height 15
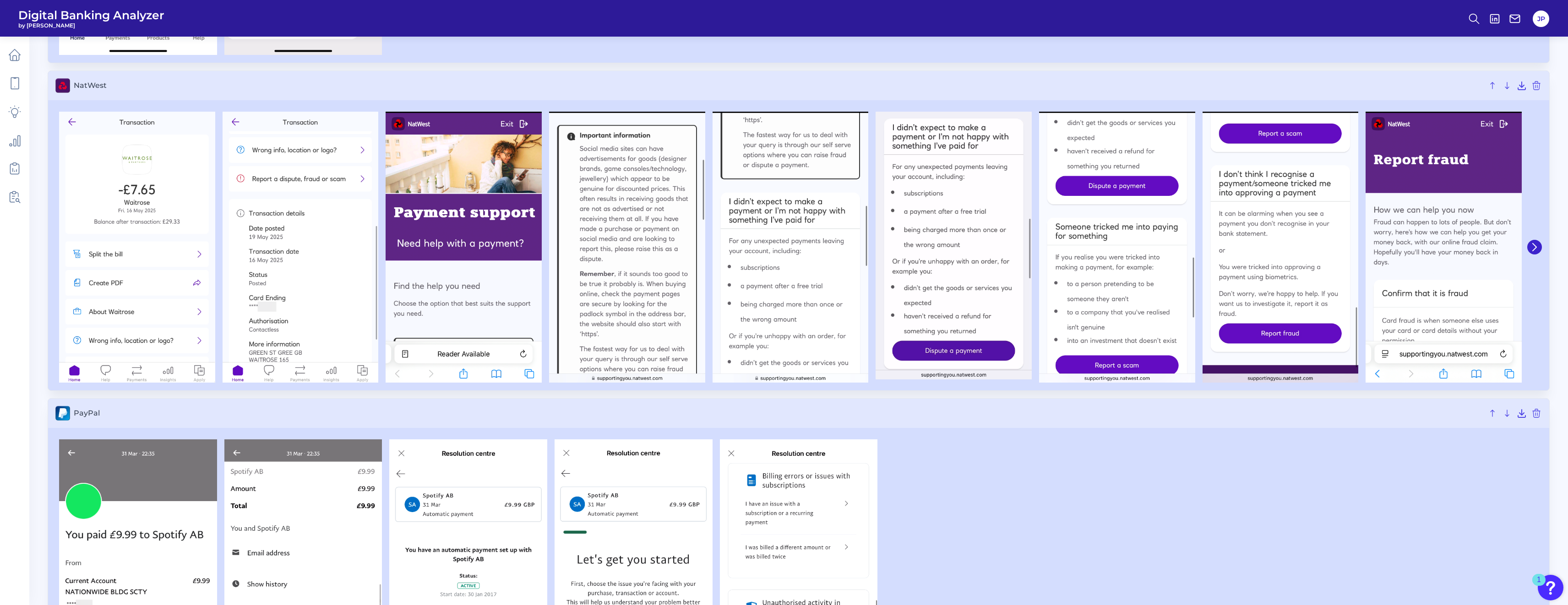
scroll to position [3420, 0]
click at [582, 249] on icon at bounding box center [1534, 248] width 9 height 9
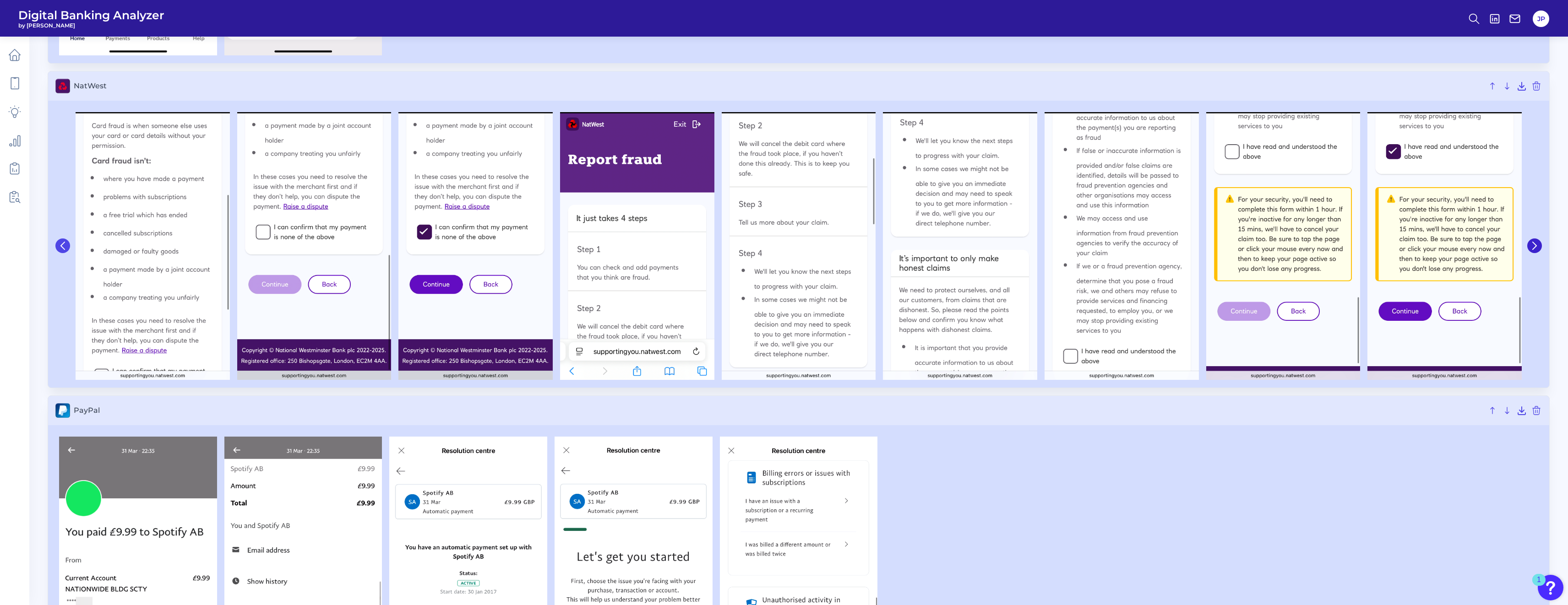
click at [59, 249] on icon at bounding box center [63, 246] width 9 height 9
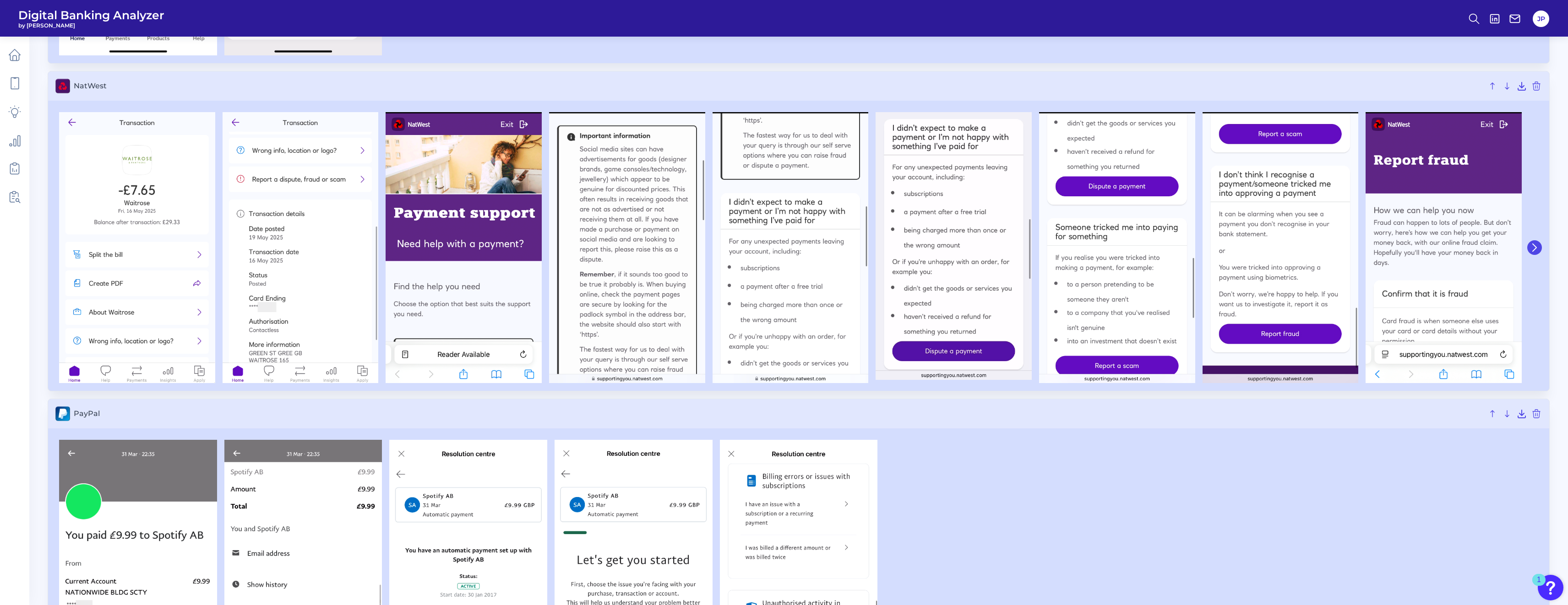
click at [582, 252] on button at bounding box center [1534, 248] width 15 height 15
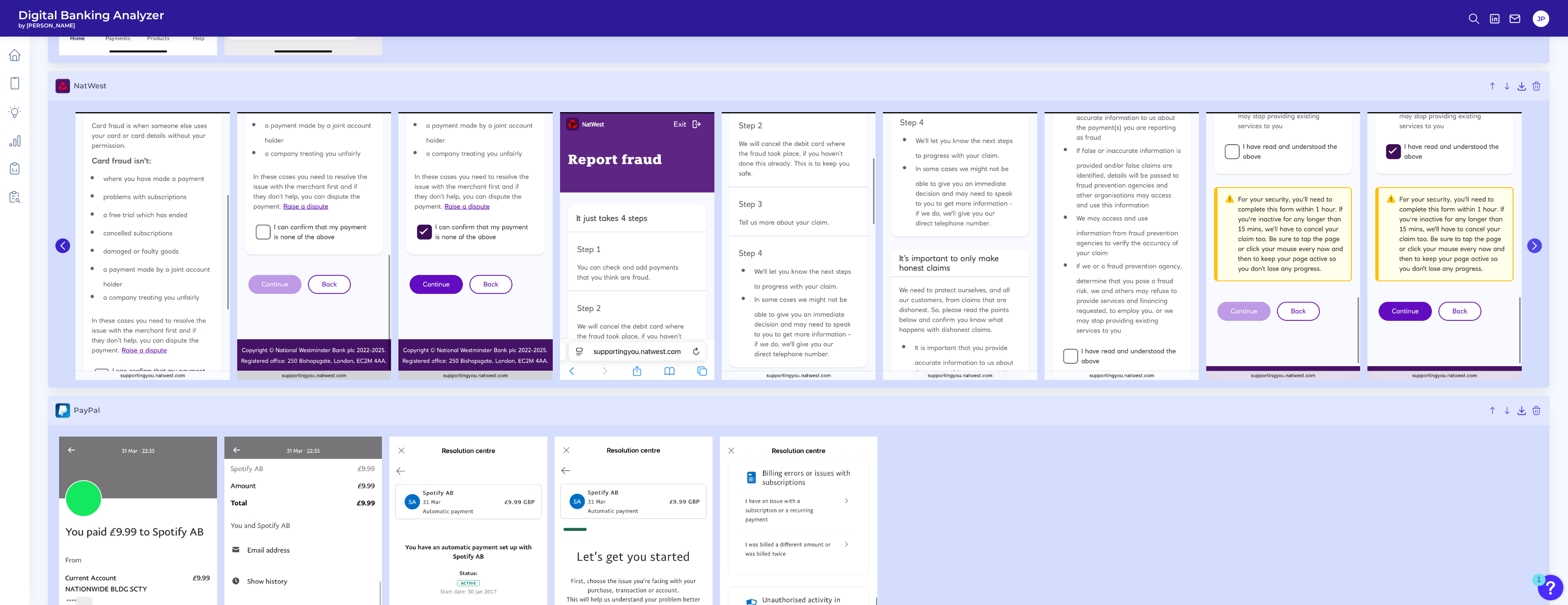
click at [582, 245] on icon at bounding box center [1534, 246] width 4 height 7
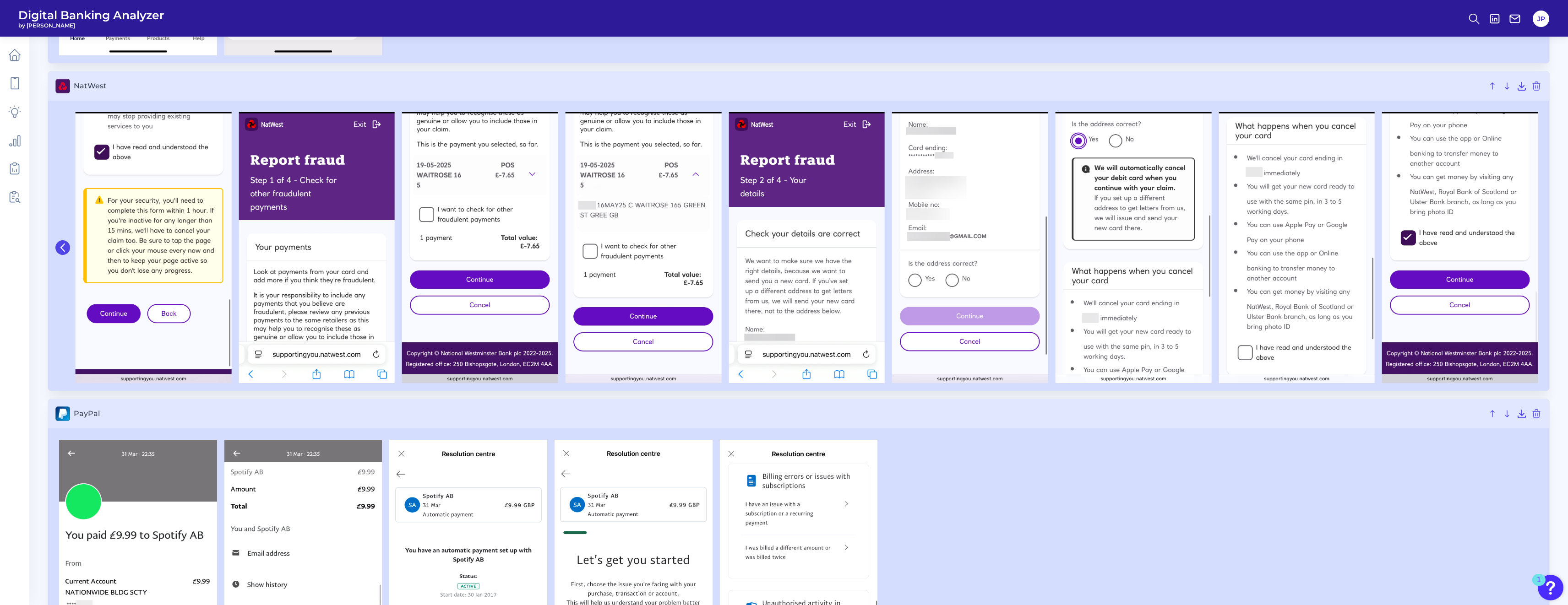
click at [57, 248] on button at bounding box center [63, 248] width 15 height 15
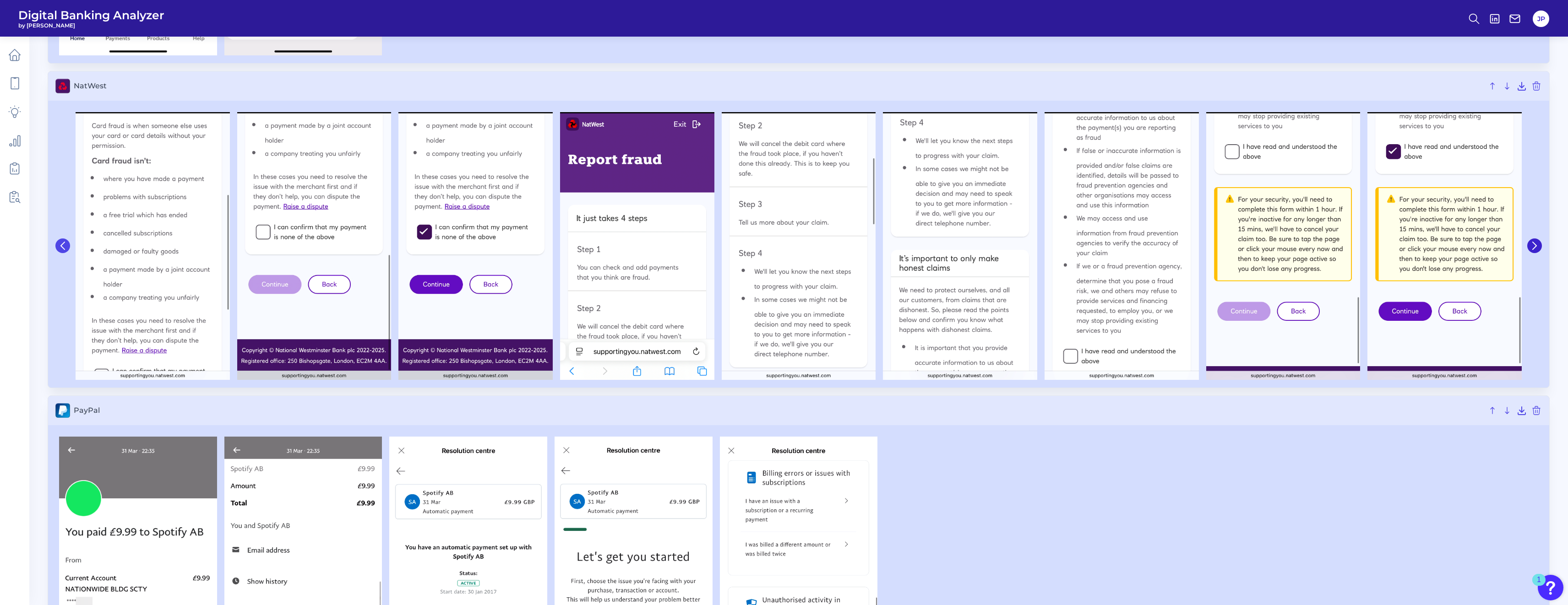
click at [62, 249] on icon at bounding box center [63, 246] width 9 height 9
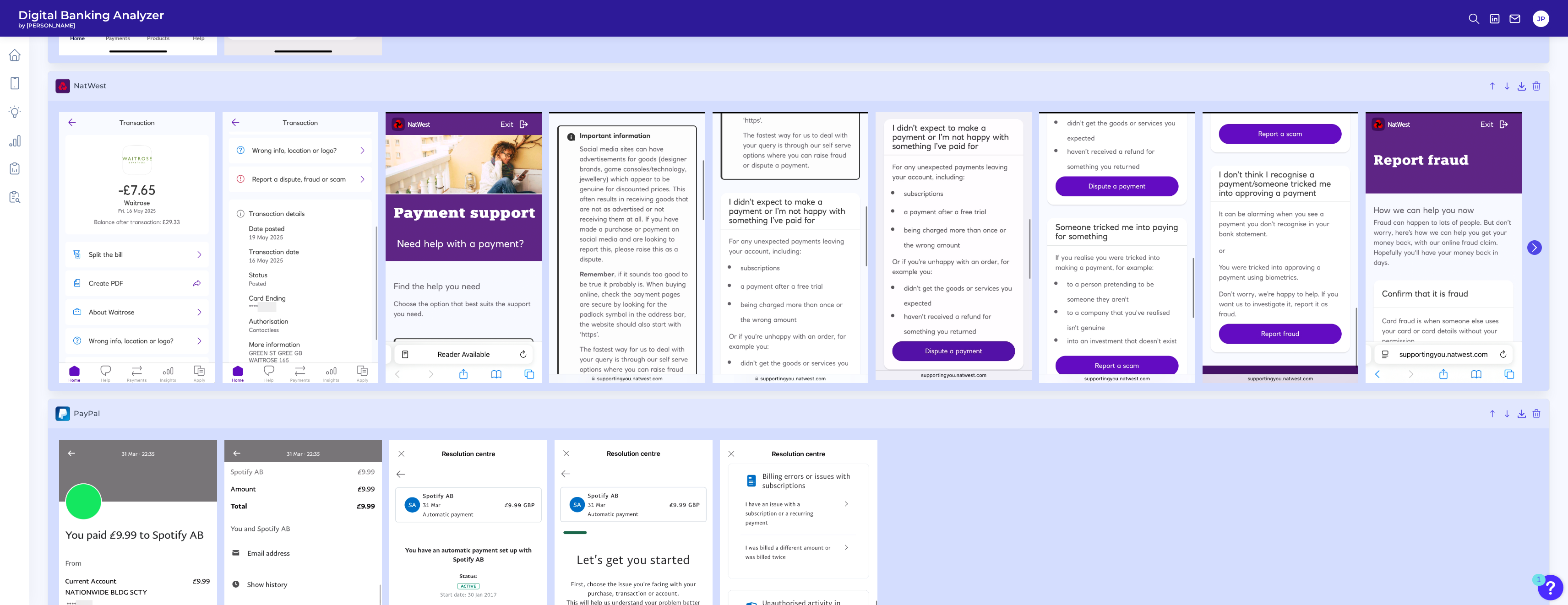
click at [582, 246] on icon at bounding box center [1534, 248] width 9 height 9
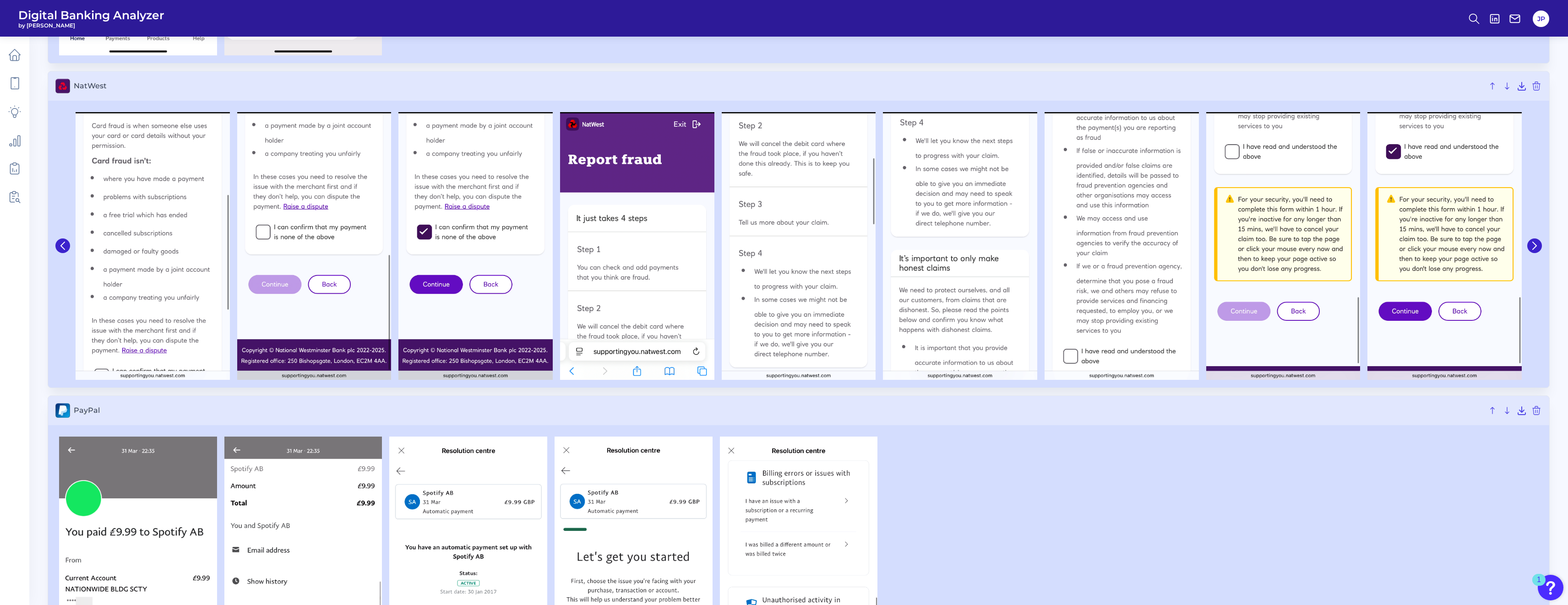
drag, startPoint x: 472, startPoint y: 263, endPoint x: 518, endPoint y: 88, distance: 180.9
click at [518, 88] on span "NatWest" at bounding box center [779, 86] width 1409 height 9
click at [582, 246] on icon at bounding box center [1534, 246] width 9 height 9
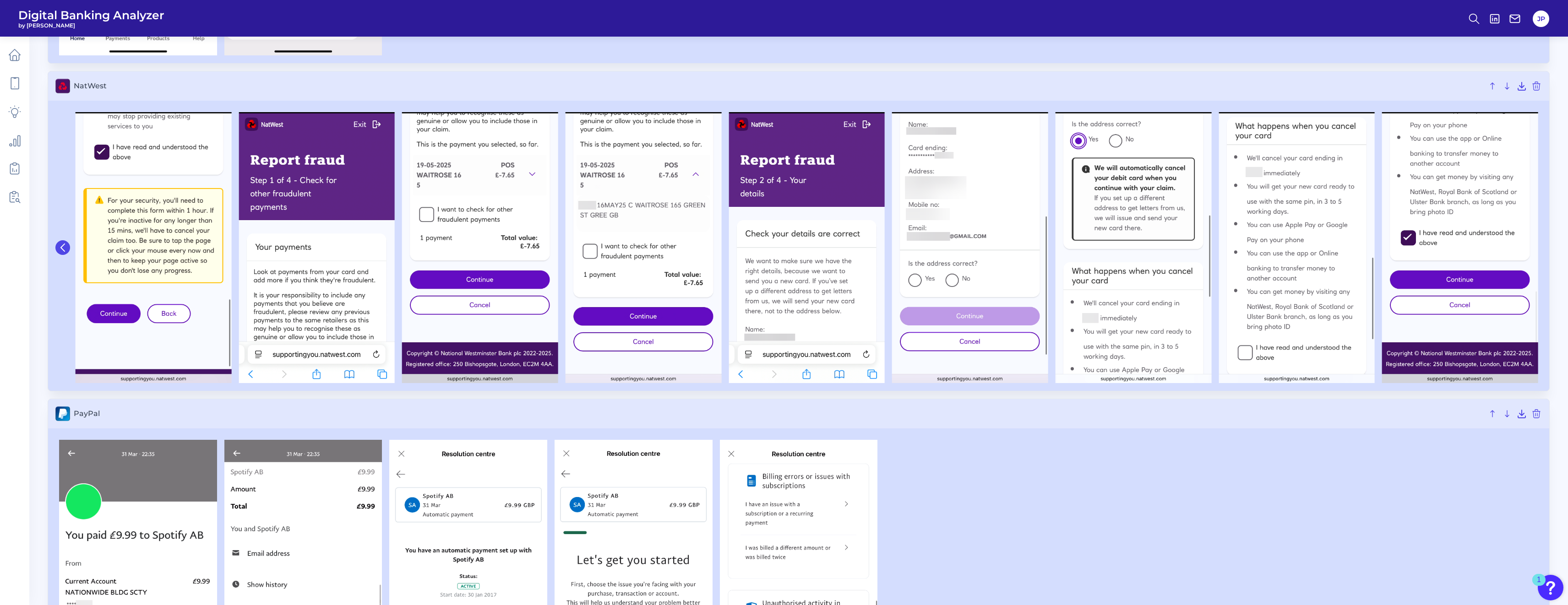
click at [63, 247] on icon at bounding box center [63, 248] width 9 height 9
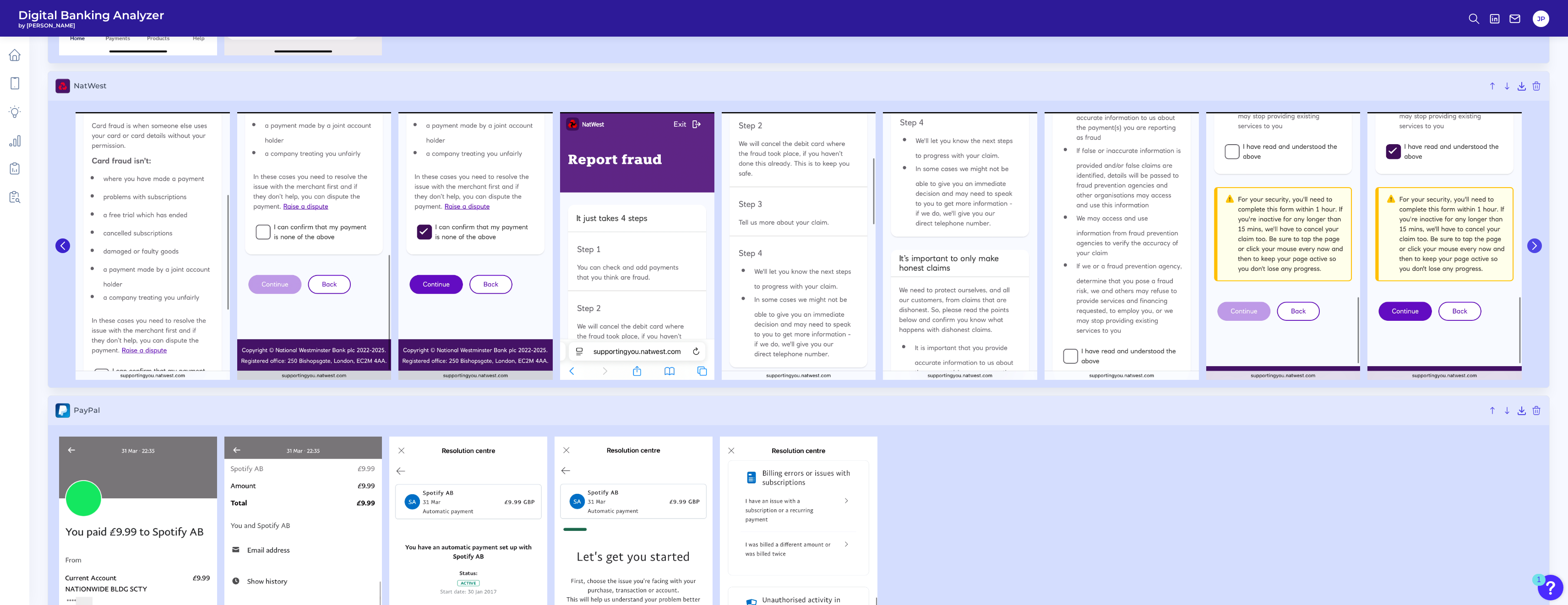
click at [582, 248] on icon at bounding box center [1534, 246] width 9 height 9
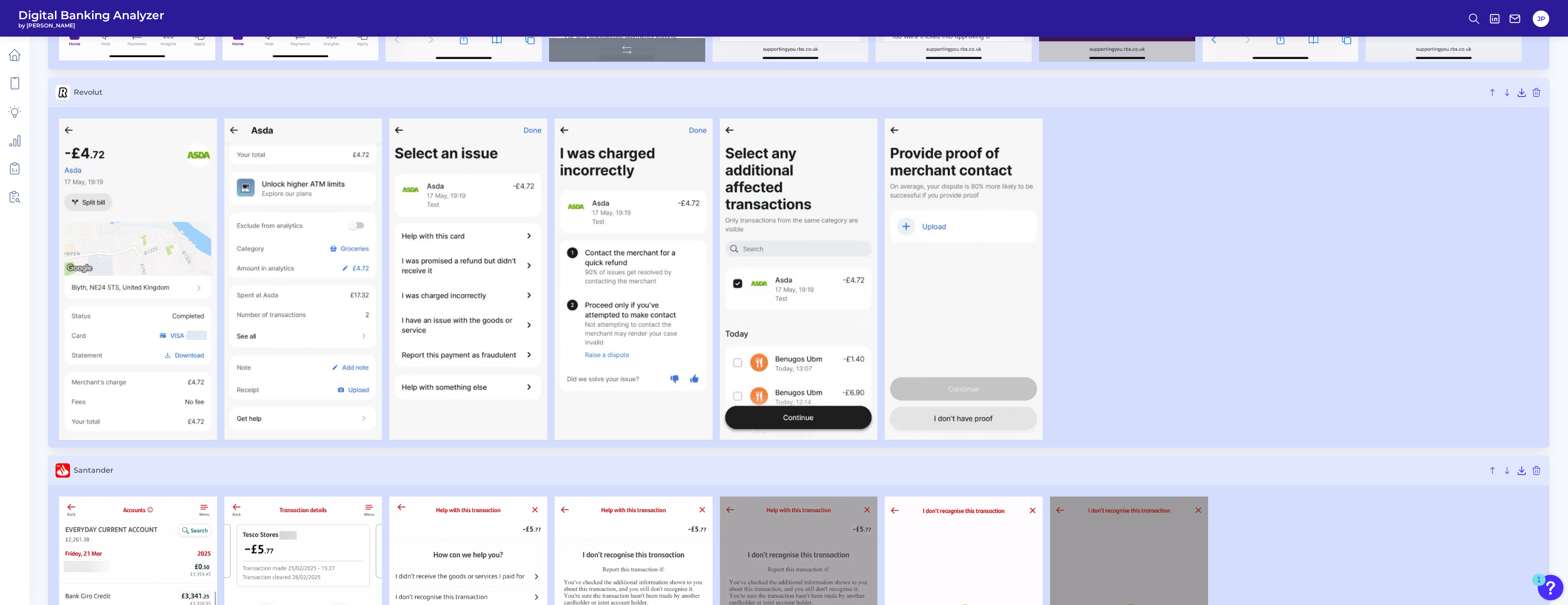
scroll to position [4506, 0]
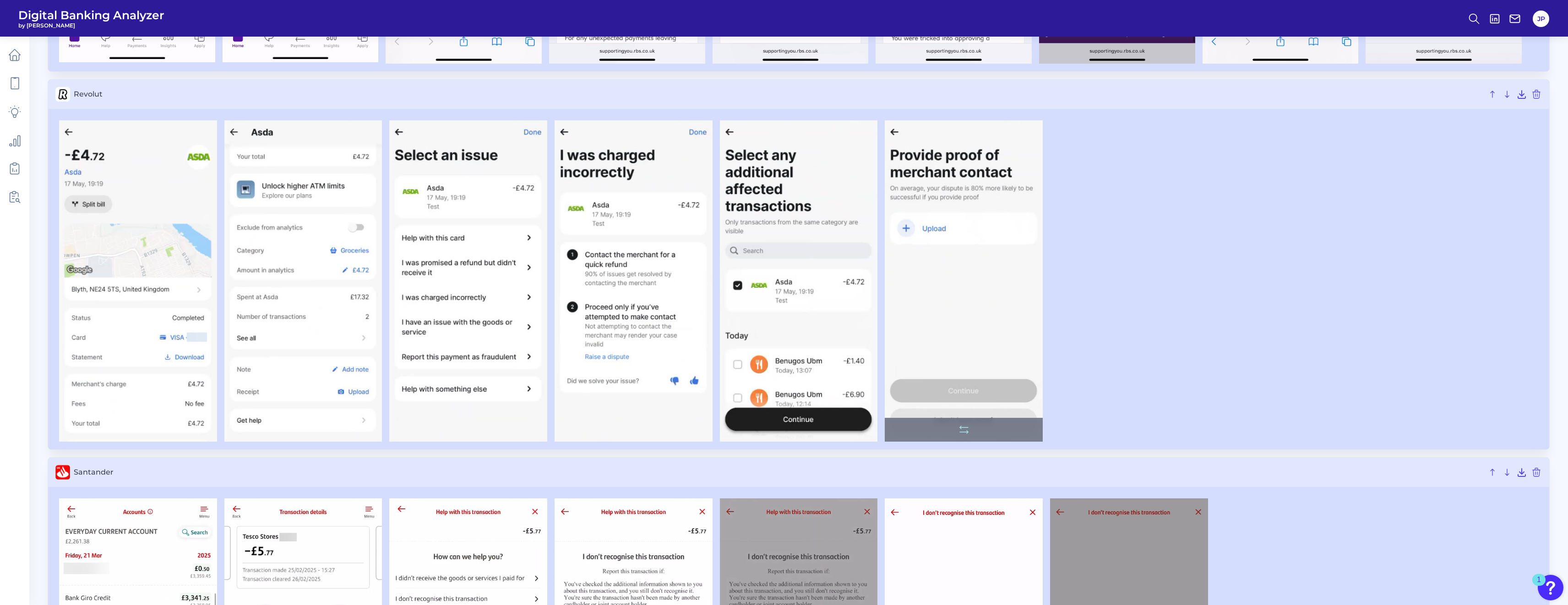
drag, startPoint x: 1015, startPoint y: 275, endPoint x: 935, endPoint y: 216, distance: 99.4
click at [582, 275] on div at bounding box center [799, 281] width 1486 height 329
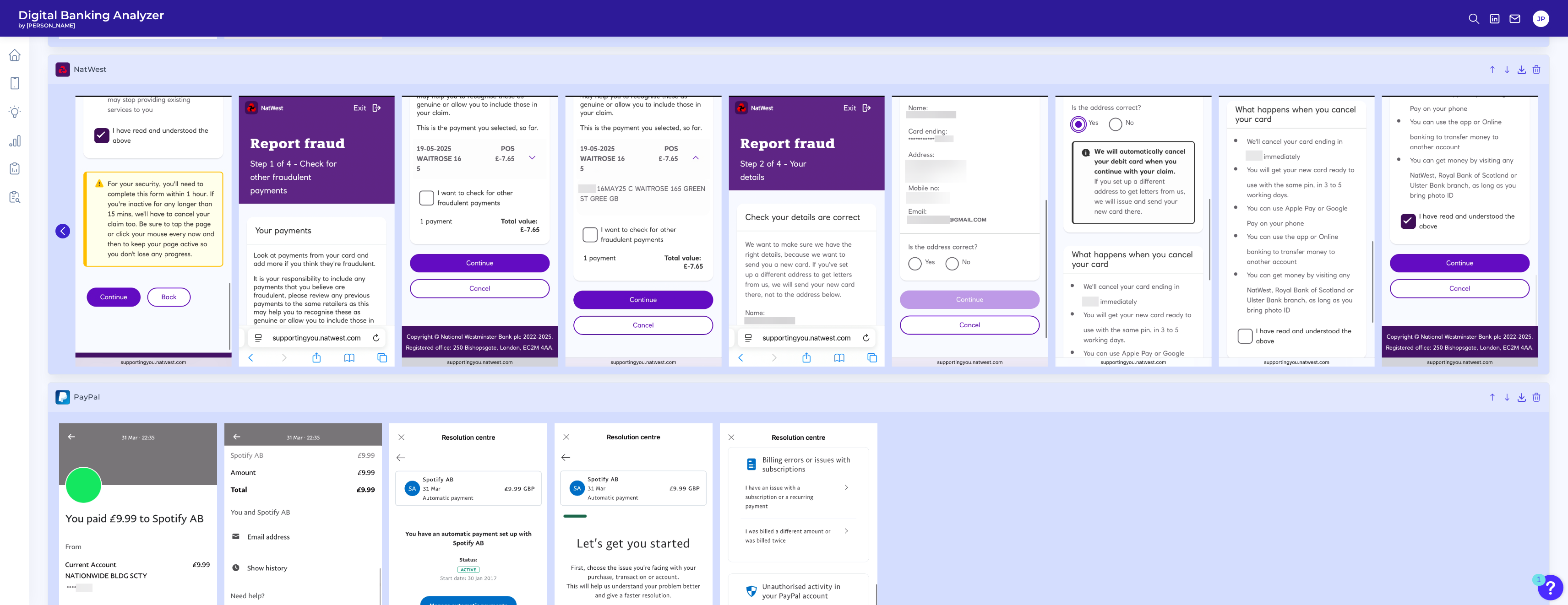
scroll to position [3414, 0]
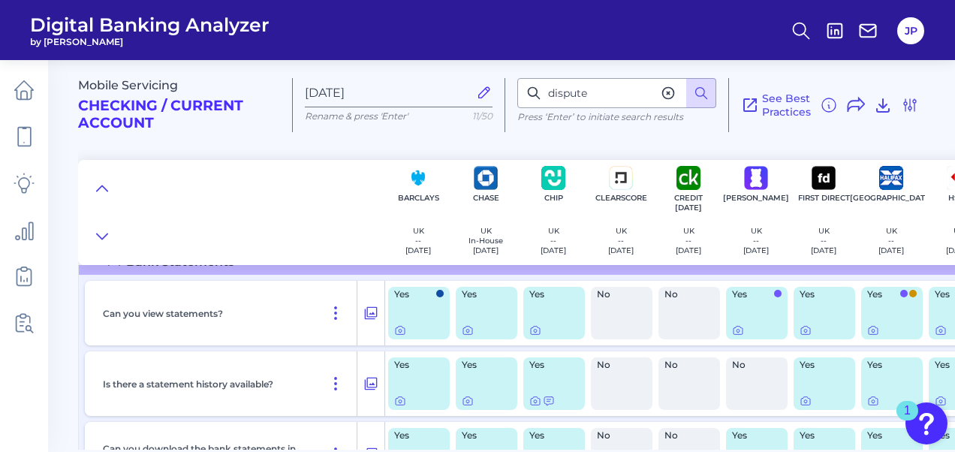
scroll to position [3893, 0]
click at [293, 131] on div "Mobile Servicing Checking / Current Account" at bounding box center [185, 105] width 215 height 54
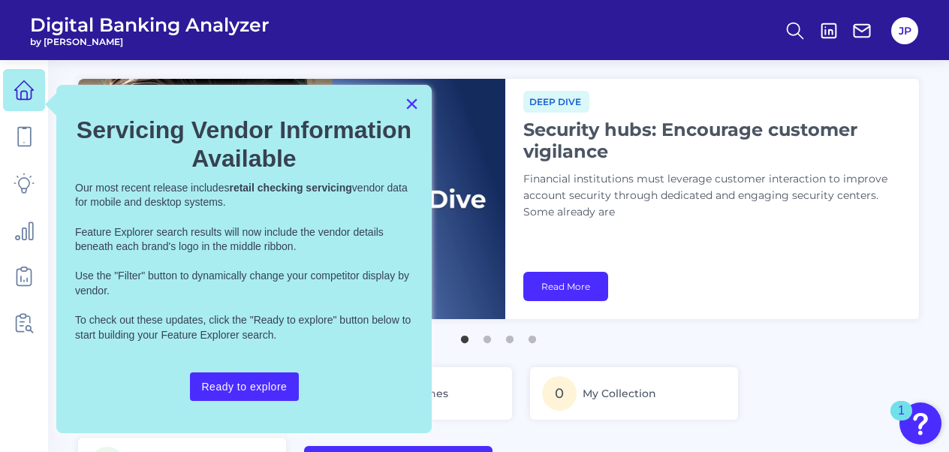
click at [412, 107] on button "×" at bounding box center [412, 104] width 14 height 24
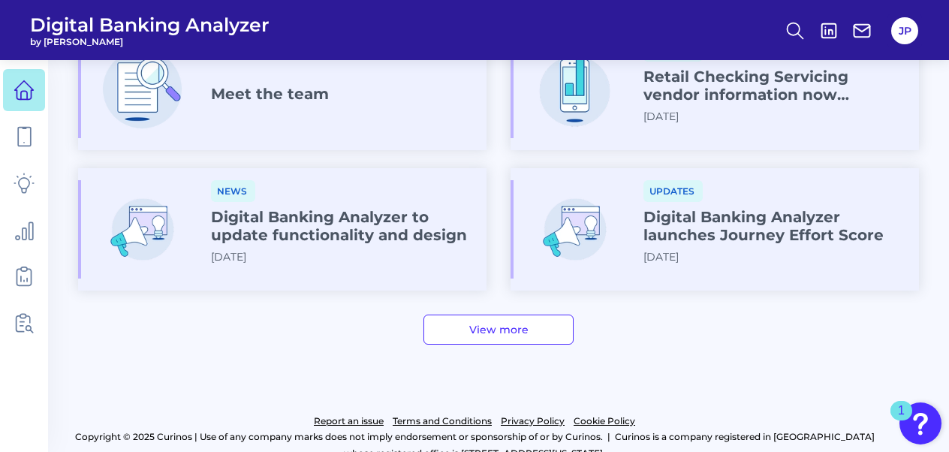
scroll to position [953, 0]
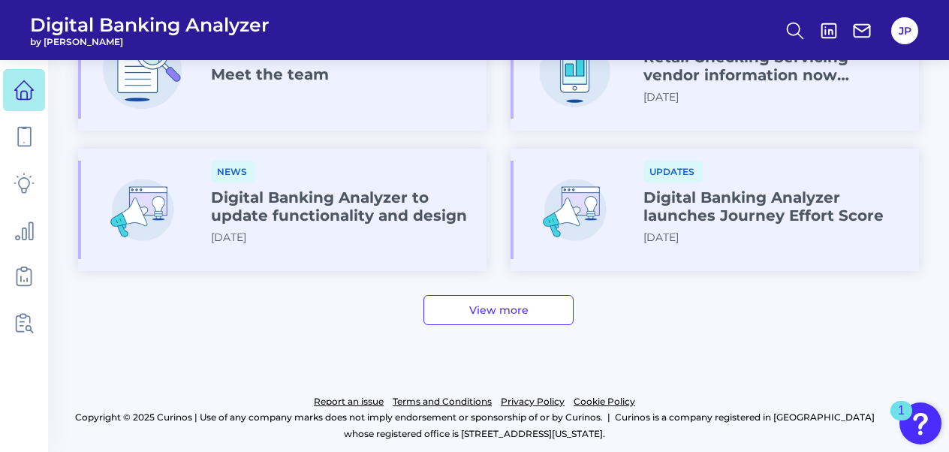
click at [495, 297] on link "View more" at bounding box center [498, 310] width 150 height 30
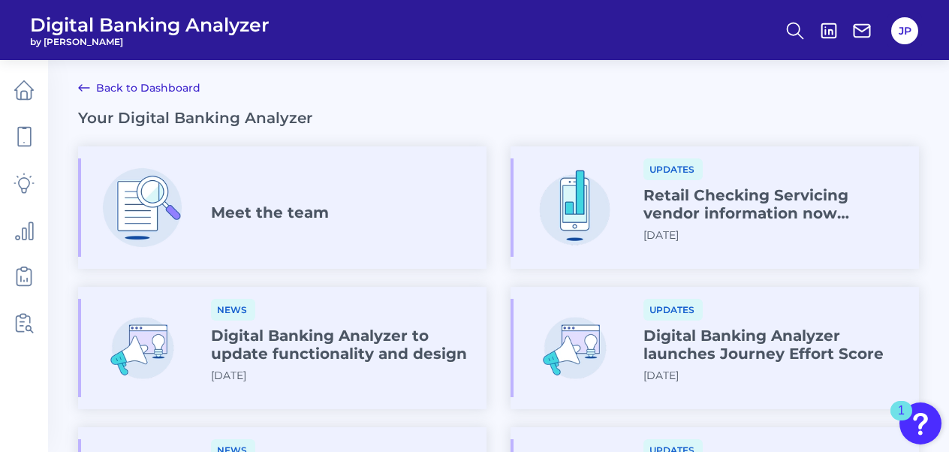
scroll to position [962, 0]
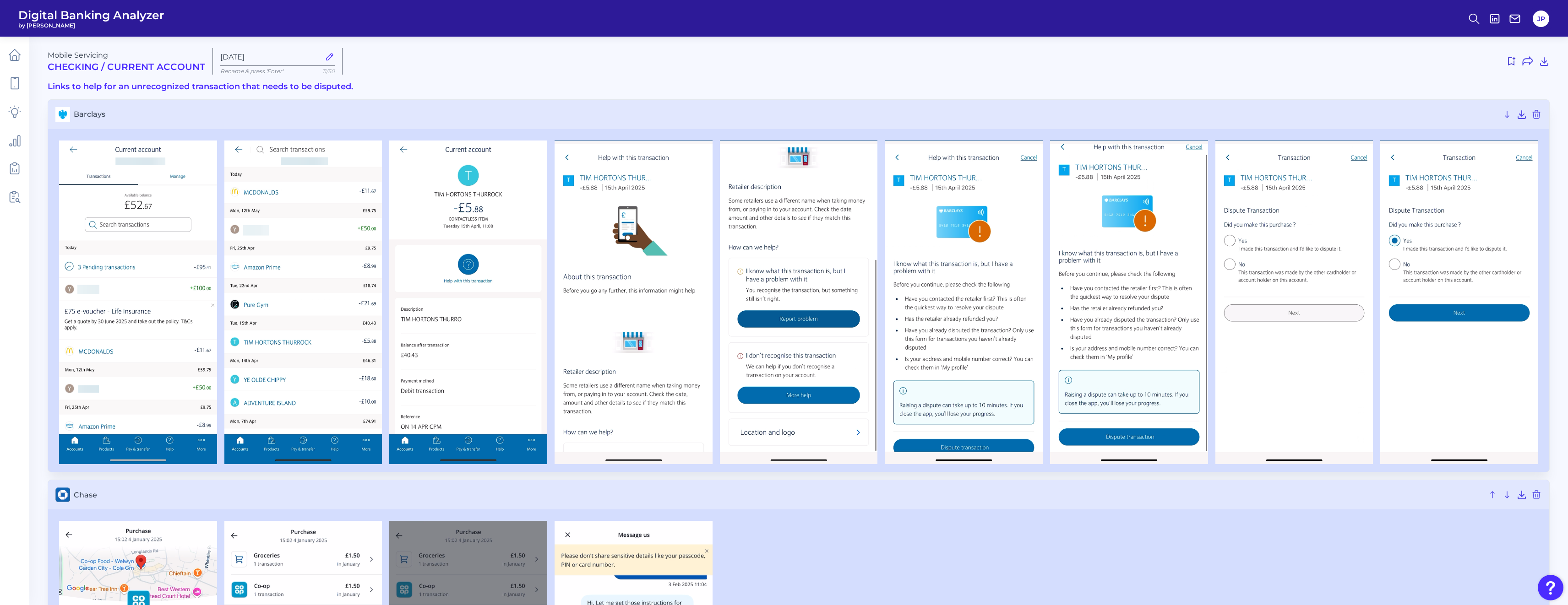
scroll to position [3414, 0]
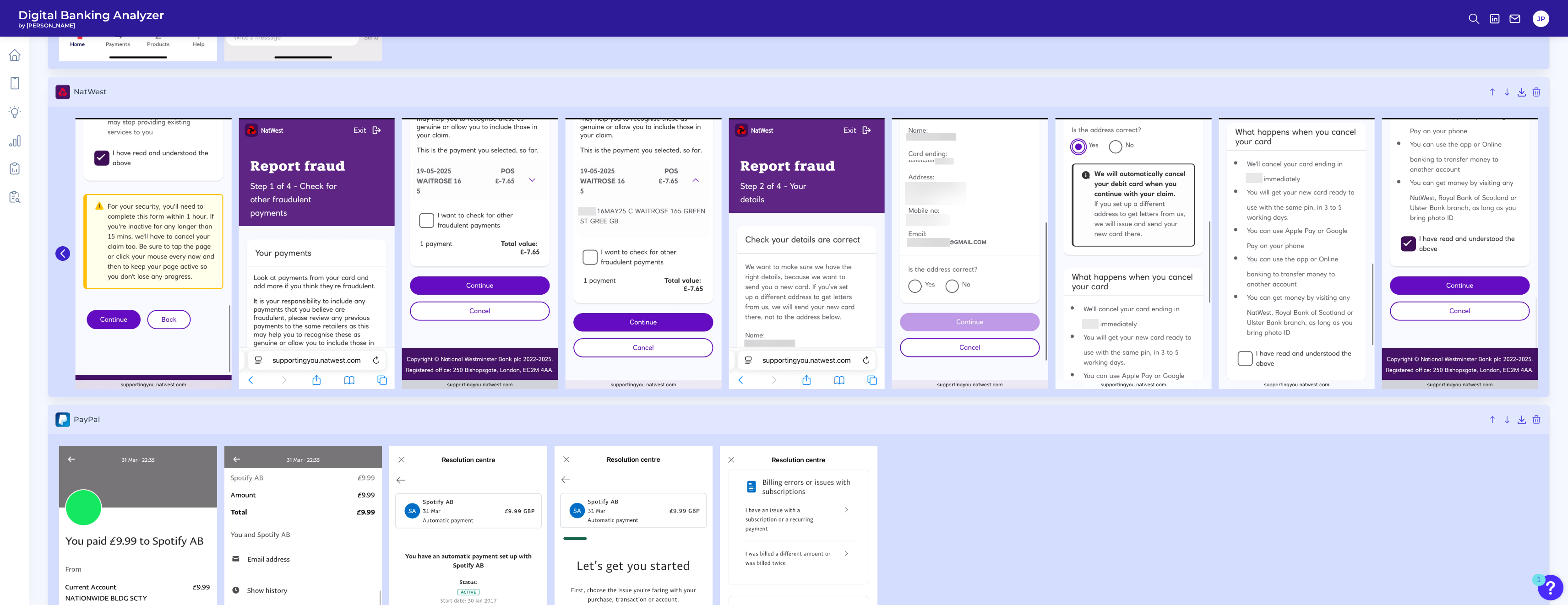
click at [996, 514] on div at bounding box center [799, 612] width 1486 height 333
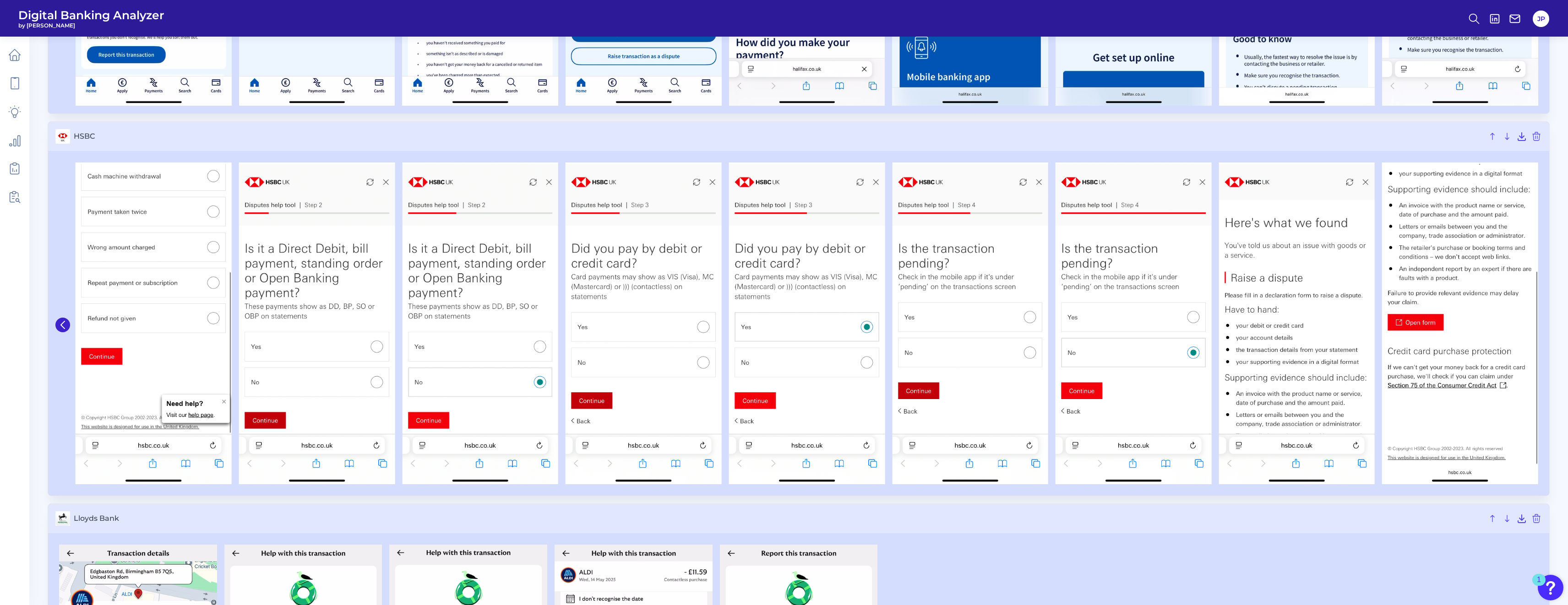
scroll to position [1502, 0]
click at [63, 329] on button at bounding box center [63, 326] width 15 height 15
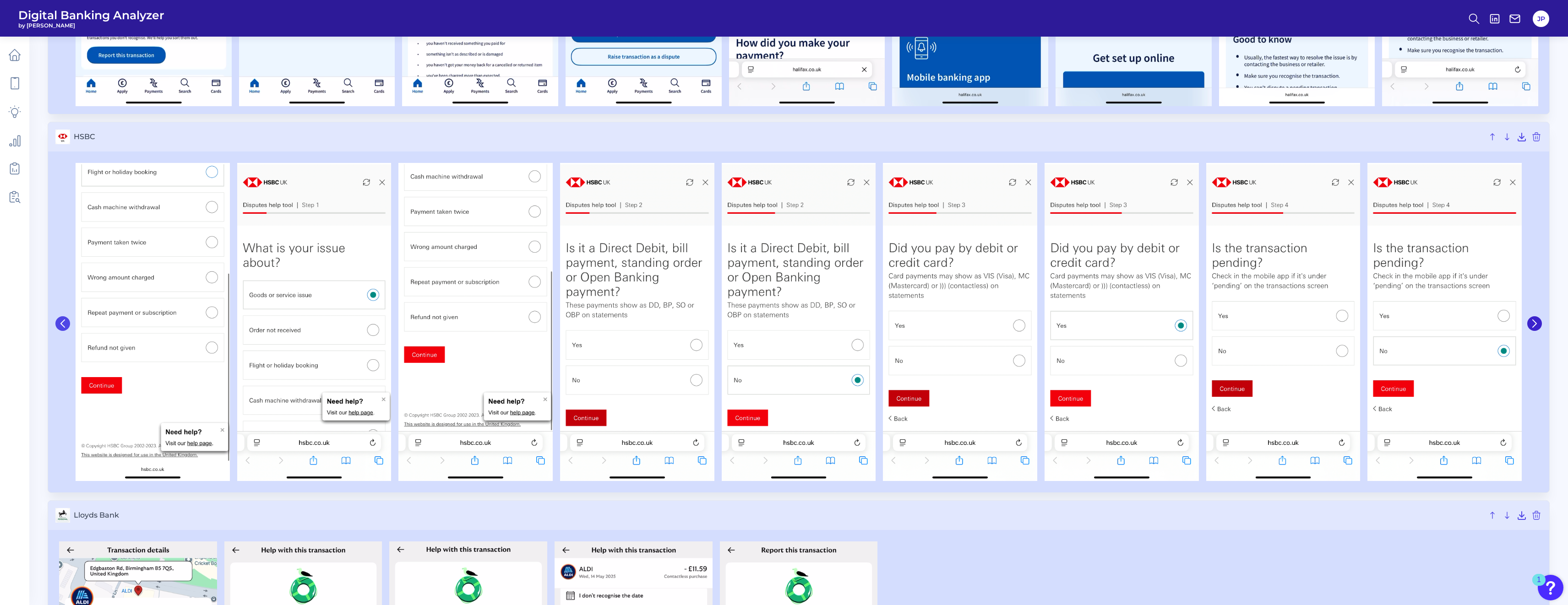
click at [63, 329] on button at bounding box center [63, 324] width 15 height 15
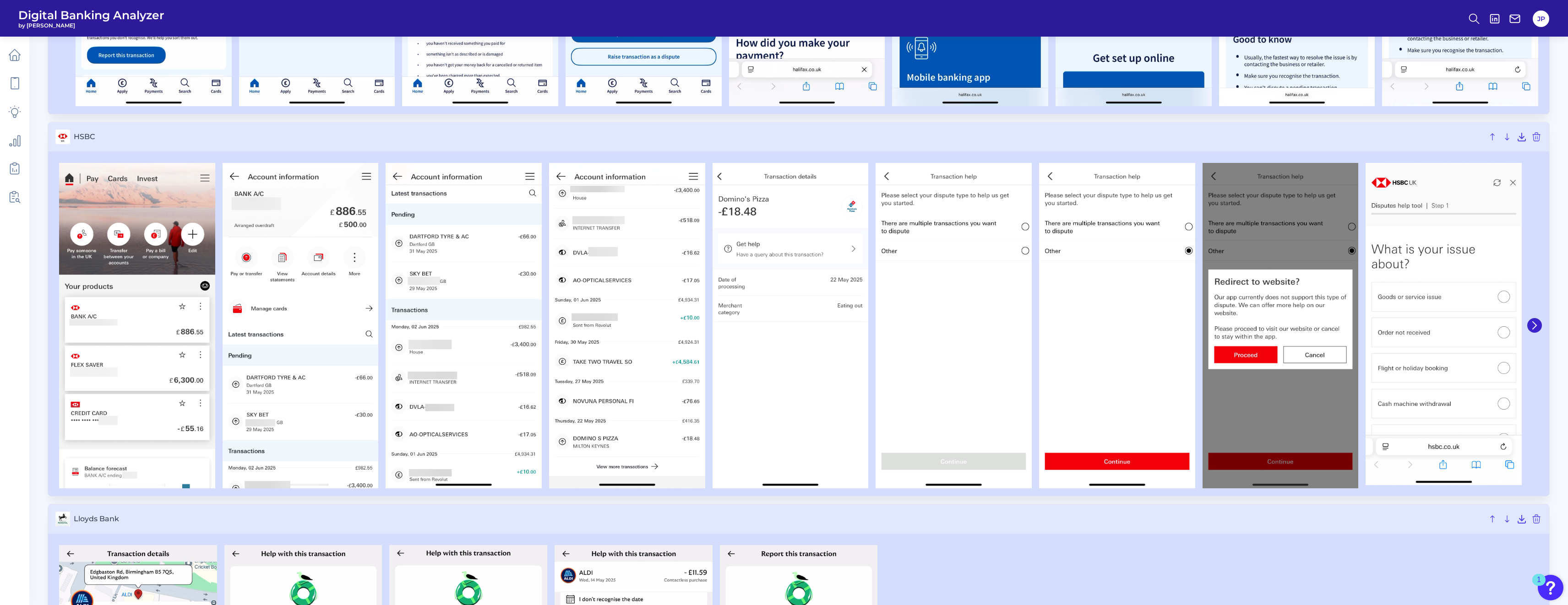
click at [63, 329] on img at bounding box center [137, 326] width 156 height 326
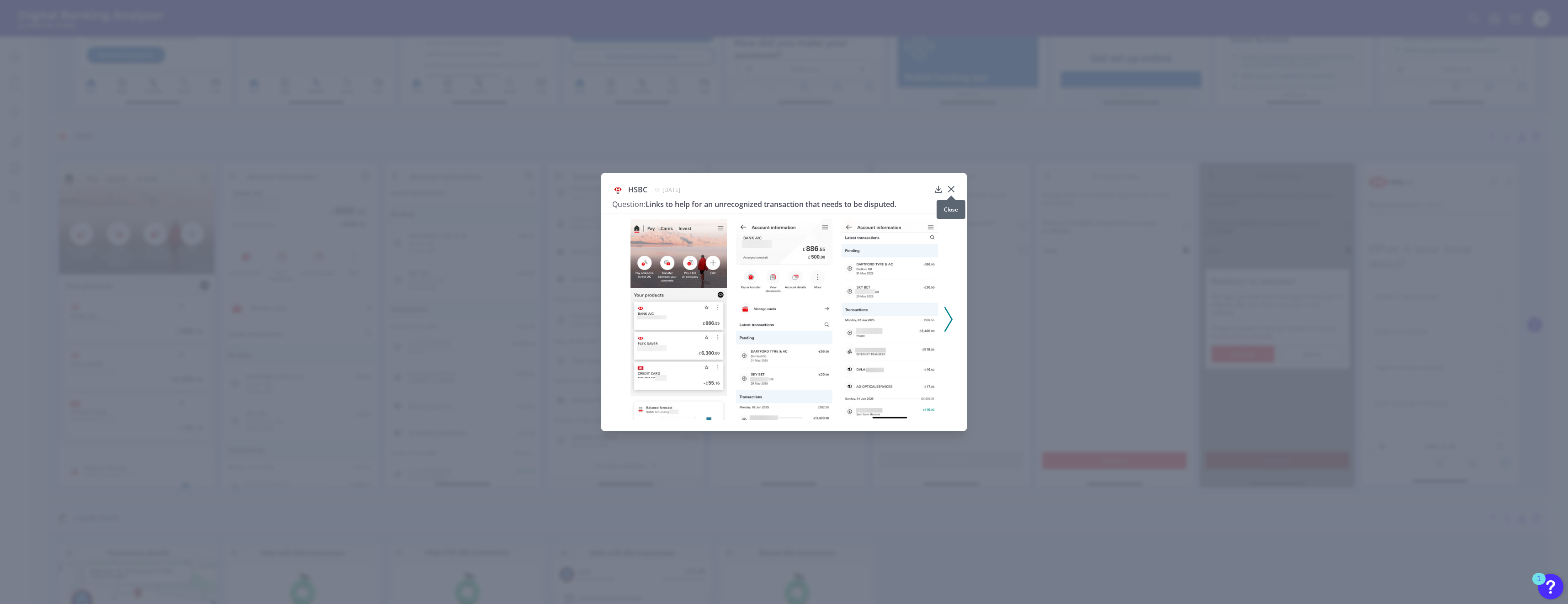
click at [955, 188] on icon at bounding box center [951, 189] width 9 height 9
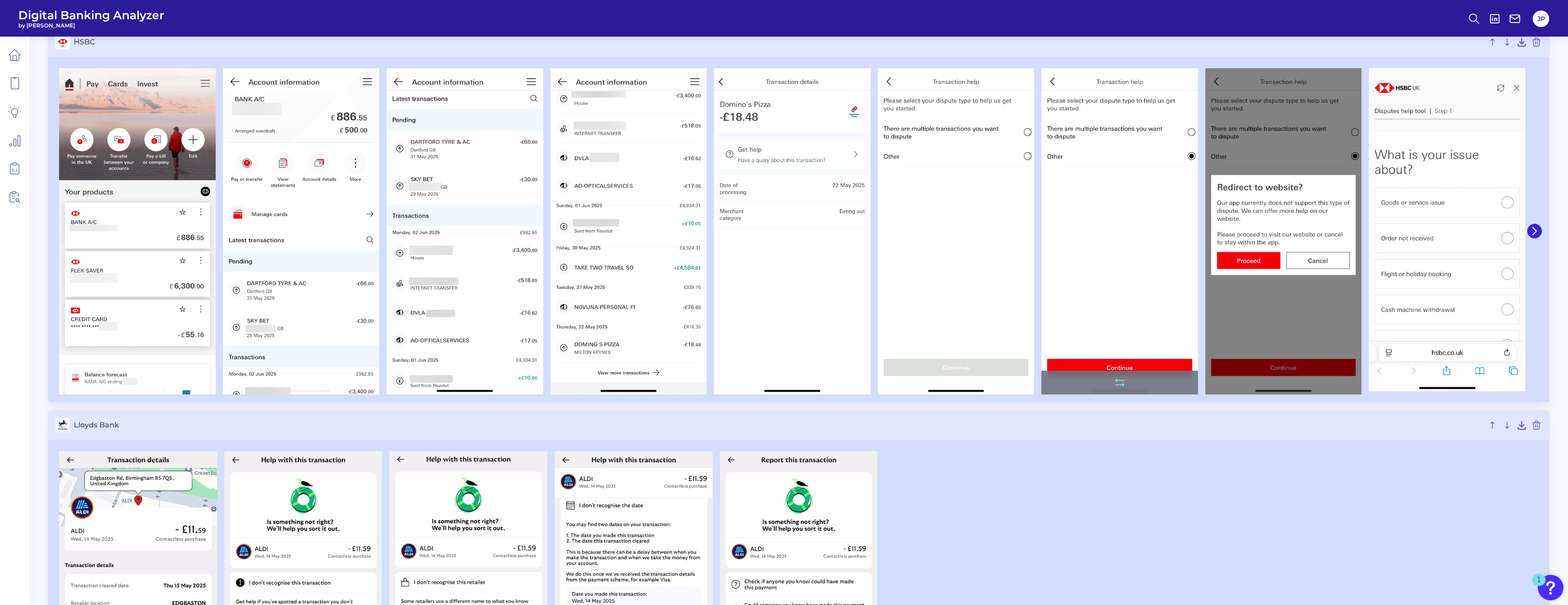
scroll to position [1572, 0]
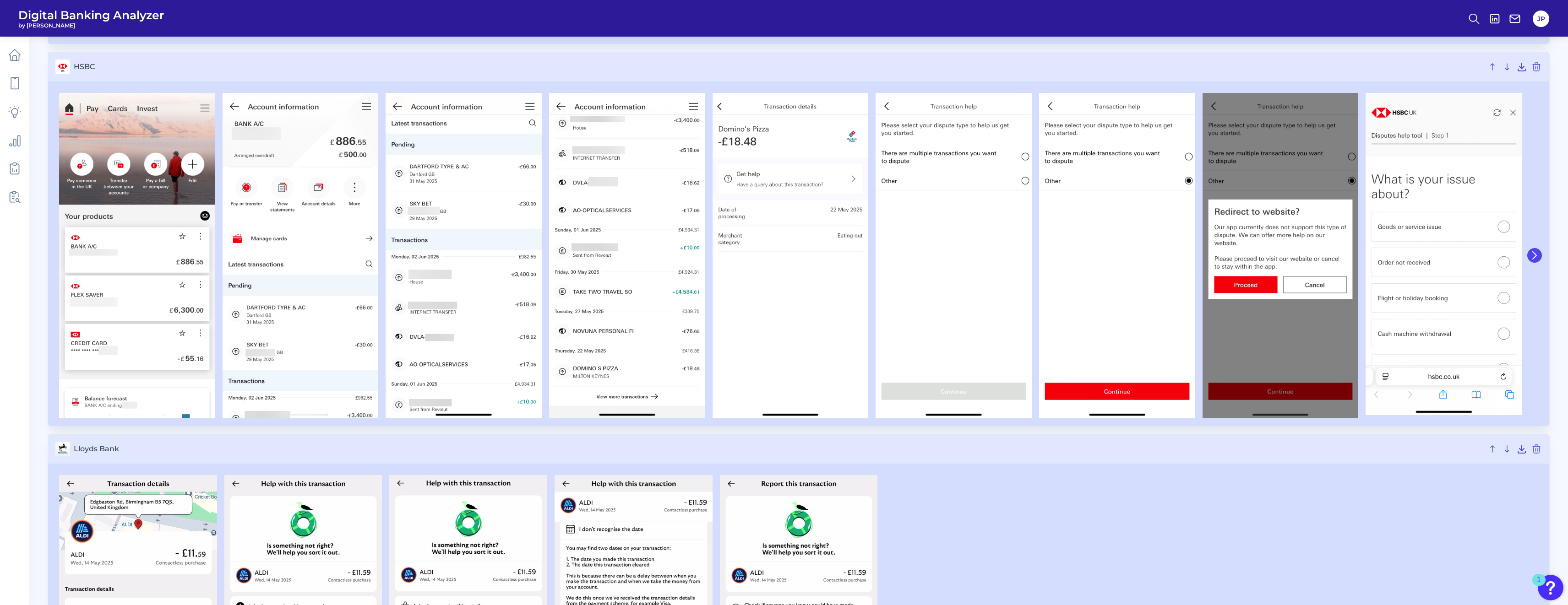
click at [1536, 252] on icon at bounding box center [1534, 256] width 9 height 9
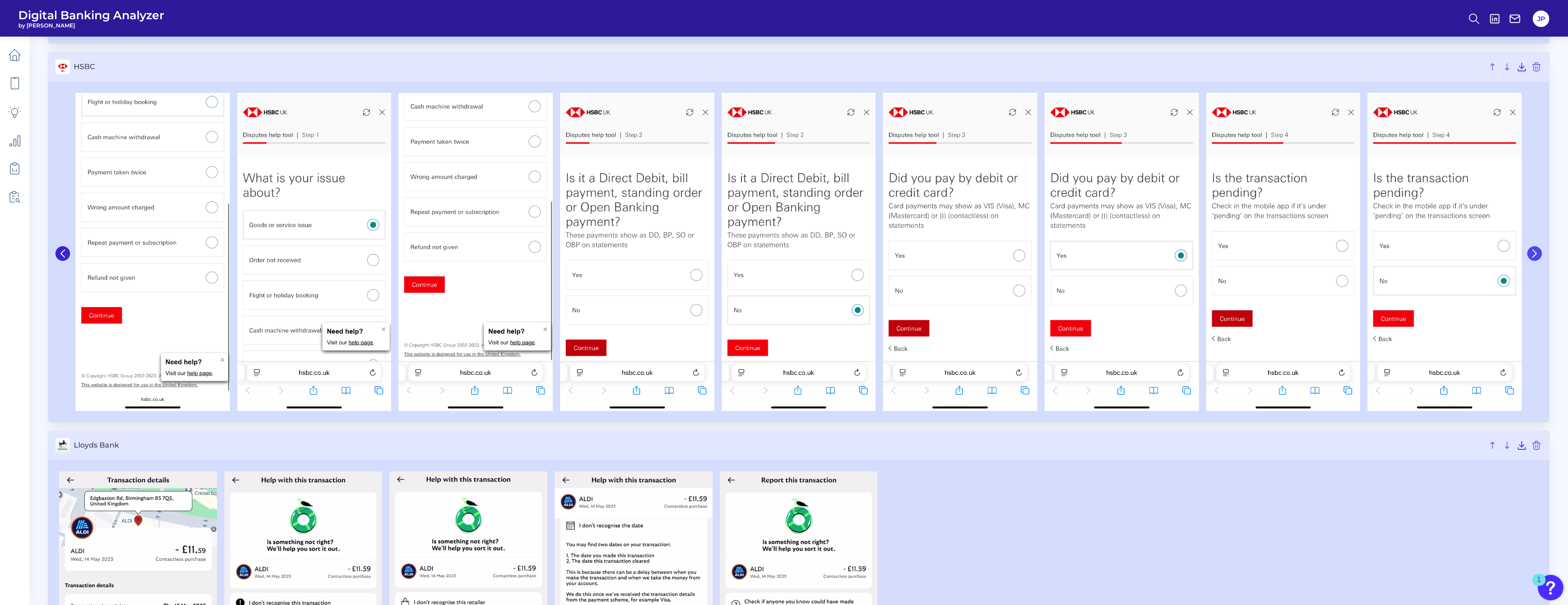
click at [1536, 252] on icon at bounding box center [1534, 254] width 4 height 7
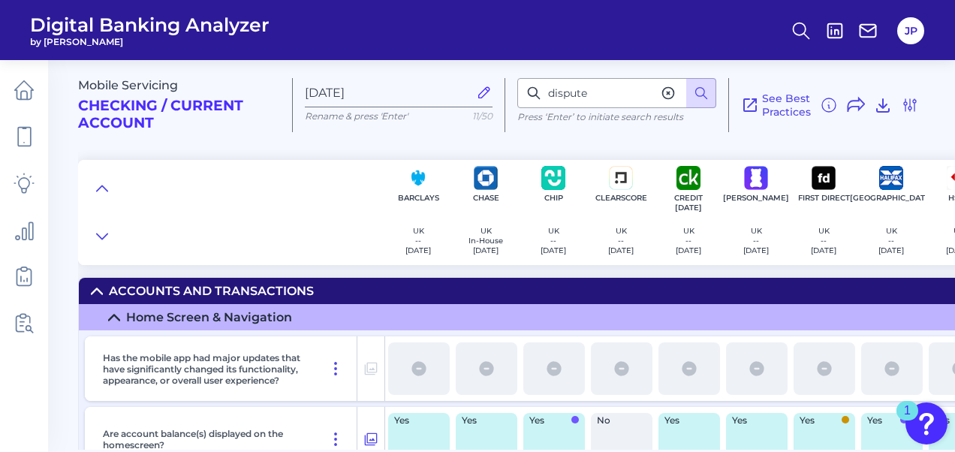
scroll to position [3893, 0]
